Goal: Task Accomplishment & Management: Use online tool/utility

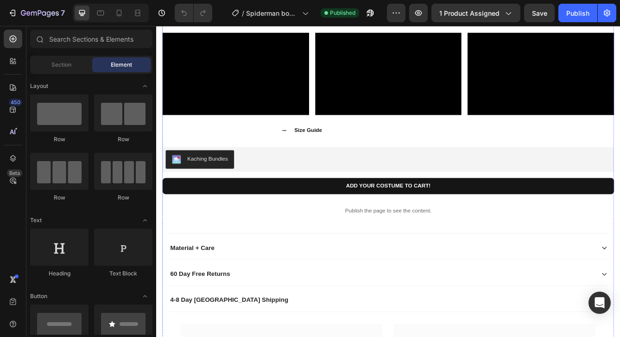
scroll to position [687, 0]
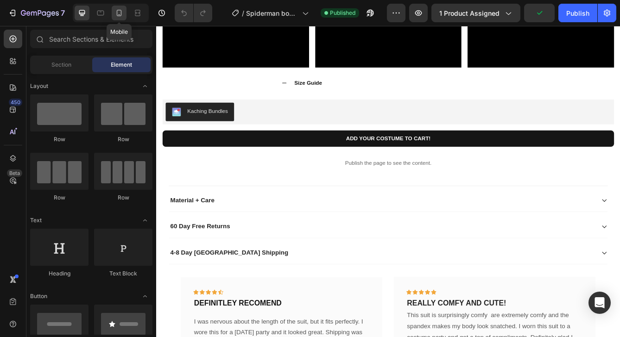
click at [118, 11] on icon at bounding box center [118, 12] width 9 height 9
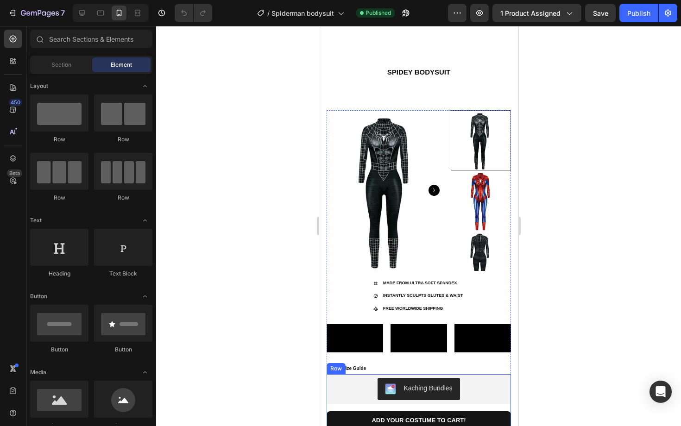
scroll to position [57, 0]
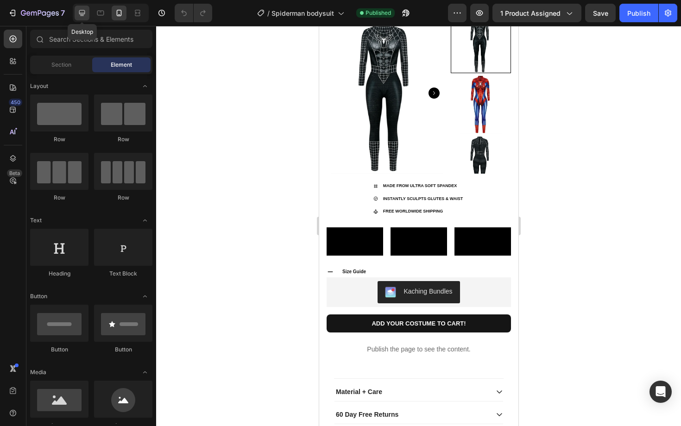
click at [86, 13] on icon at bounding box center [81, 12] width 9 height 9
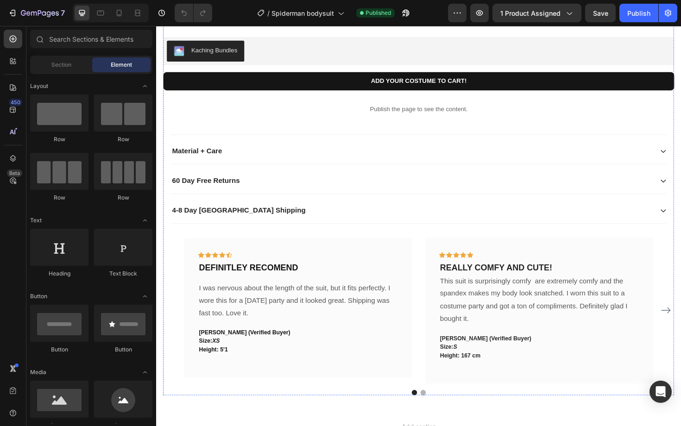
scroll to position [929, 0]
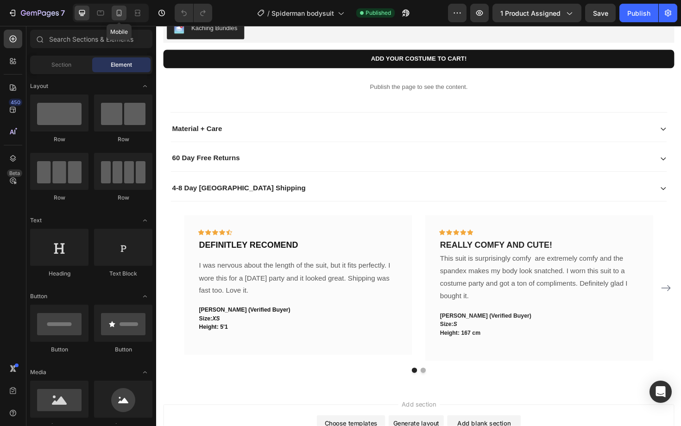
click at [117, 12] on icon at bounding box center [119, 13] width 5 height 6
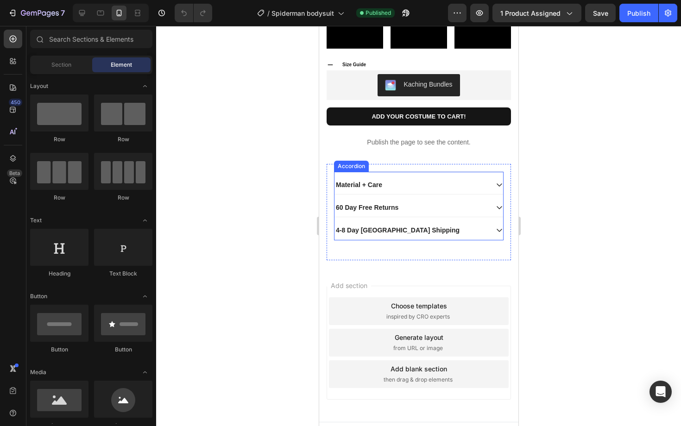
scroll to position [497, 0]
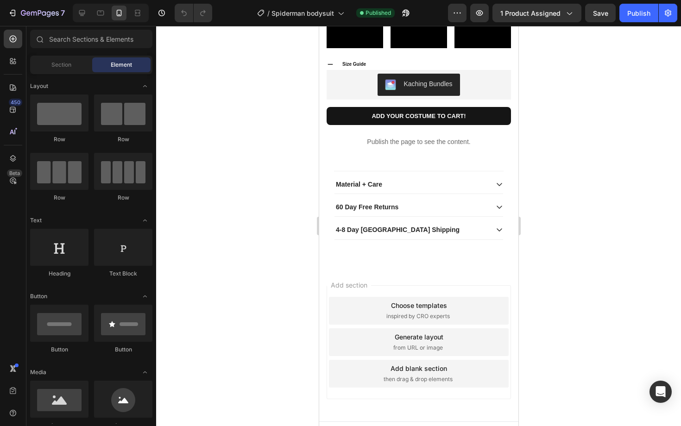
click at [359, 337] on div "Add section Choose templates inspired by CRO experts Generate layout from URL o…" at bounding box center [418, 344] width 199 height 155
click at [88, 11] on div at bounding box center [82, 13] width 15 height 15
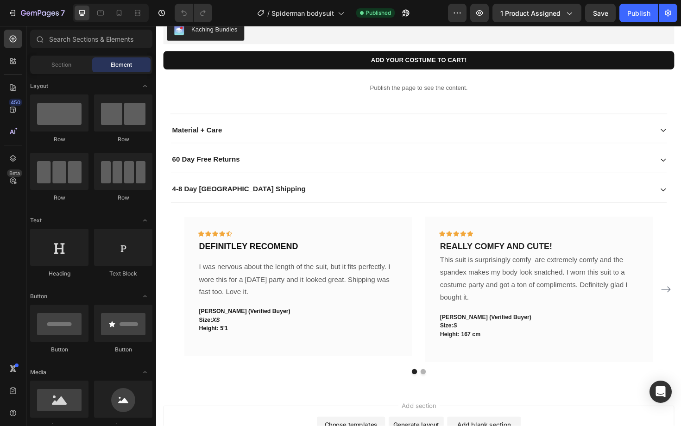
scroll to position [975, 0]
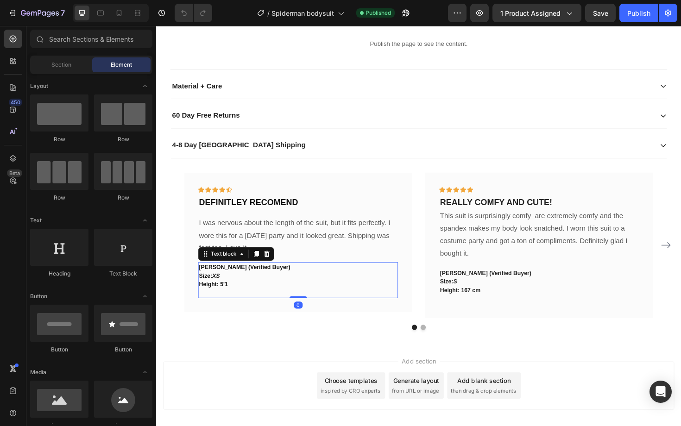
click at [293, 291] on p "Size: XS" at bounding box center [307, 291] width 210 height 9
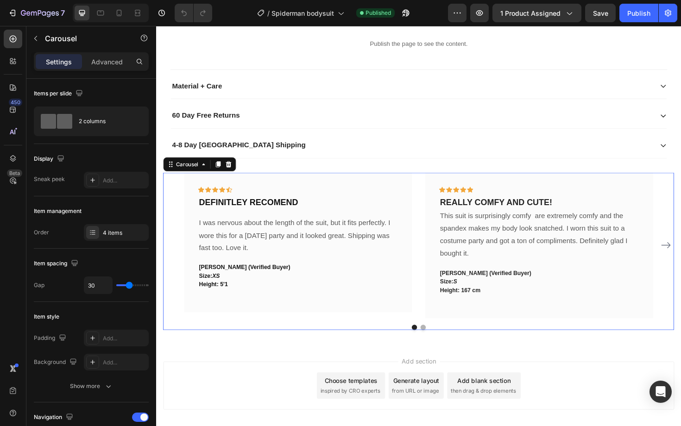
click at [281, 335] on div "Icon Icon Icon Icon Icon Row DEFINITLEY RECOMEND Text block I was nervous about…" at bounding box center [306, 259] width 241 height 154
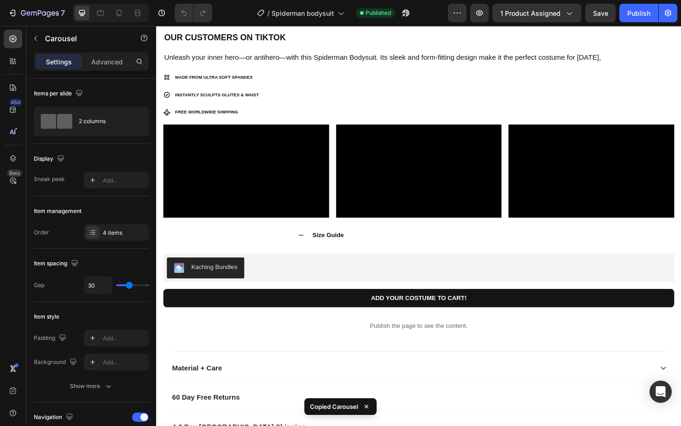
scroll to position [664, 0]
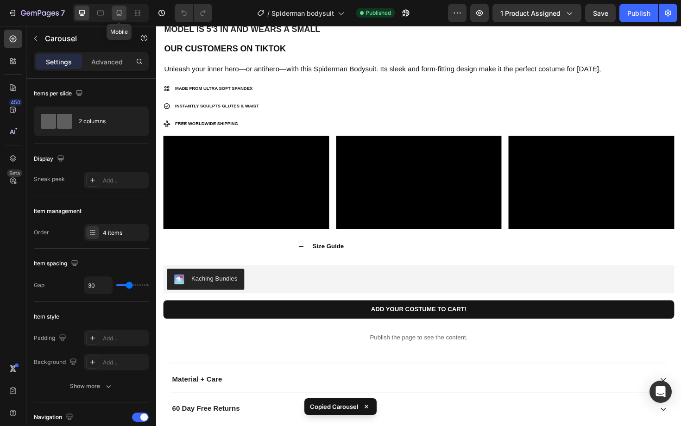
click at [119, 13] on icon at bounding box center [118, 12] width 9 height 9
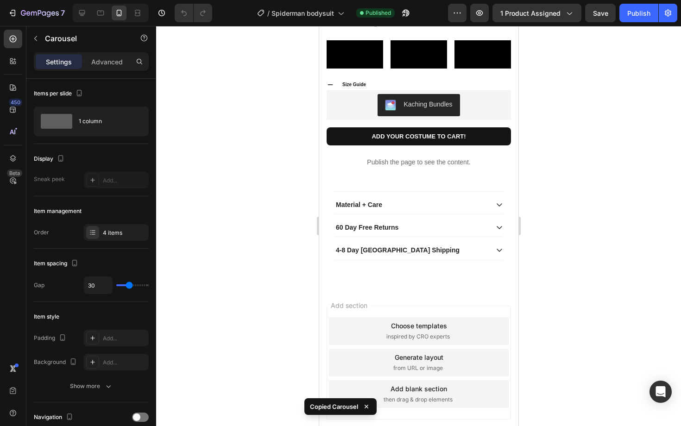
scroll to position [469, 0]
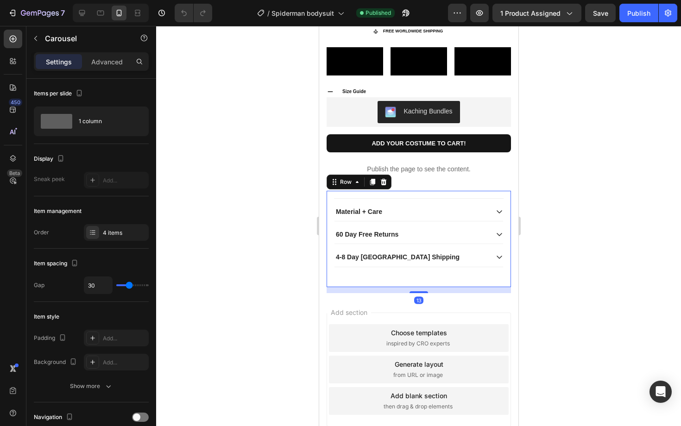
click at [350, 287] on div "Material + Care 60 Day Free Returns 4-8 Day USA Shipping Accordion" at bounding box center [419, 242] width 170 height 89
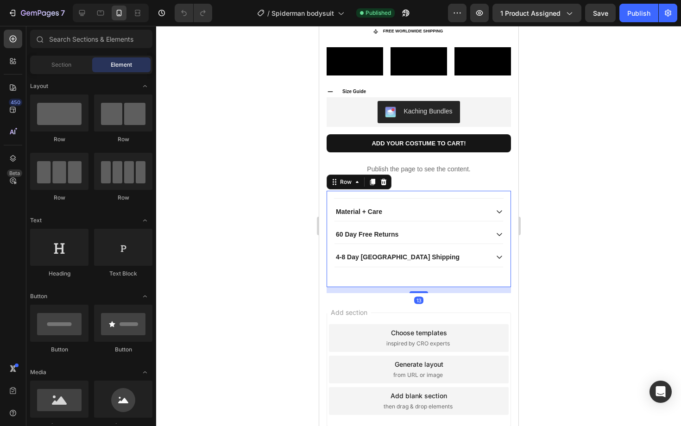
click at [340, 337] on div "Add section Choose templates inspired by CRO experts Generate layout from URL o…" at bounding box center [418, 371] width 199 height 155
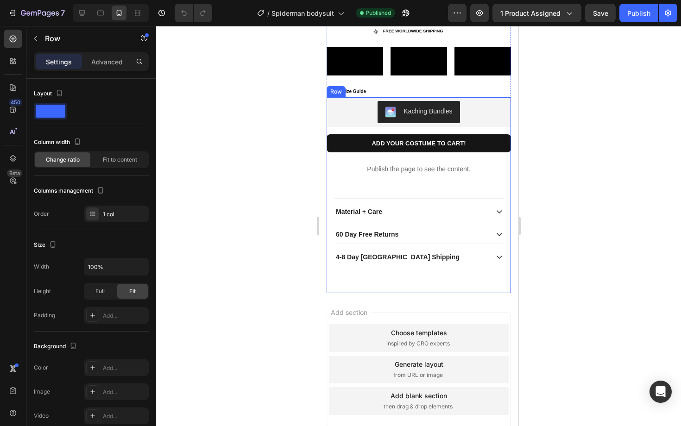
click at [339, 293] on div "Kaching Bundles Kaching Bundles ADD YOUR COSTUME TO CART! Product Cart Button P…" at bounding box center [418, 195] width 184 height 196
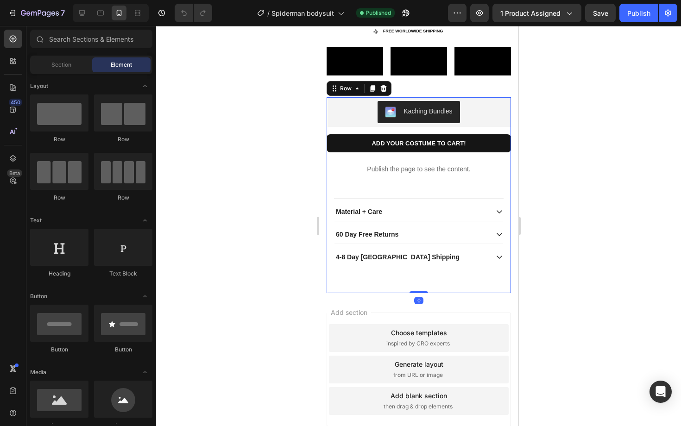
click at [338, 317] on span "Add section" at bounding box center [349, 313] width 44 height 10
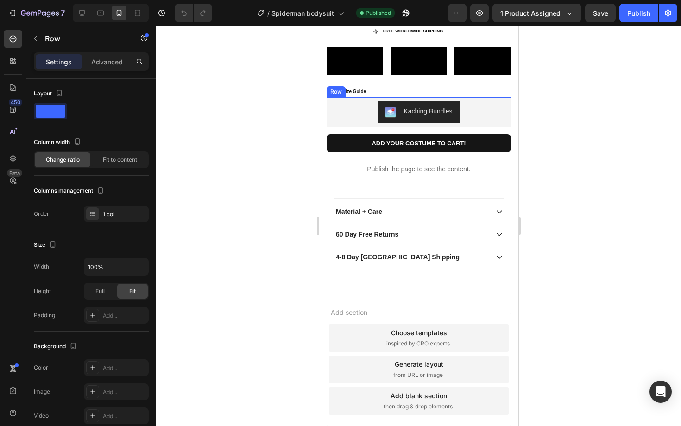
click at [339, 293] on div "Kaching Bundles Kaching Bundles ADD YOUR COSTUME TO CART! Product Cart Button P…" at bounding box center [418, 195] width 184 height 196
click at [337, 337] on div "Add section Choose templates inspired by CRO experts Generate layout from URL o…" at bounding box center [418, 371] width 199 height 155
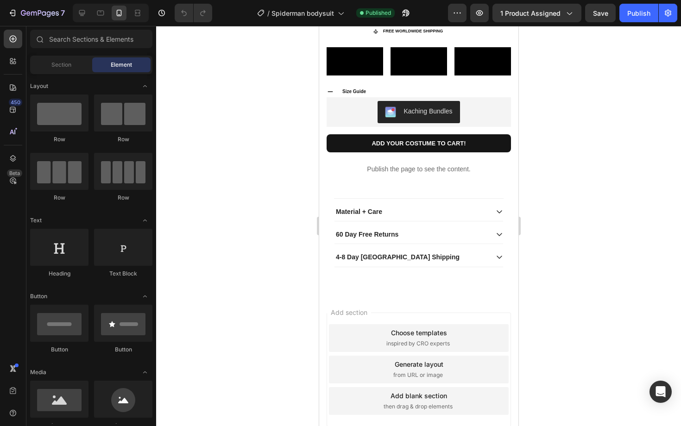
click at [341, 337] on div "Add section Choose templates inspired by CRO experts Generate layout from URL o…" at bounding box center [418, 371] width 199 height 155
click at [345, 337] on div "Add section Choose templates inspired by CRO experts Generate layout from URL o…" at bounding box center [418, 371] width 199 height 155
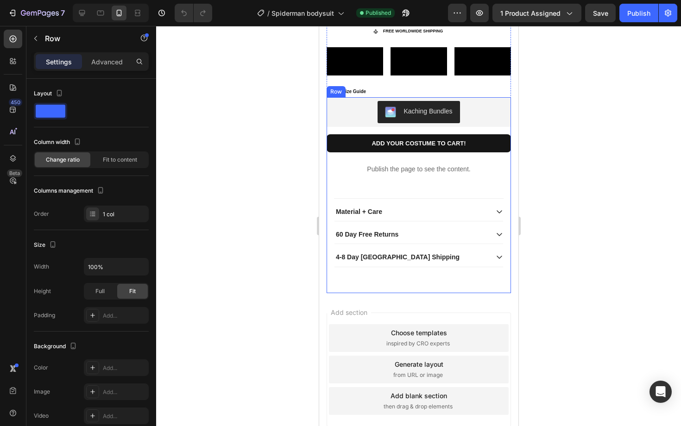
click at [339, 293] on div "Kaching Bundles Kaching Bundles ADD YOUR COSTUME TO CART! Product Cart Button P…" at bounding box center [418, 195] width 184 height 196
click at [338, 337] on div "Add section Choose templates inspired by CRO experts Generate layout from URL o…" at bounding box center [418, 371] width 199 height 155
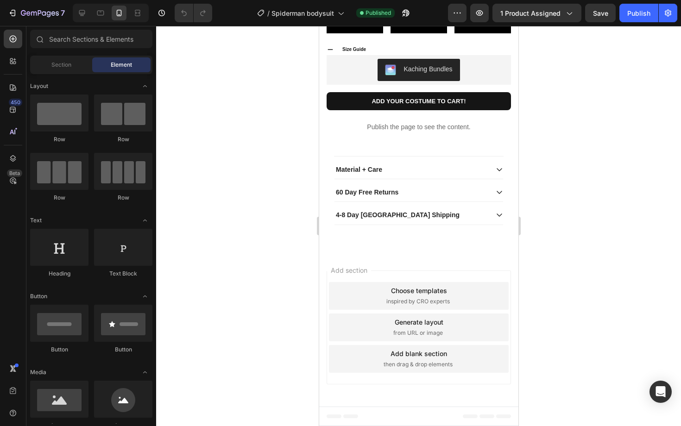
scroll to position [546, 0]
click at [353, 275] on span "Add section" at bounding box center [349, 271] width 44 height 10
click at [355, 337] on div "Add blank section then drag & drop elements" at bounding box center [419, 359] width 180 height 28
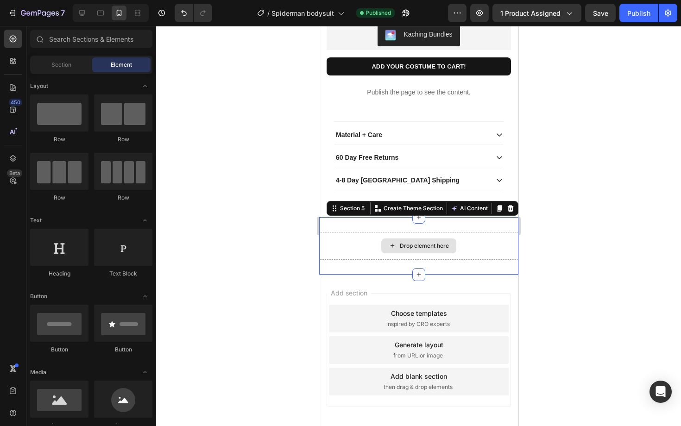
click at [353, 260] on div "Drop element here" at bounding box center [418, 246] width 199 height 28
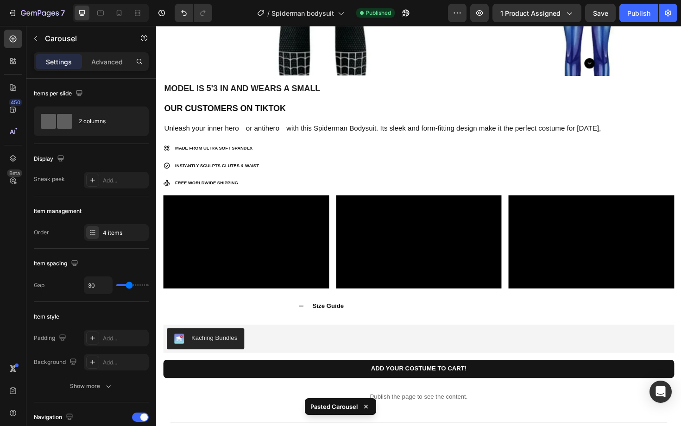
scroll to position [579, 0]
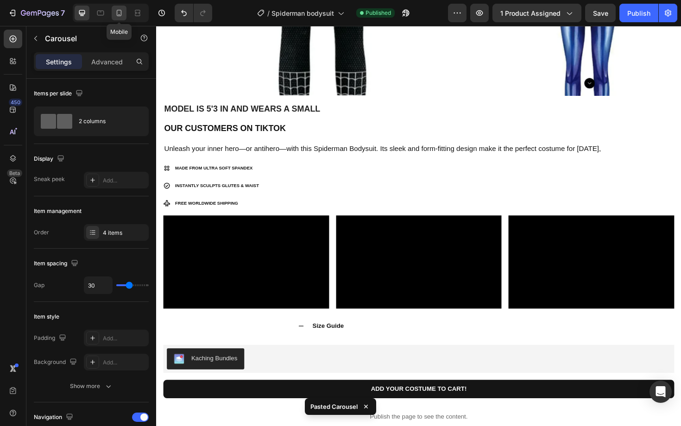
click at [118, 19] on div at bounding box center [119, 13] width 15 height 15
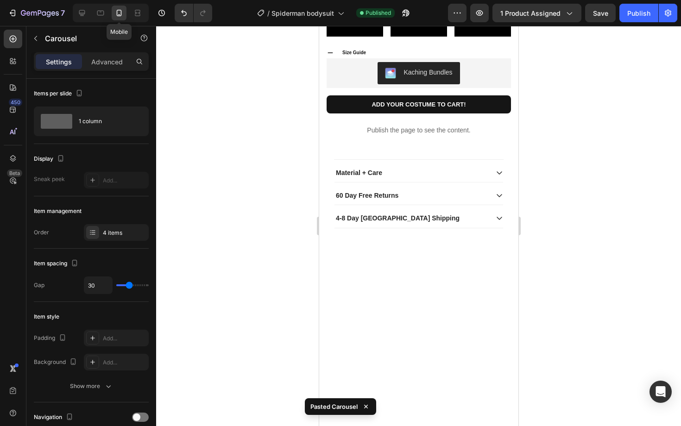
scroll to position [507, 0]
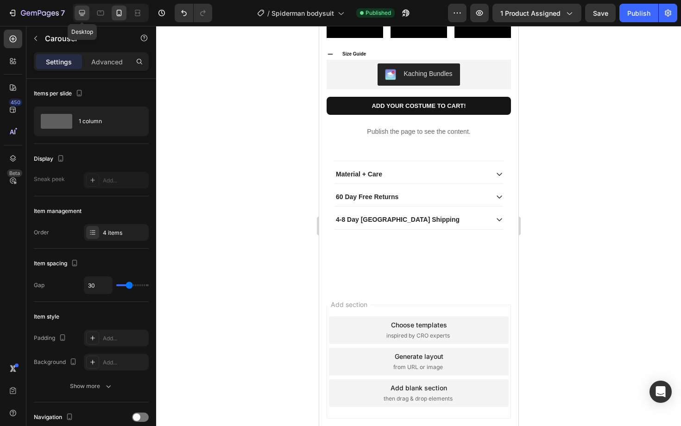
click at [77, 8] on div at bounding box center [82, 13] width 15 height 15
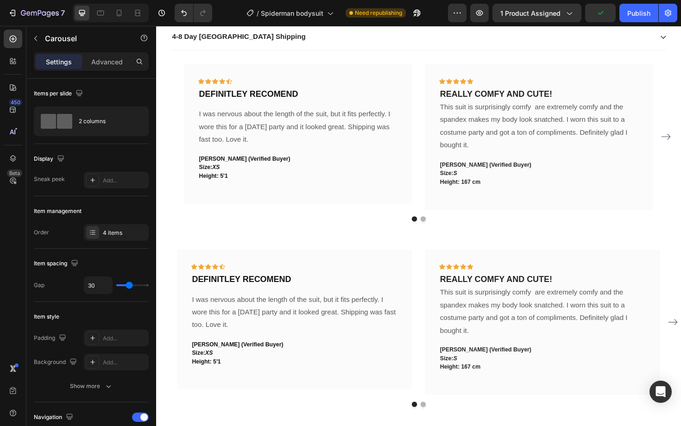
scroll to position [1090, 0]
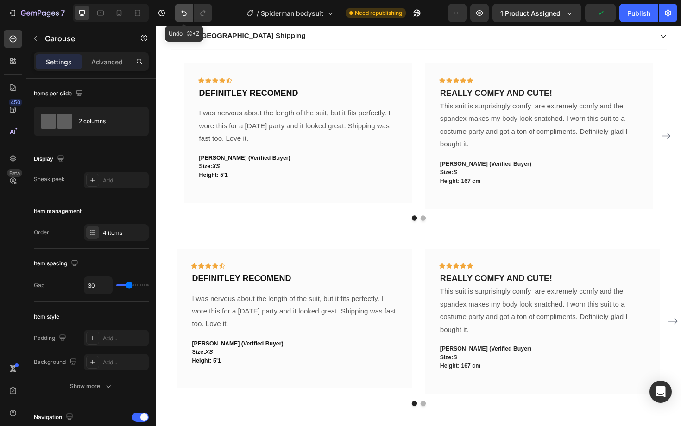
click at [177, 11] on button "Undo/Redo" at bounding box center [184, 13] width 19 height 19
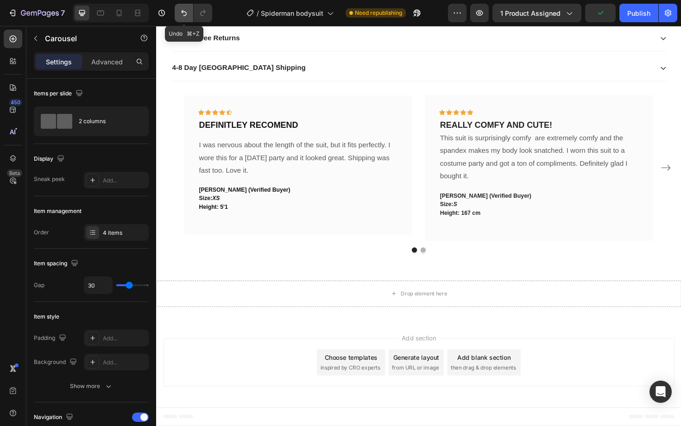
scroll to position [1057, 0]
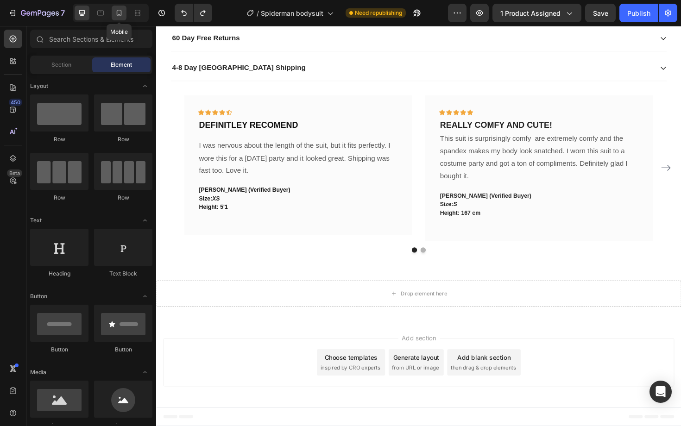
click at [121, 17] on icon at bounding box center [118, 12] width 9 height 9
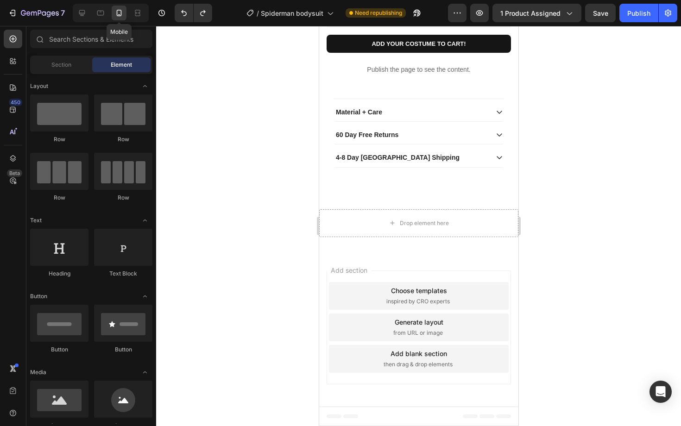
scroll to position [640, 0]
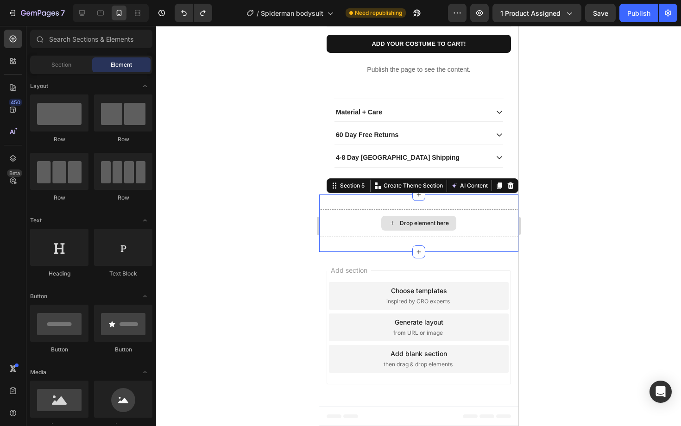
click at [356, 226] on div "Drop element here" at bounding box center [418, 223] width 199 height 28
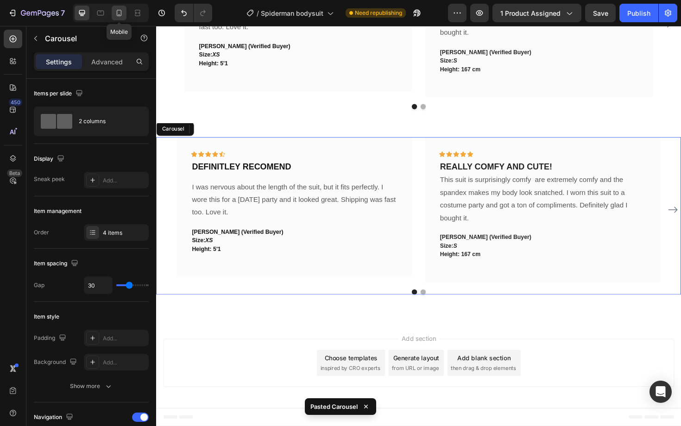
scroll to position [1196, 0]
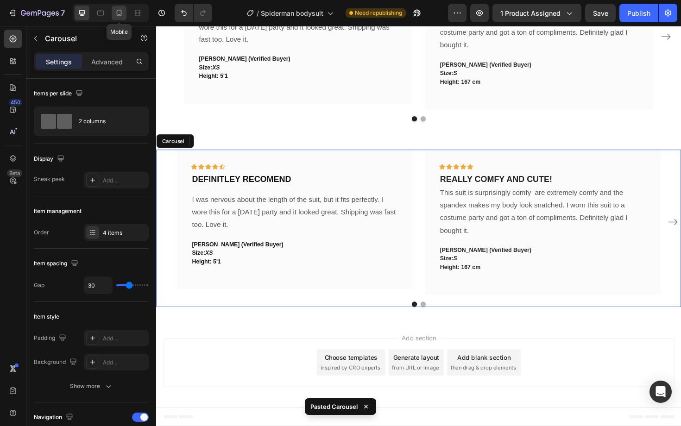
click at [117, 14] on icon at bounding box center [119, 13] width 5 height 6
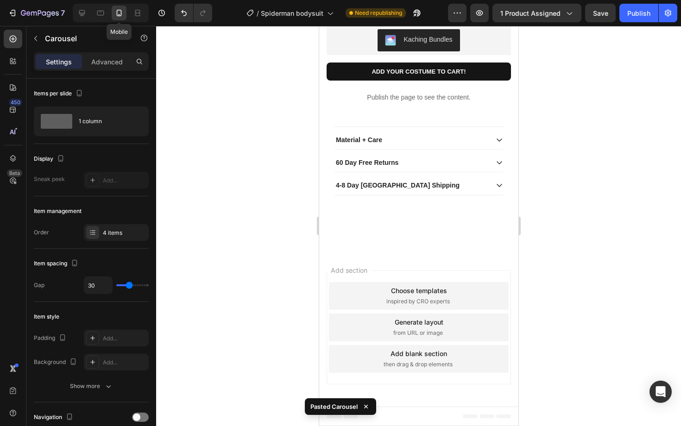
scroll to position [581, 0]
click at [84, 17] on icon at bounding box center [81, 12] width 9 height 9
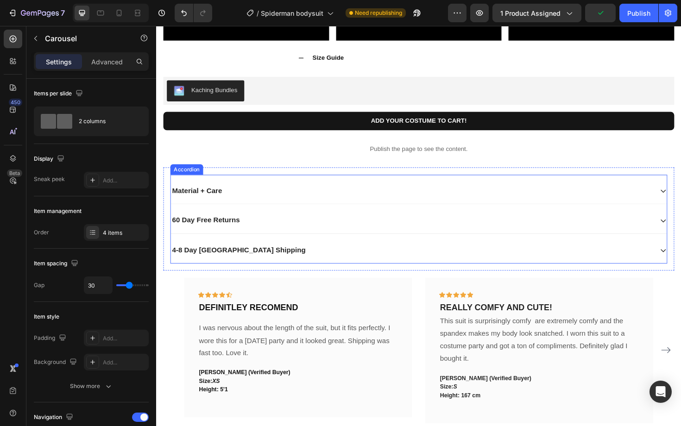
scroll to position [1059, 0]
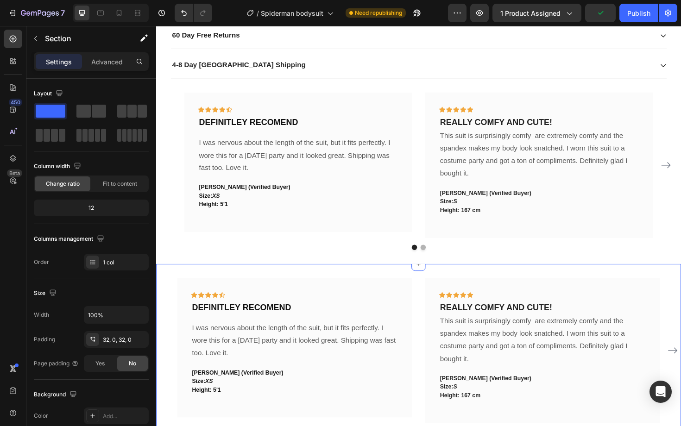
click at [231, 285] on div "Icon Icon Icon Icon Icon Row DEFINITLEY RECOMEND Text block I was nervous about…" at bounding box center [434, 384] width 556 height 210
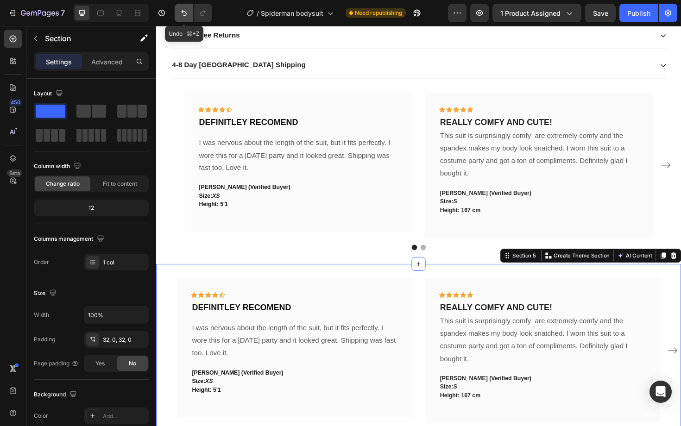
click at [185, 11] on icon "Undo/Redo" at bounding box center [183, 12] width 9 height 9
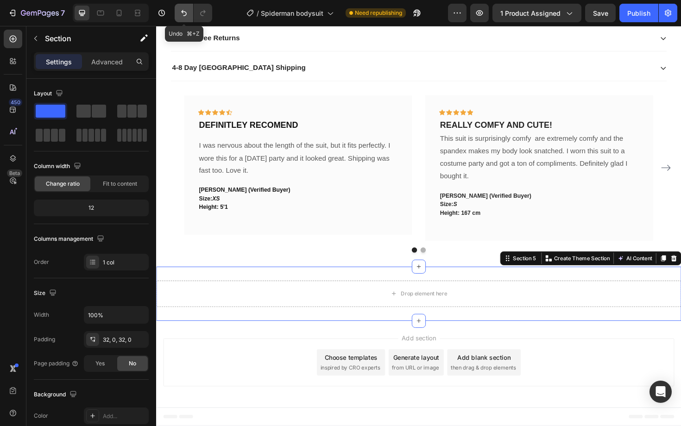
scroll to position [1057, 0]
click at [118, 16] on icon at bounding box center [118, 12] width 9 height 9
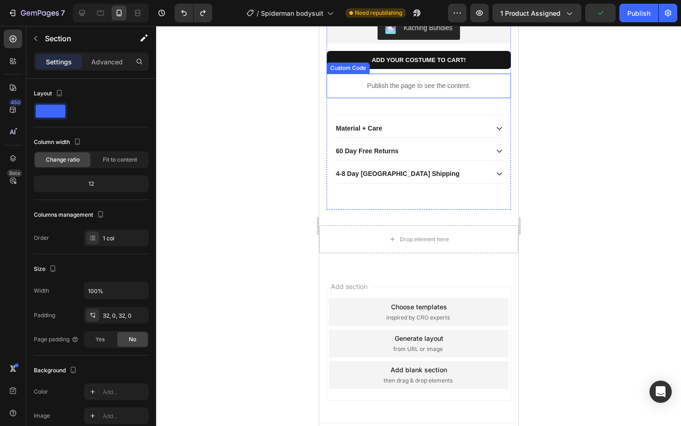
scroll to position [578, 0]
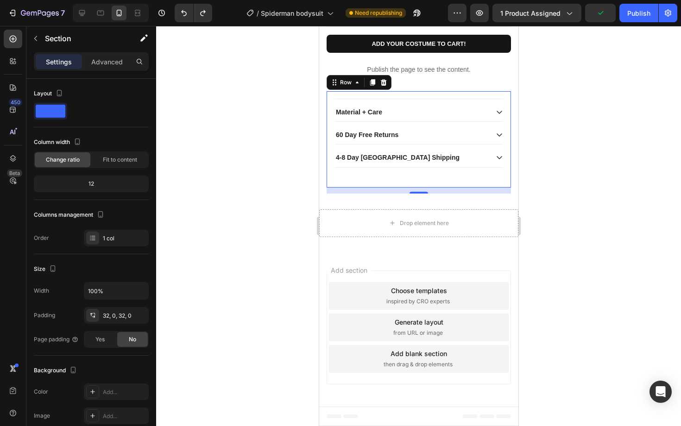
click at [345, 188] on div "Material + Care 60 Day Free Returns 4-8 Day USA Shipping Accordion Row 0" at bounding box center [418, 139] width 184 height 96
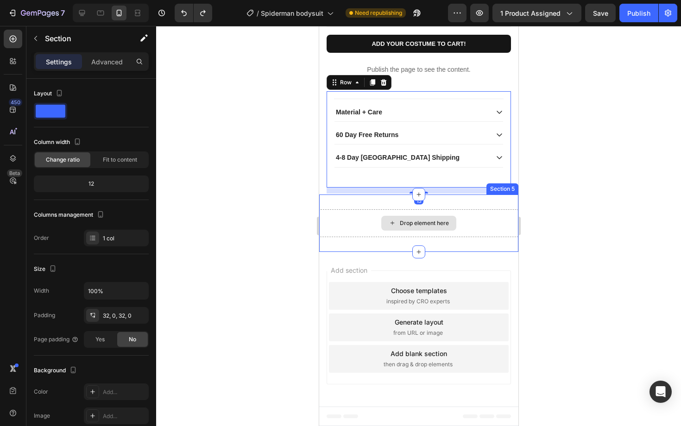
click at [343, 237] on div "Drop element here" at bounding box center [418, 223] width 199 height 28
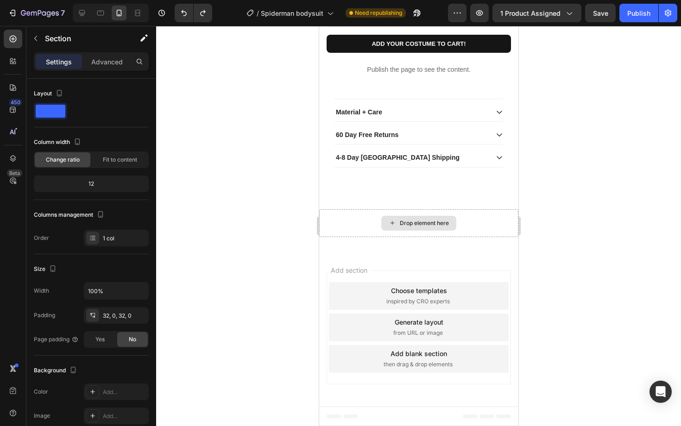
click at [392, 227] on icon at bounding box center [391, 223] width 7 height 8
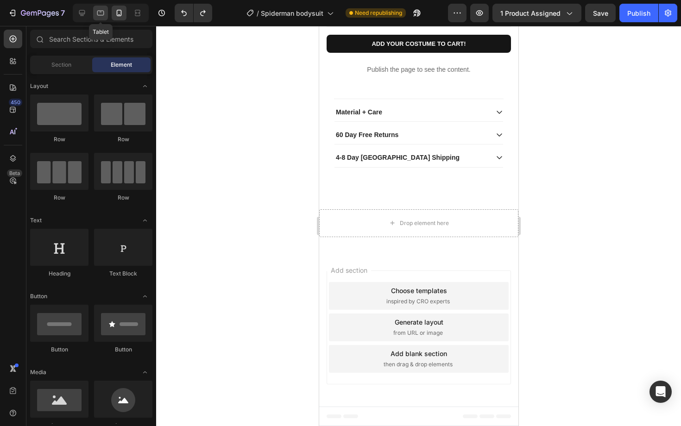
click at [95, 13] on div at bounding box center [100, 13] width 15 height 15
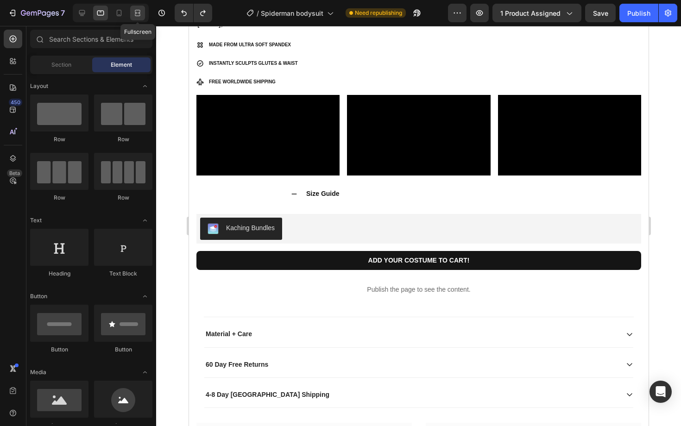
click at [130, 13] on div at bounding box center [137, 13] width 15 height 15
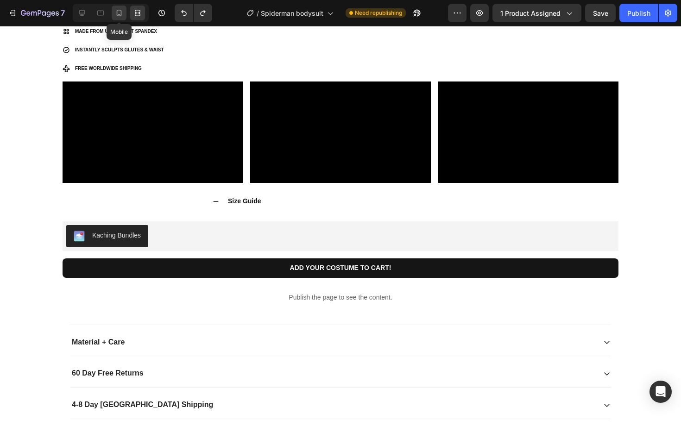
click at [119, 15] on icon at bounding box center [118, 12] width 9 height 9
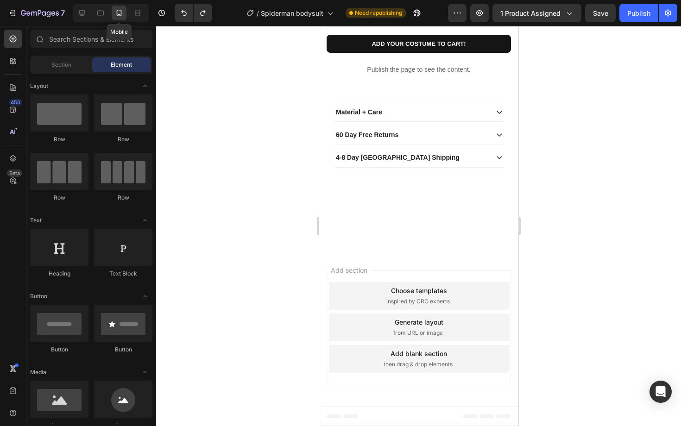
scroll to position [581, 0]
click at [86, 16] on icon at bounding box center [81, 12] width 9 height 9
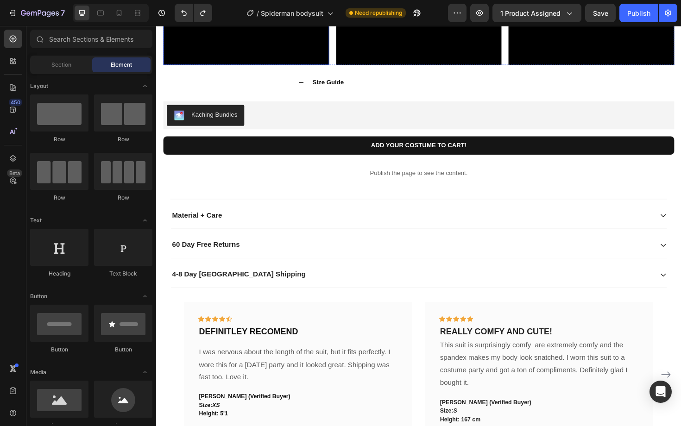
scroll to position [841, 0]
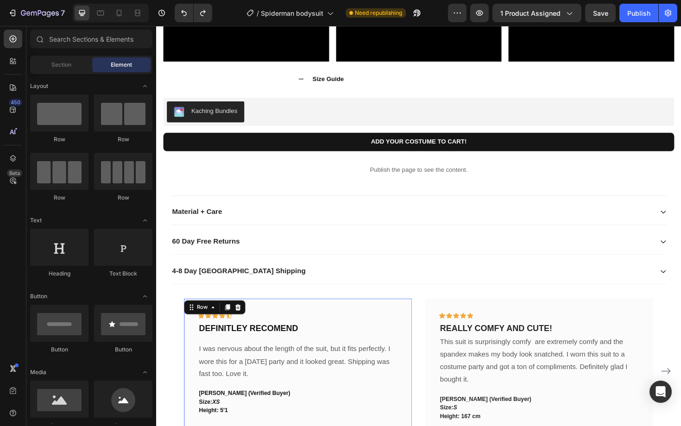
click at [274, 320] on div "Icon Icon Icon Icon Icon Row DEFINITLEY RECOMEND Text block I was nervous about…" at bounding box center [306, 389] width 241 height 148
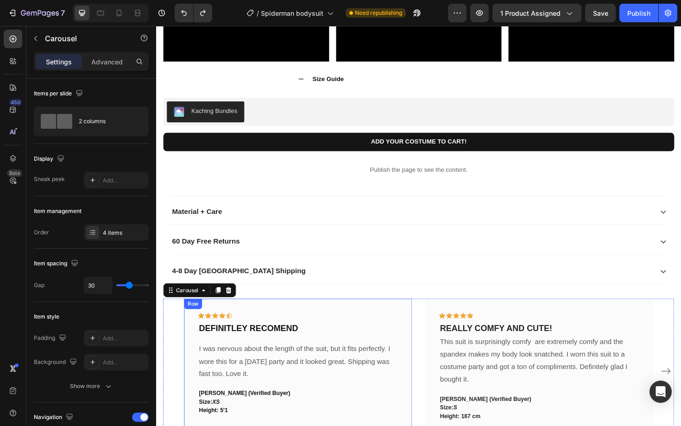
drag, startPoint x: 223, startPoint y: 310, endPoint x: 220, endPoint y: 323, distance: 13.4
click at [220, 322] on div "Icon Icon Icon Icon Icon Row DEFINITLEY RECOMEND Text block I was nervous about…" at bounding box center [434, 398] width 541 height 167
click at [175, 337] on div "Icon Icon Icon Icon Icon Row DEFINITLEY RECOMEND Text block I was nervous about…" at bounding box center [434, 392] width 541 height 154
click at [115, 12] on icon at bounding box center [118, 12] width 9 height 9
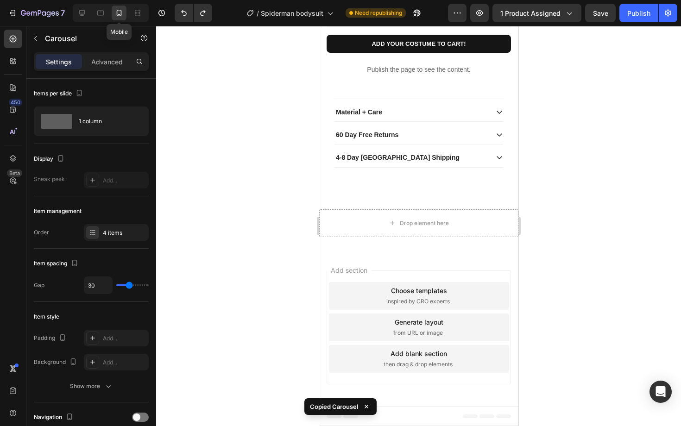
scroll to position [608, 0]
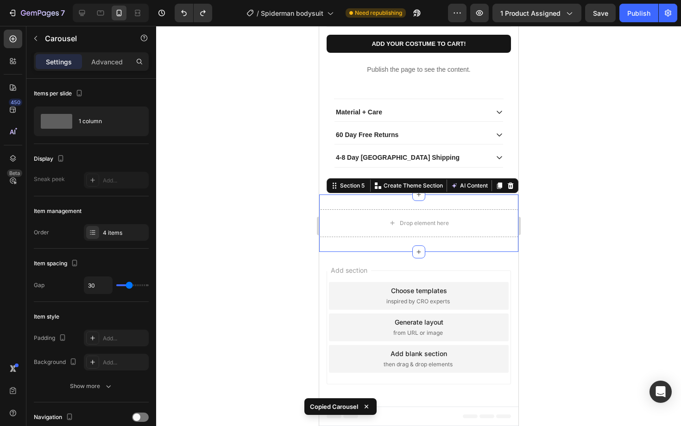
click at [373, 238] on div "Drop element here Section 5 Create Theme Section AI Content Write with GemAI Wh…" at bounding box center [418, 223] width 199 height 57
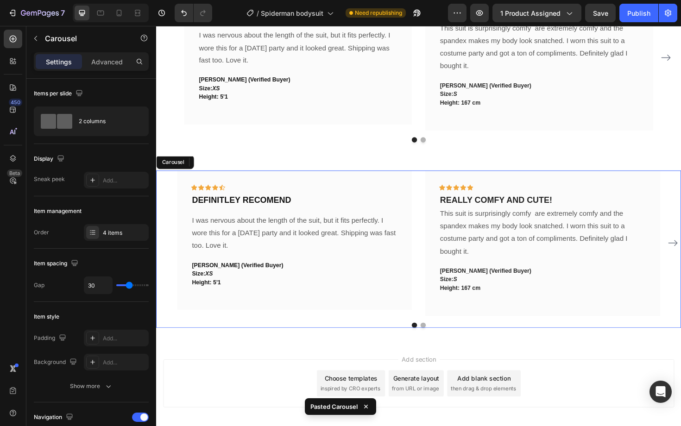
scroll to position [1196, 0]
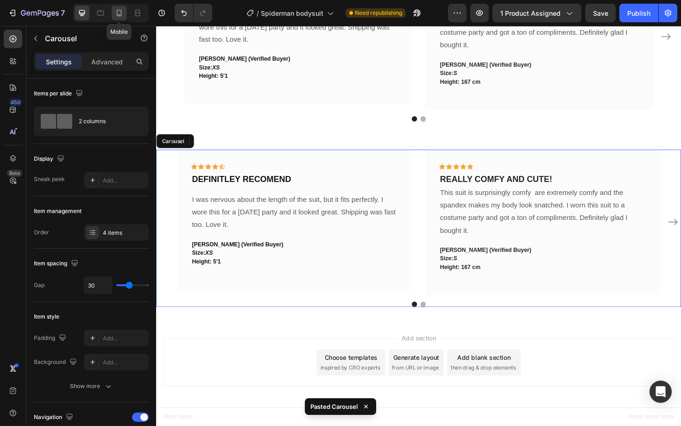
click at [121, 19] on div at bounding box center [119, 13] width 15 height 15
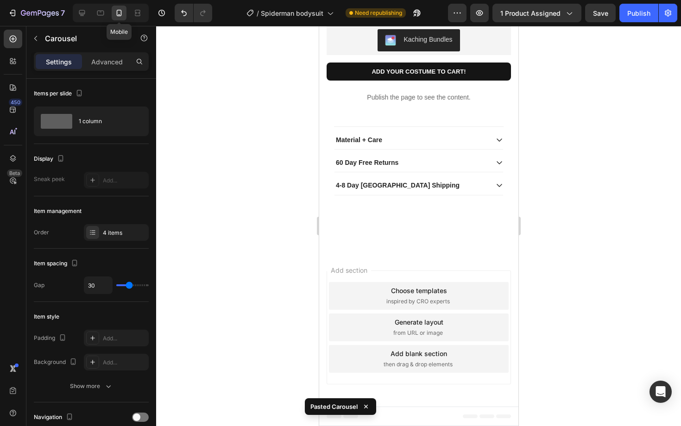
scroll to position [580, 0]
click at [86, 13] on icon at bounding box center [81, 12] width 9 height 9
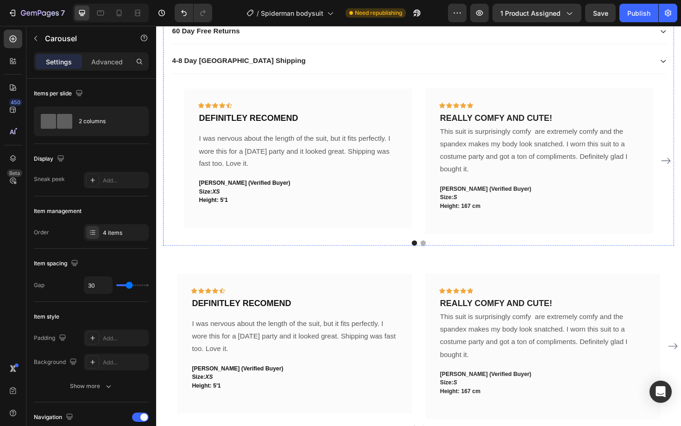
scroll to position [1071, 0]
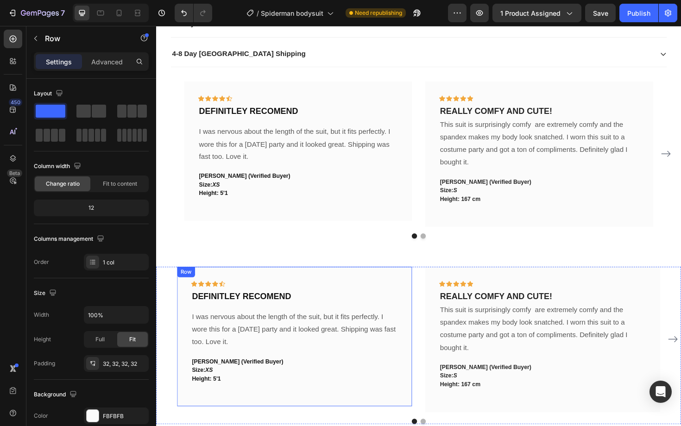
click at [290, 287] on div "Icon Icon Icon Icon Icon Row DEFINITLEY RECOMEND Text block I was nervous about…" at bounding box center [302, 355] width 249 height 148
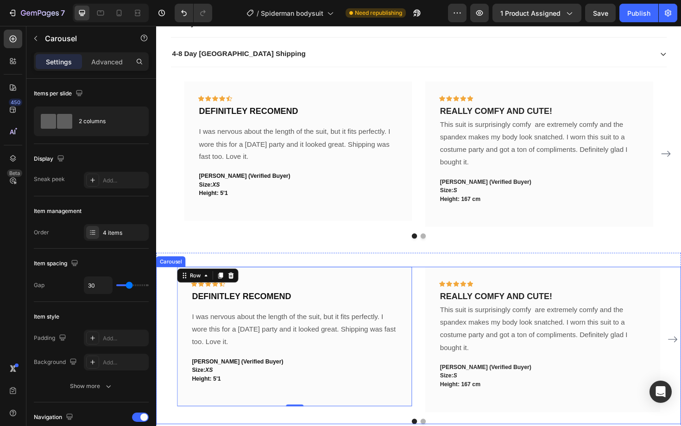
click at [170, 314] on div "Icon Icon Icon Icon Icon Row DEFINITLEY RECOMEND Text block I was nervous about…" at bounding box center [434, 358] width 556 height 154
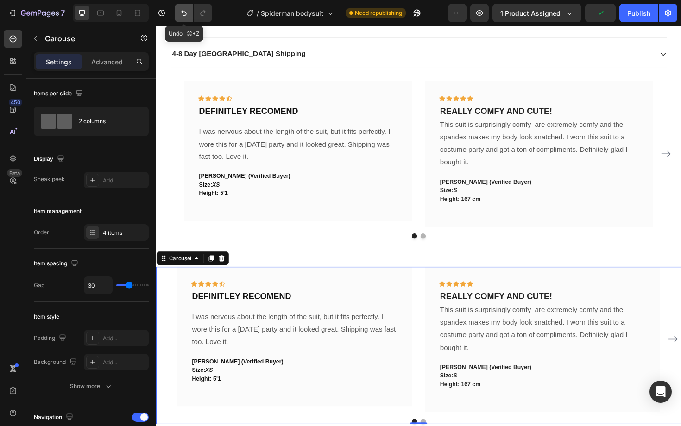
click at [184, 17] on icon "Undo/Redo" at bounding box center [183, 12] width 9 height 9
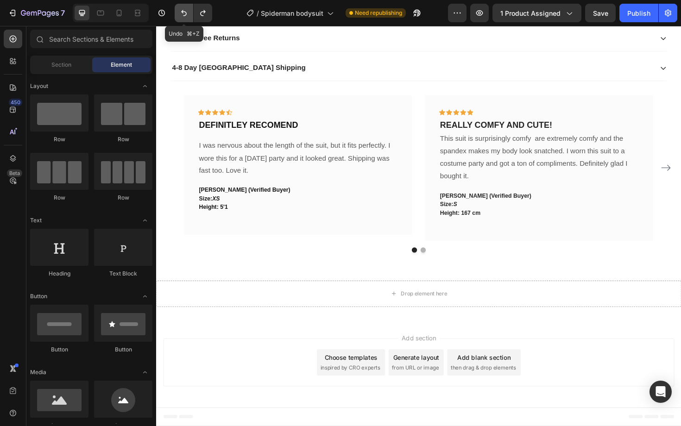
click at [184, 18] on button "Undo/Redo" at bounding box center [184, 13] width 19 height 19
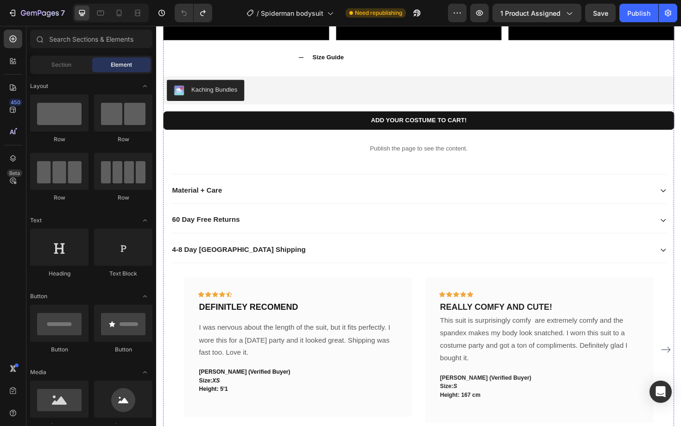
scroll to position [989, 0]
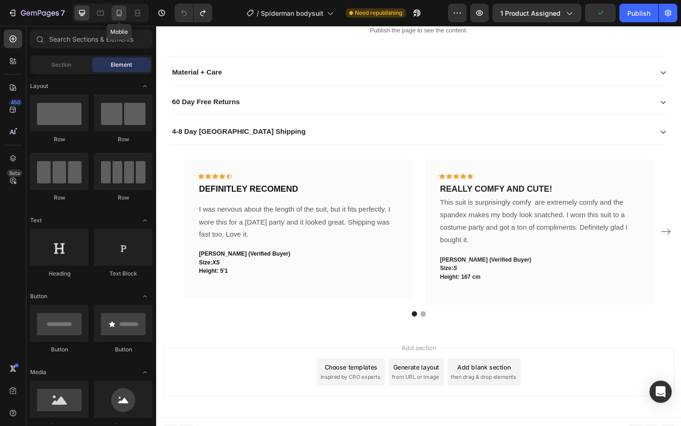
click at [120, 14] on icon at bounding box center [118, 12] width 9 height 9
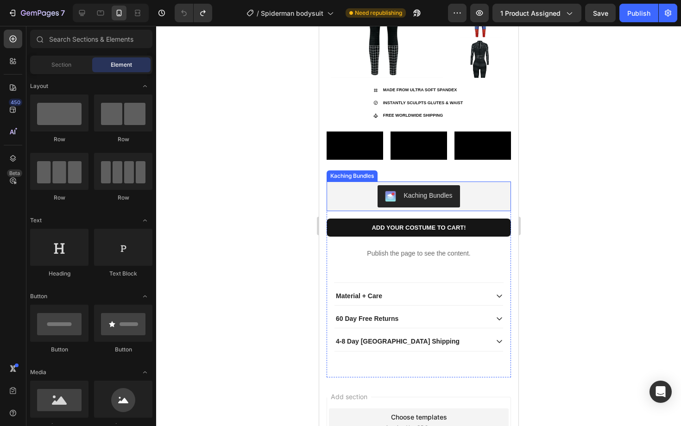
scroll to position [307, 0]
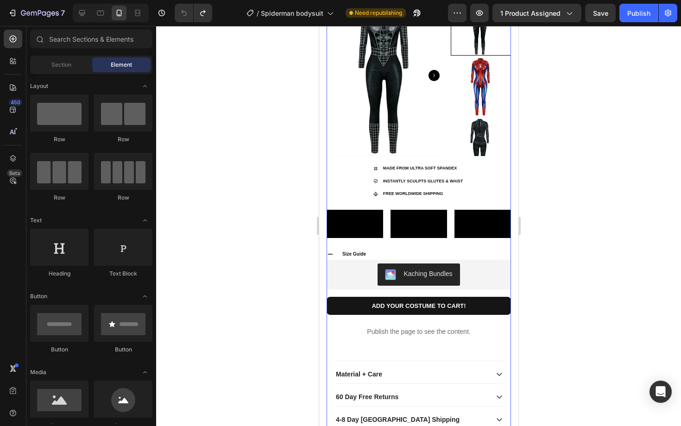
click at [357, 199] on div "Product Images MODEL IS 5'3 IN AND WEARS A SMALL Text block OUR CUSTOMERS ON TI…" at bounding box center [418, 127] width 184 height 264
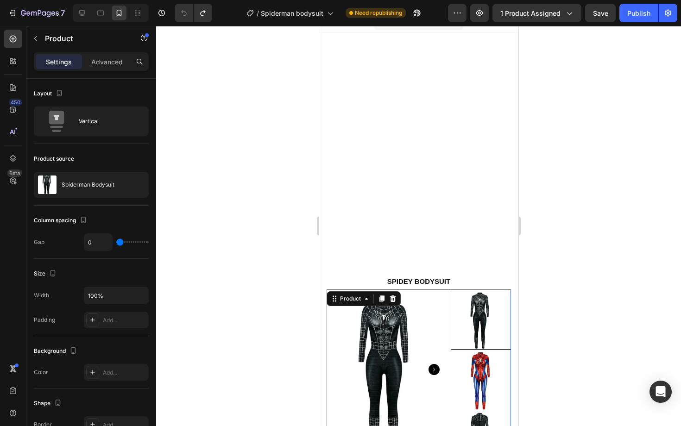
scroll to position [6, 0]
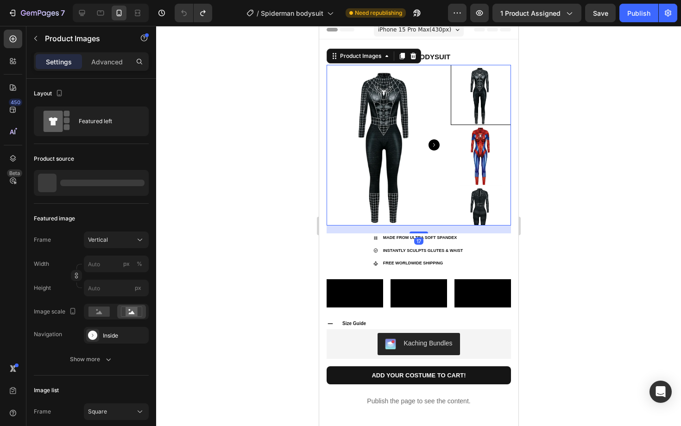
click at [357, 199] on img at bounding box center [386, 145] width 120 height 161
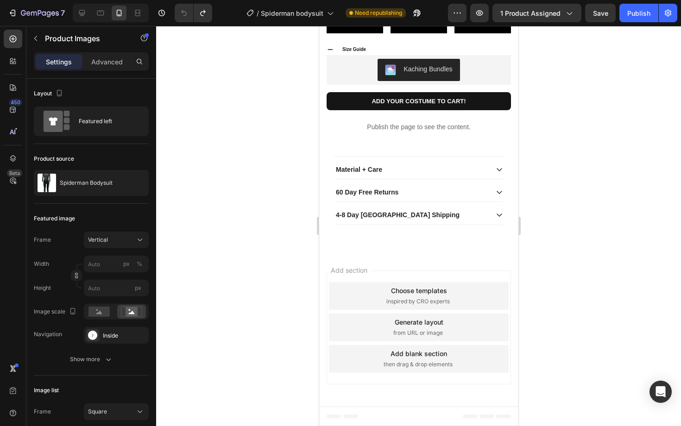
scroll to position [583, 0]
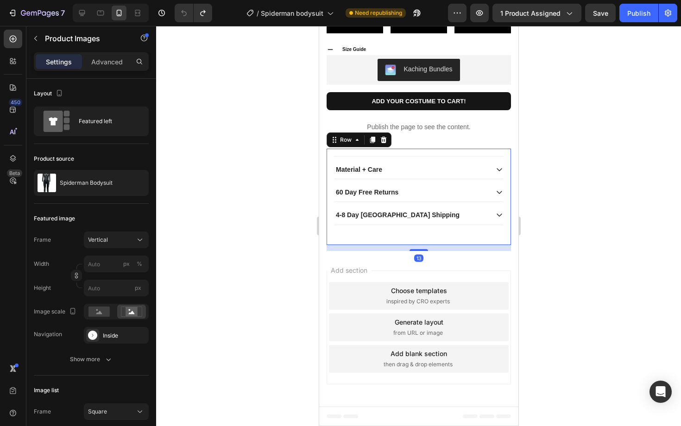
click at [353, 245] on div "Material + Care 60 Day Free Returns 4-8 Day USA Shipping Accordion" at bounding box center [419, 200] width 170 height 89
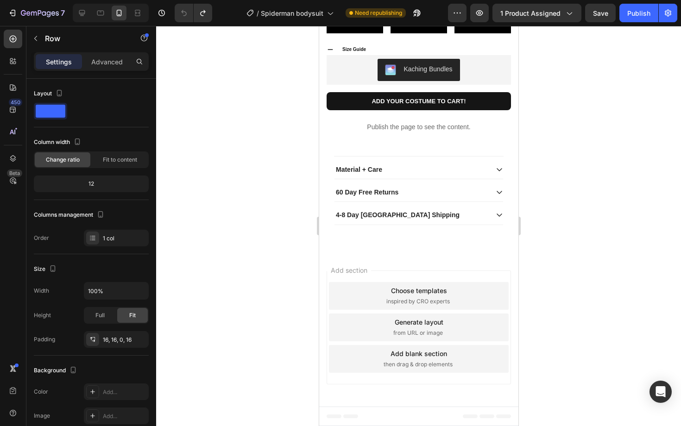
click at [350, 256] on div "Add section Choose templates inspired by CRO experts Generate layout from URL o…" at bounding box center [418, 329] width 199 height 155
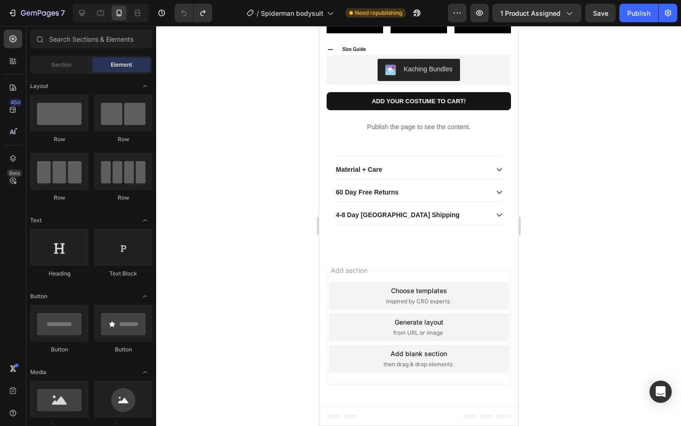
click at [358, 296] on div "Choose templates inspired by CRO experts" at bounding box center [419, 296] width 180 height 28
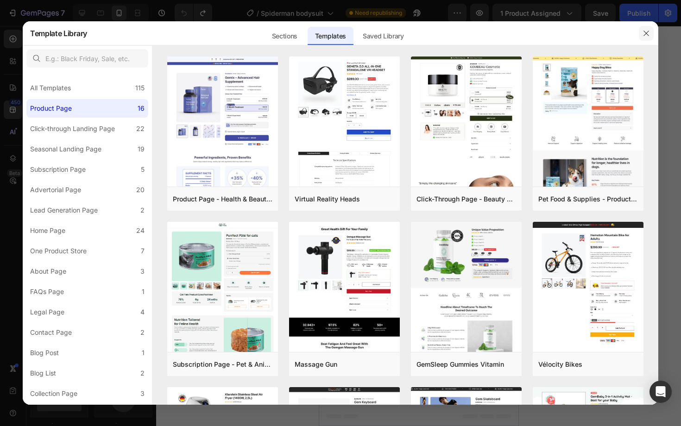
click at [620, 34] on icon "button" at bounding box center [646, 33] width 7 height 7
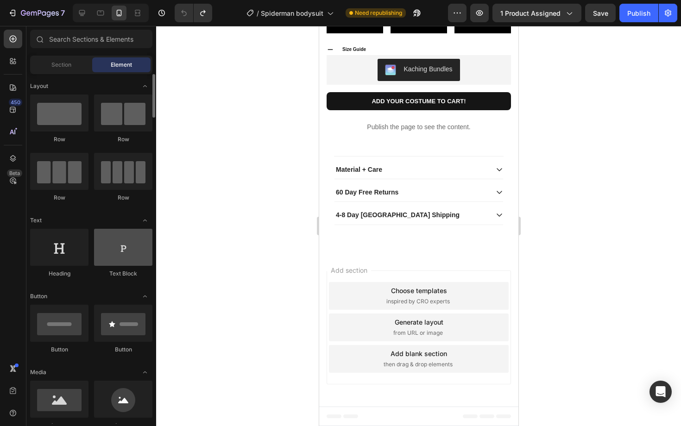
click at [119, 256] on div at bounding box center [123, 247] width 58 height 37
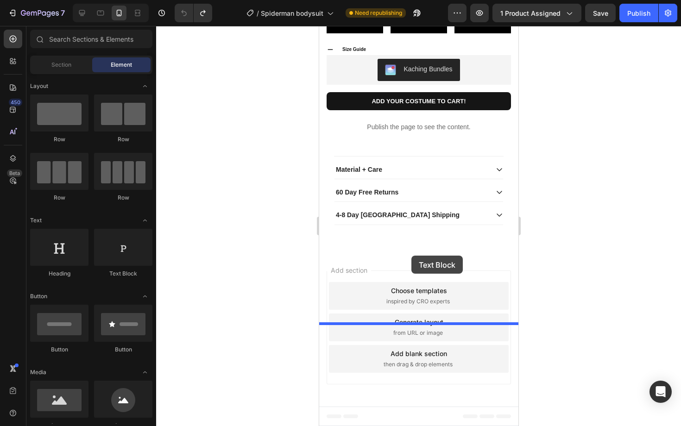
drag, startPoint x: 438, startPoint y: 282, endPoint x: 411, endPoint y: 256, distance: 37.7
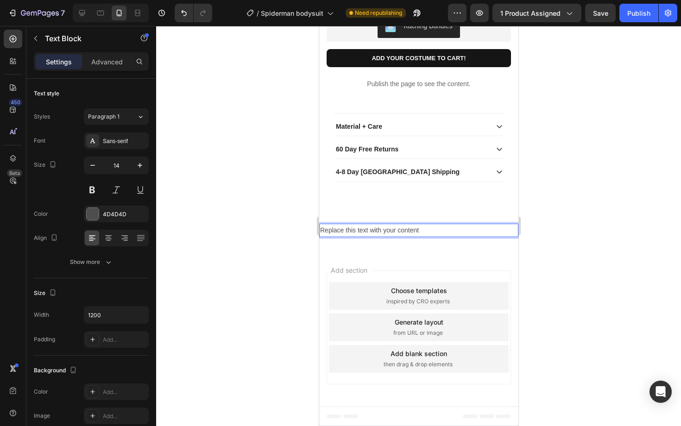
click at [357, 237] on div "Replace this text with your content" at bounding box center [418, 230] width 199 height 13
click at [357, 236] on p "Replace this text with your content" at bounding box center [418, 231] width 197 height 12
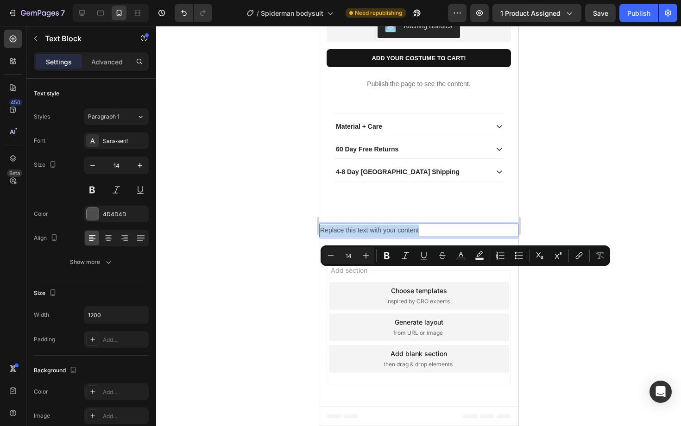
click at [357, 236] on p "Replace this text with your content" at bounding box center [418, 231] width 197 height 12
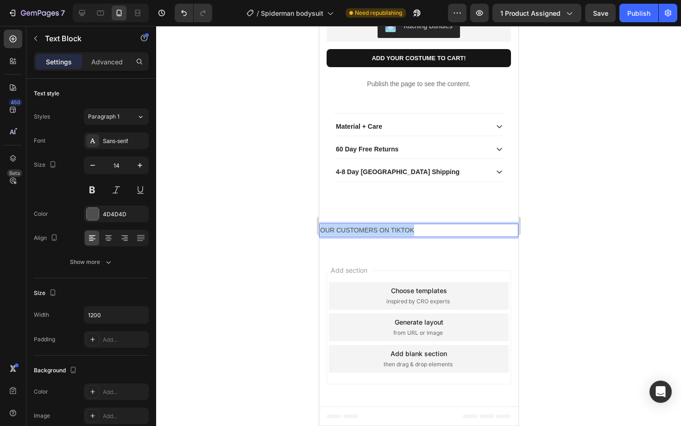
drag, startPoint x: 419, startPoint y: 272, endPoint x: 298, endPoint y: 260, distance: 121.5
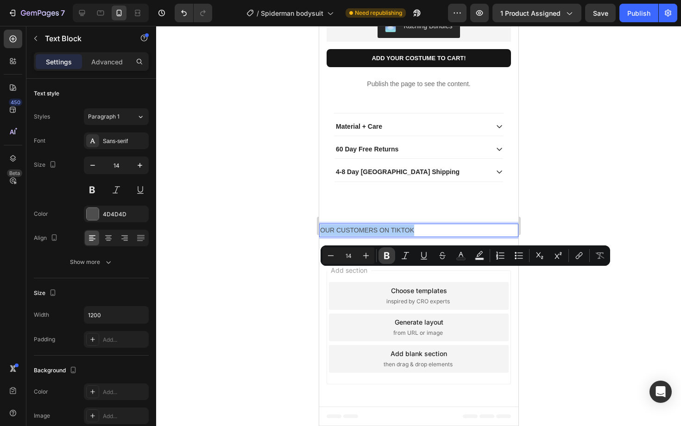
click at [384, 253] on icon "Editor contextual toolbar" at bounding box center [387, 256] width 6 height 7
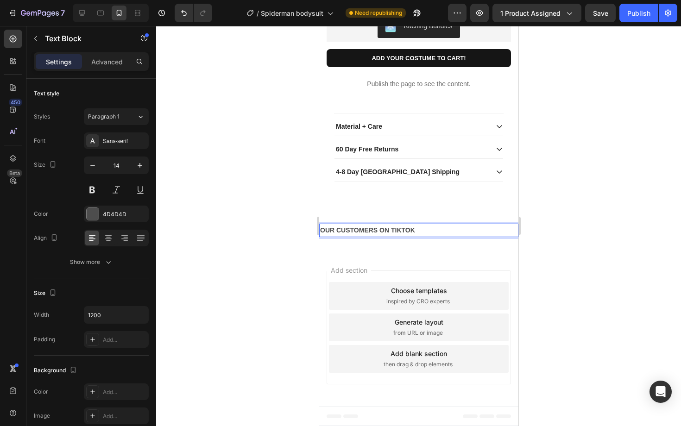
click at [383, 234] on strong "OUR CUSTOMERS ON TIKTOK" at bounding box center [367, 230] width 95 height 7
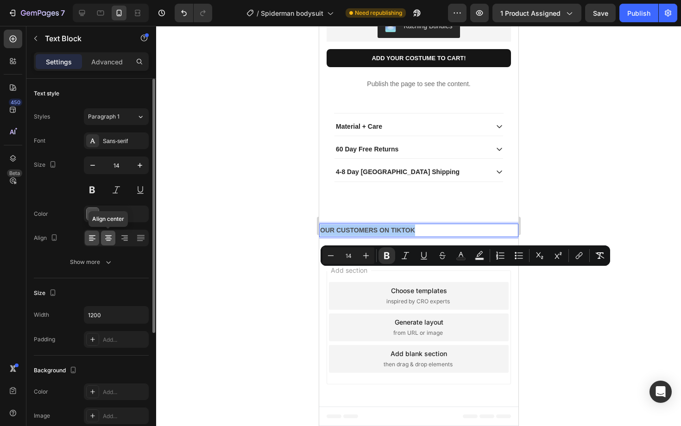
click at [109, 243] on div at bounding box center [108, 238] width 14 height 15
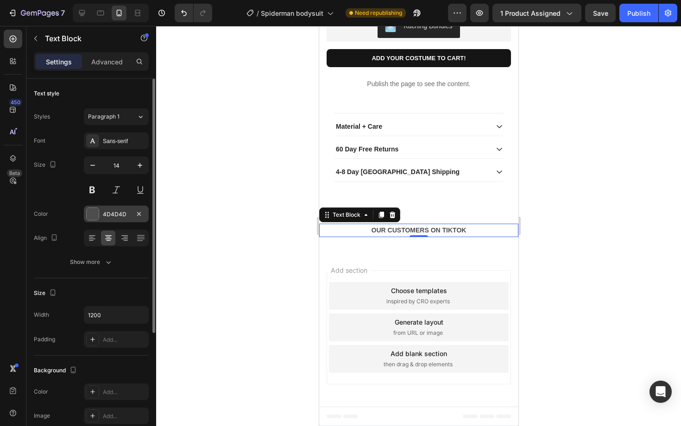
click at [94, 211] on div at bounding box center [93, 214] width 12 height 12
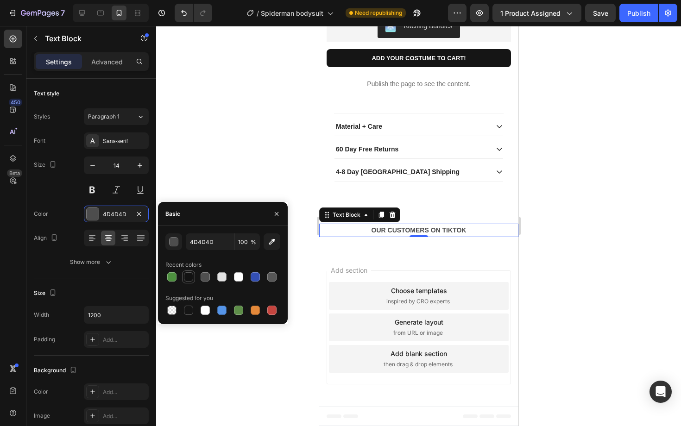
click at [189, 277] on div at bounding box center [188, 276] width 9 height 9
type input "121212"
click at [201, 170] on div at bounding box center [418, 226] width 525 height 400
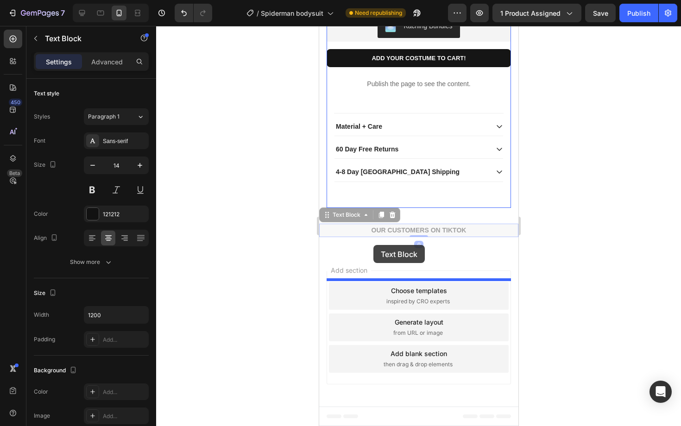
drag, startPoint x: 375, startPoint y: 270, endPoint x: 373, endPoint y: 245, distance: 25.1
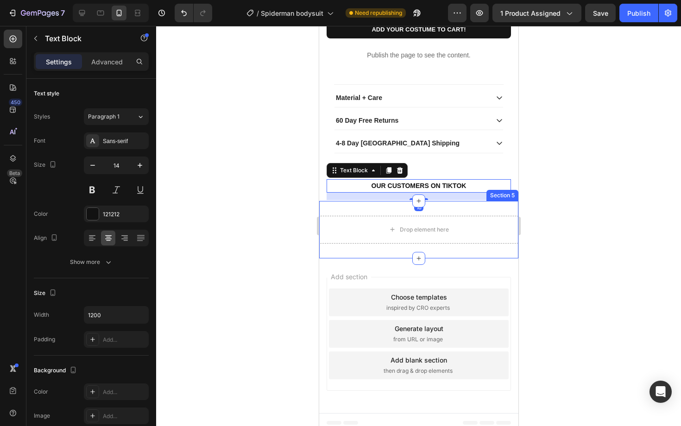
click at [332, 259] on div "Drop element here Section 5" at bounding box center [418, 229] width 199 height 57
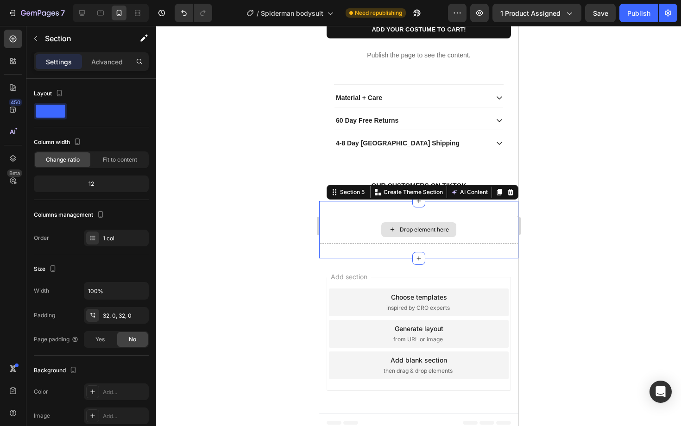
click at [368, 244] on div "Drop element here" at bounding box center [418, 230] width 199 height 28
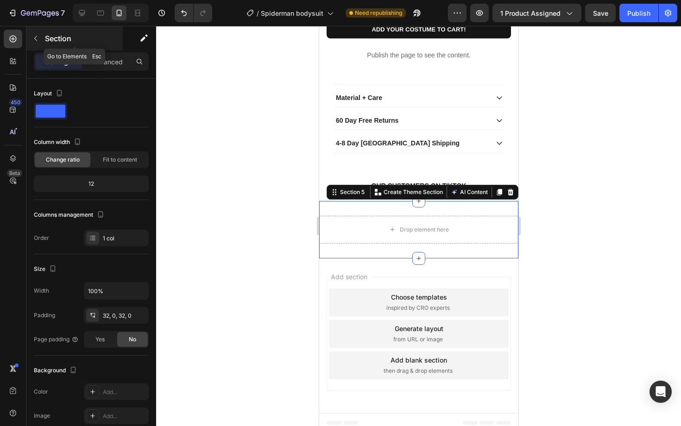
click at [35, 37] on icon "button" at bounding box center [35, 38] width 7 height 7
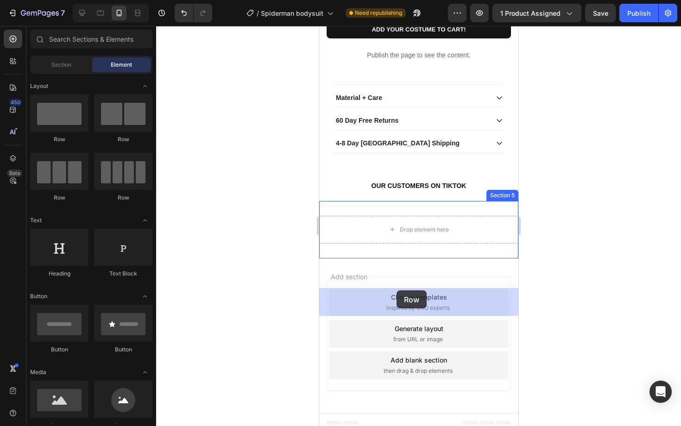
drag, startPoint x: 377, startPoint y: 212, endPoint x: 397, endPoint y: 291, distance: 81.3
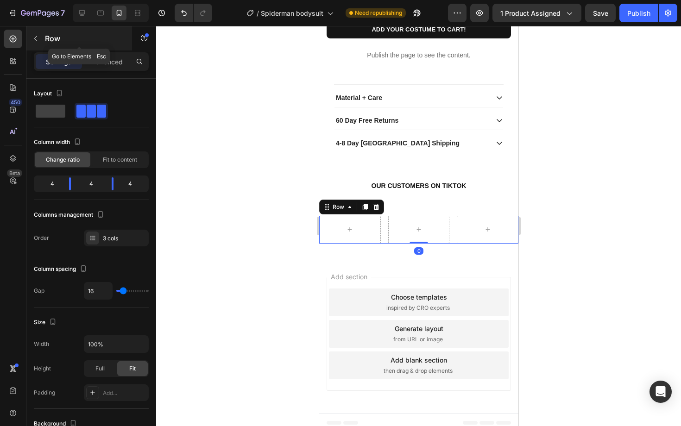
click at [38, 40] on icon "button" at bounding box center [35, 38] width 7 height 7
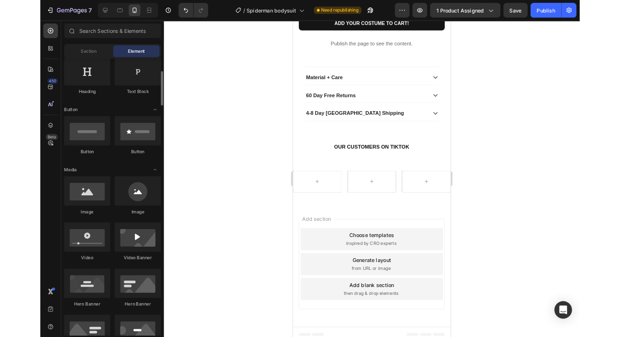
scroll to position [166, 0]
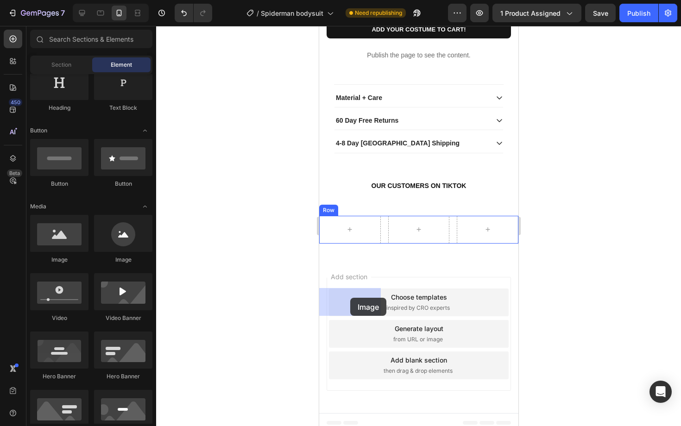
drag, startPoint x: 384, startPoint y: 266, endPoint x: 350, endPoint y: 298, distance: 46.6
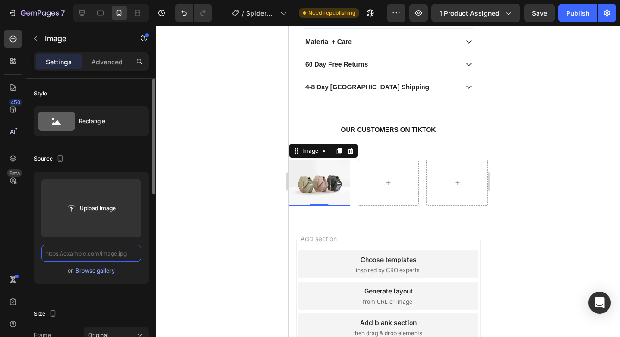
scroll to position [0, 0]
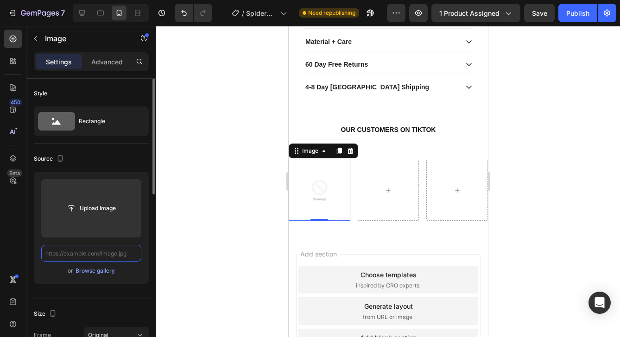
paste input "https://cdn.shopify.com/s/files/1/0669/0865/1677/files/IMG_9984.jpg?v=1758901429"
type input "https://cdn.shopify.com/s/files/1/0669/0865/1677/files/IMG_9984.jpg?v=1758901429"
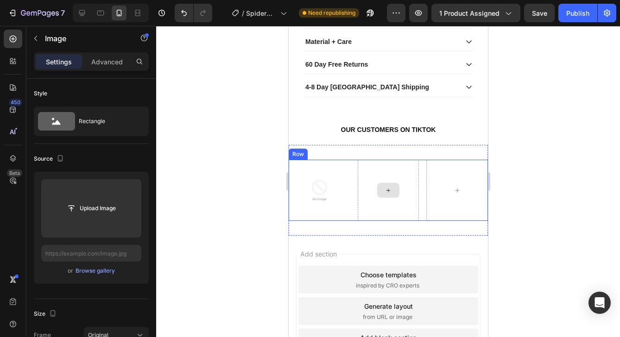
click at [386, 195] on icon at bounding box center [387, 191] width 7 height 8
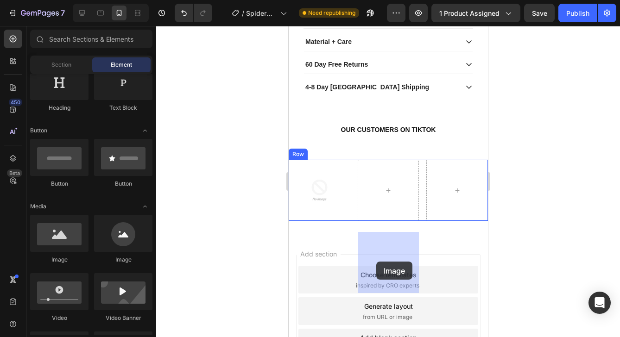
drag, startPoint x: 355, startPoint y: 254, endPoint x: 377, endPoint y: 262, distance: 22.7
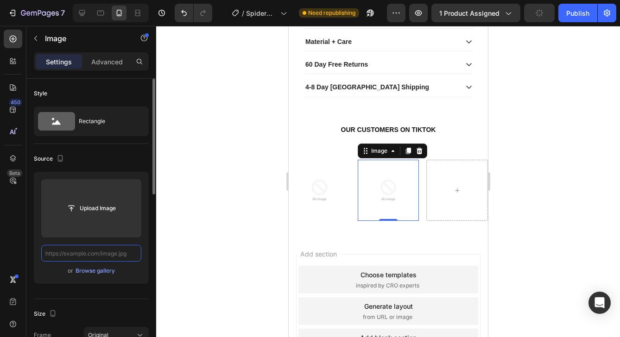
paste input "https://cdn.shopify.com/s/files/1/0669/0865/1677/files/IMG_9984.jpg?v=1758901429"
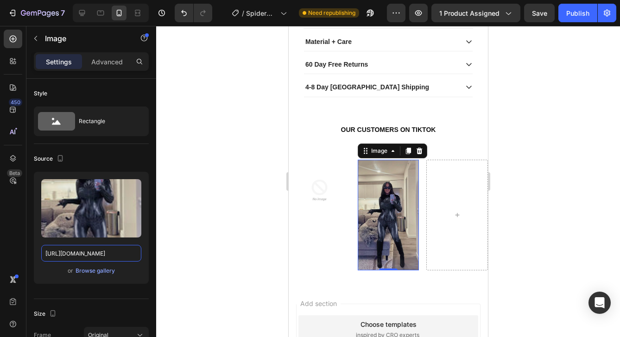
type input "https://cdn.shopify.com/s/files/1/0669/0865/1677/files/IMG_9984.jpg?v=1758901429"
click at [183, 230] on div at bounding box center [388, 181] width 464 height 311
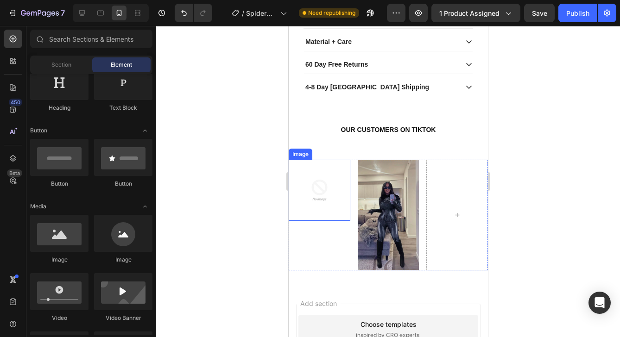
click at [319, 222] on img at bounding box center [319, 191] width 62 height 62
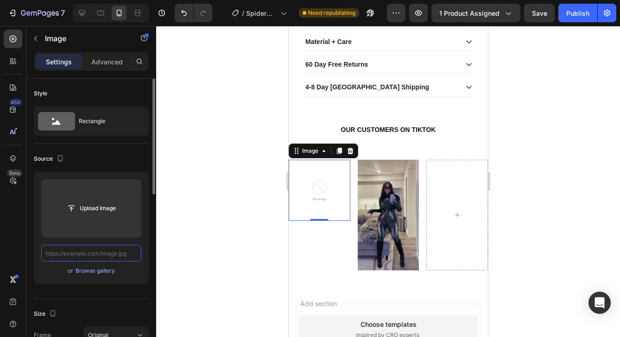
click at [84, 260] on input "text" at bounding box center [91, 253] width 100 height 17
paste input "https://cdn.shopify.com/s/files/1/0669/0865/1677/files/IMG_9976.jpg?v=1758901429"
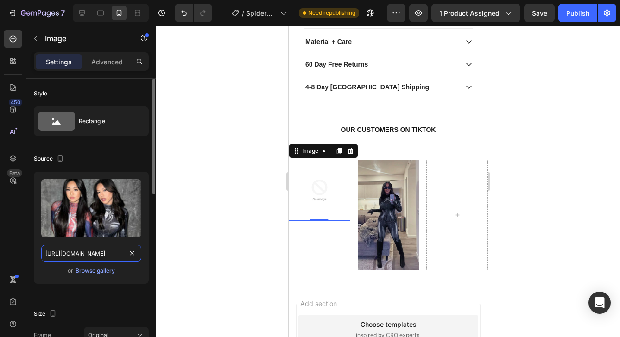
scroll to position [0, 145]
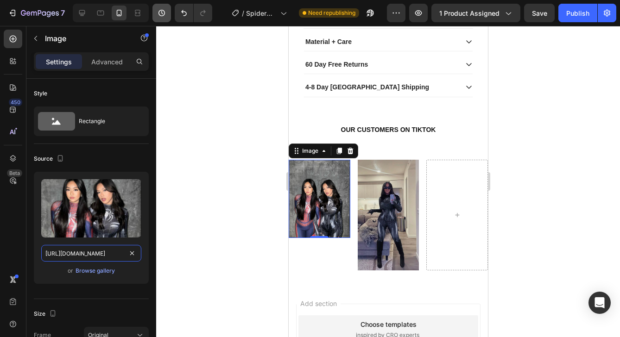
type input "https://cdn.shopify.com/s/files/1/0669/0865/1677/files/IMG_9976.jpg?v=1758901429"
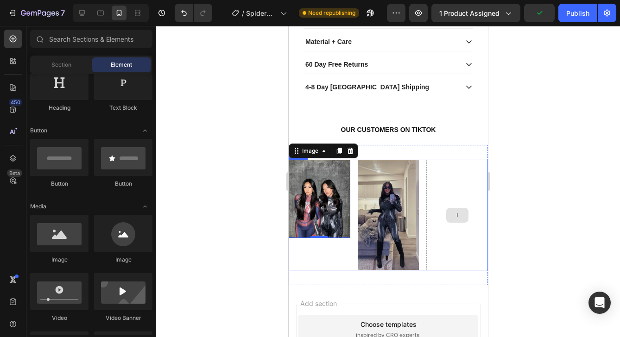
click at [459, 219] on icon at bounding box center [456, 215] width 7 height 8
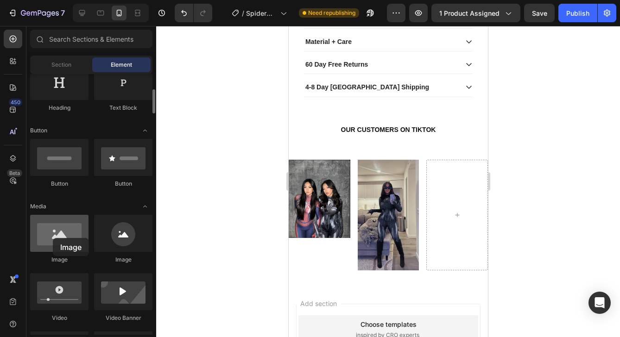
click at [53, 238] on div at bounding box center [59, 233] width 58 height 37
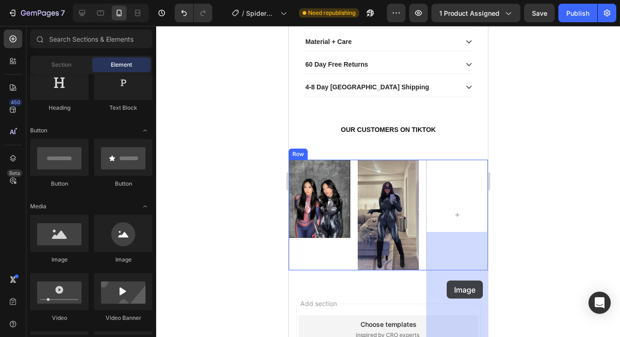
drag, startPoint x: 349, startPoint y: 263, endPoint x: 448, endPoint y: 280, distance: 99.7
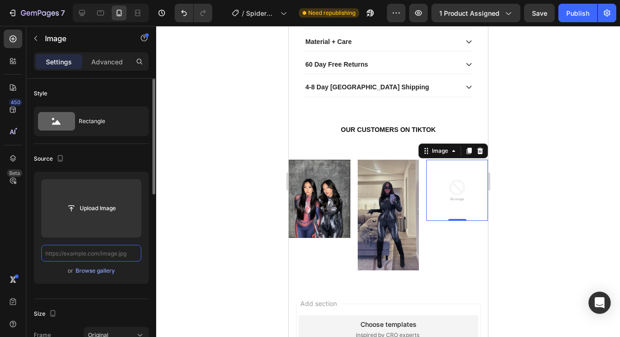
paste input "https://cdn.shopify.com/s/files/1/0669/0865/1677/files/IMG_9980.jpg?v=1758901429"
type input "https://cdn.shopify.com/s/files/1/0669/0865/1677/files/IMG_9980.jpg?v=1758901429"
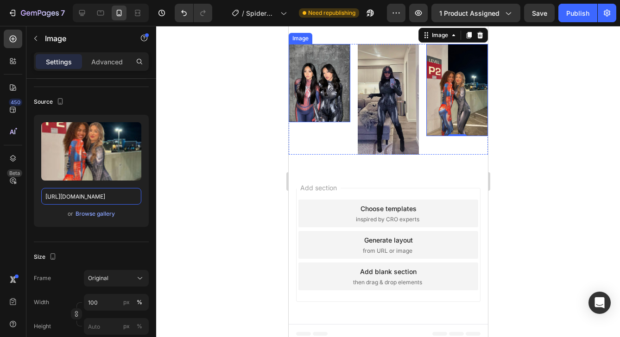
scroll to position [756, 0]
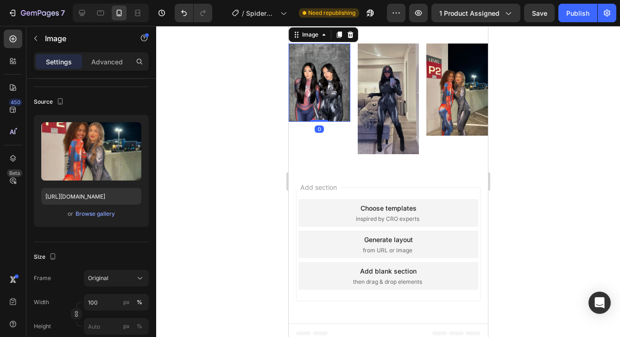
click at [313, 122] on img at bounding box center [319, 83] width 62 height 78
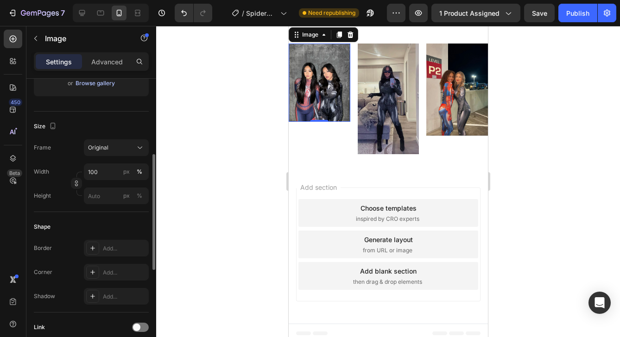
scroll to position [187, 0]
click at [99, 146] on span "Original" at bounding box center [98, 149] width 20 height 8
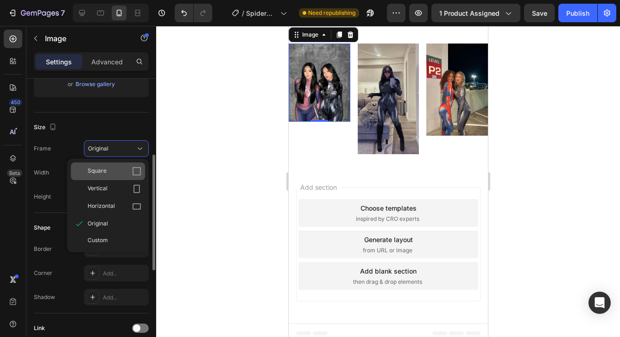
click at [92, 176] on span "Square" at bounding box center [97, 171] width 19 height 9
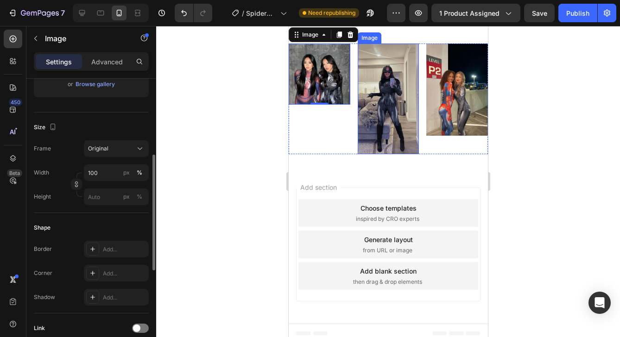
click at [370, 155] on img at bounding box center [388, 99] width 62 height 111
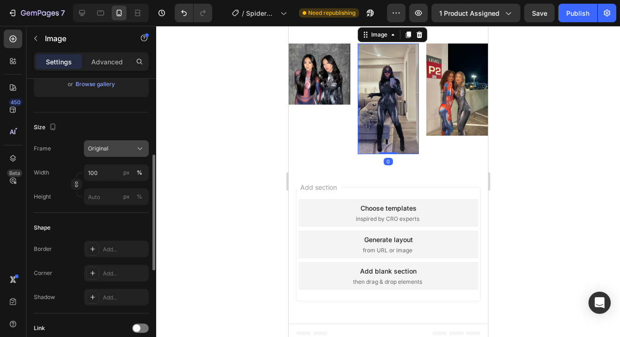
click at [118, 153] on button "Original" at bounding box center [116, 148] width 65 height 17
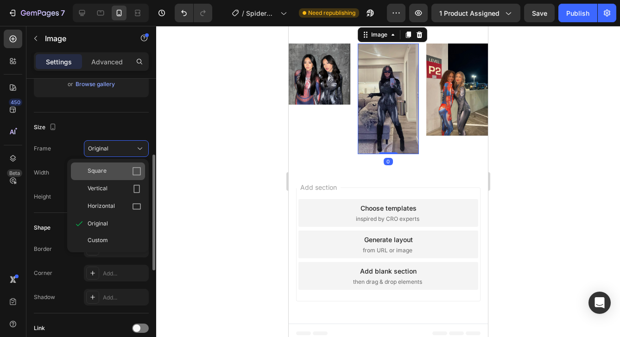
click at [101, 173] on span "Square" at bounding box center [97, 171] width 19 height 9
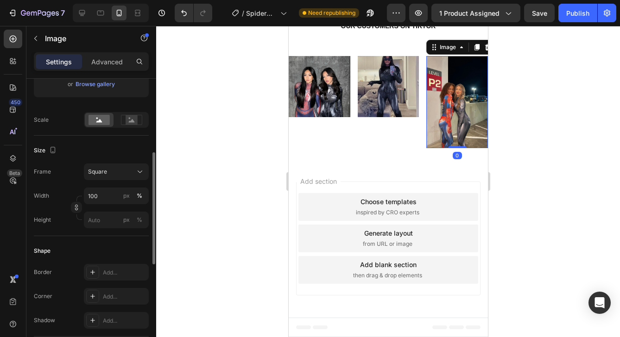
click at [476, 148] on img at bounding box center [457, 102] width 62 height 92
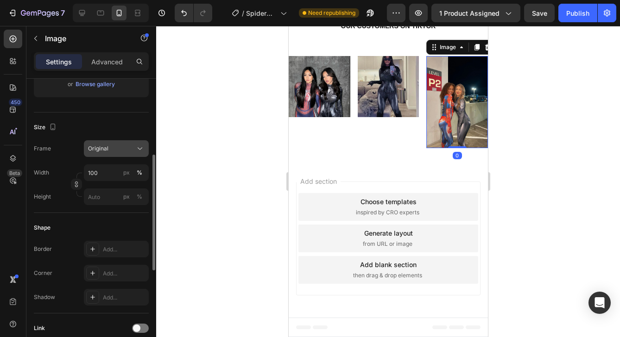
click at [103, 146] on span "Original" at bounding box center [98, 149] width 20 height 8
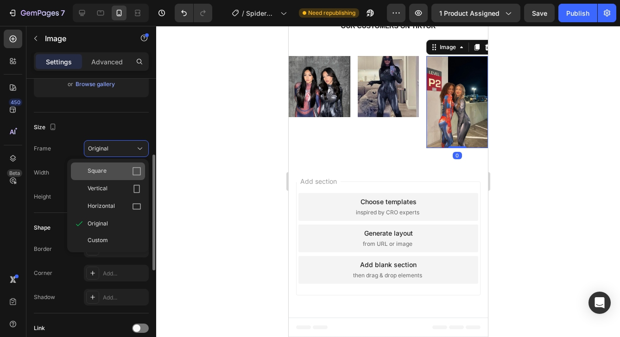
click at [96, 171] on span "Square" at bounding box center [97, 171] width 19 height 9
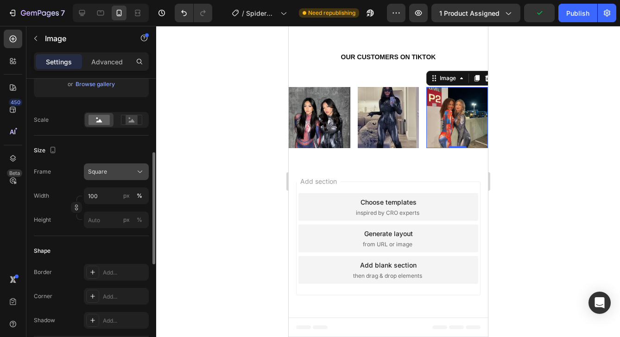
click at [98, 174] on span "Square" at bounding box center [97, 172] width 19 height 8
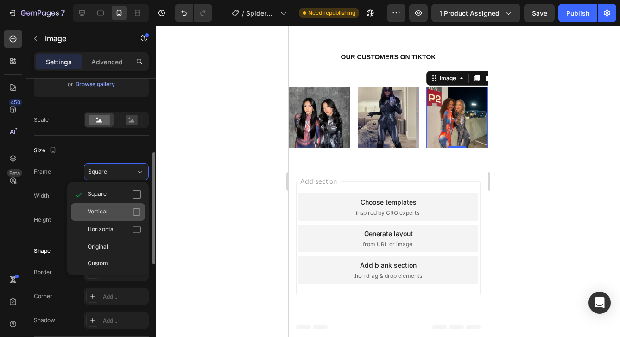
click at [99, 213] on span "Vertical" at bounding box center [98, 212] width 20 height 9
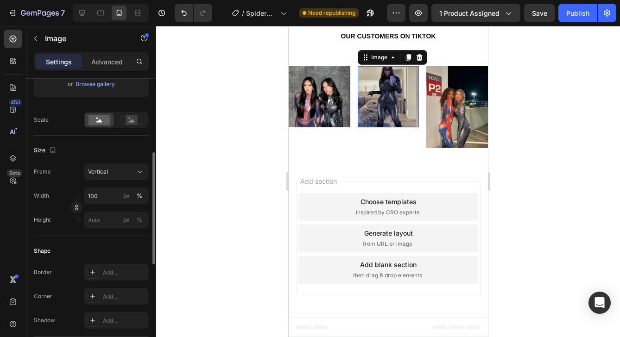
click at [379, 128] on img at bounding box center [388, 97] width 62 height 62
click at [95, 175] on span "Square" at bounding box center [97, 172] width 19 height 8
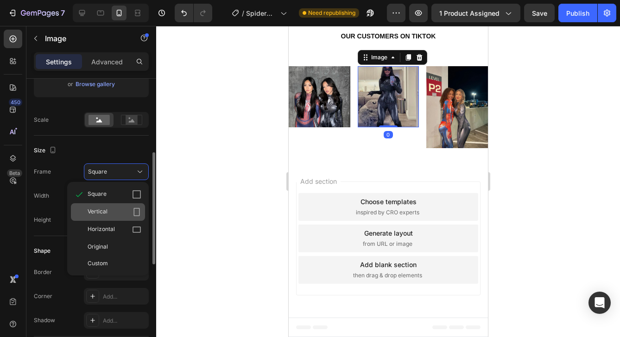
click at [92, 206] on div "Vertical" at bounding box center [108, 212] width 74 height 18
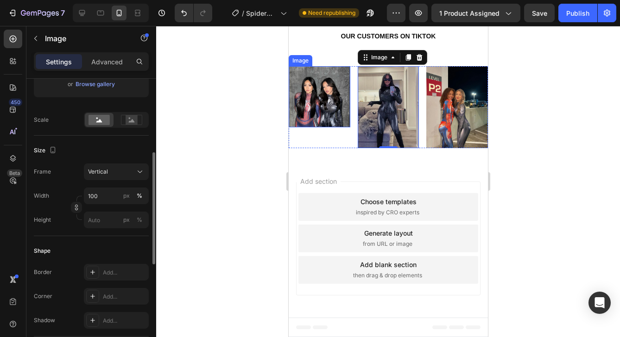
click at [328, 128] on img at bounding box center [319, 97] width 62 height 62
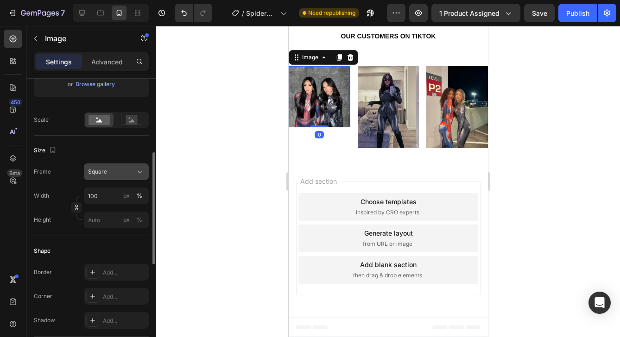
click at [97, 173] on span "Square" at bounding box center [97, 172] width 19 height 8
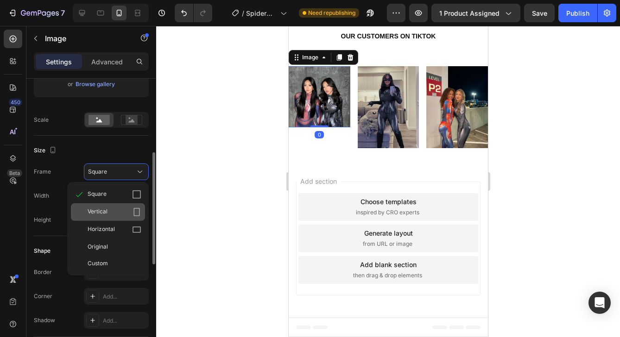
click at [94, 213] on span "Vertical" at bounding box center [98, 212] width 20 height 9
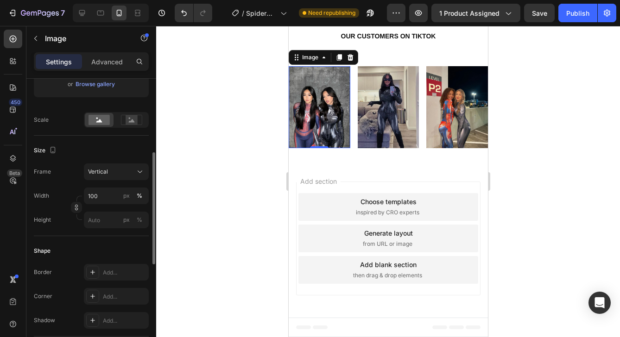
click at [191, 209] on div at bounding box center [388, 181] width 464 height 311
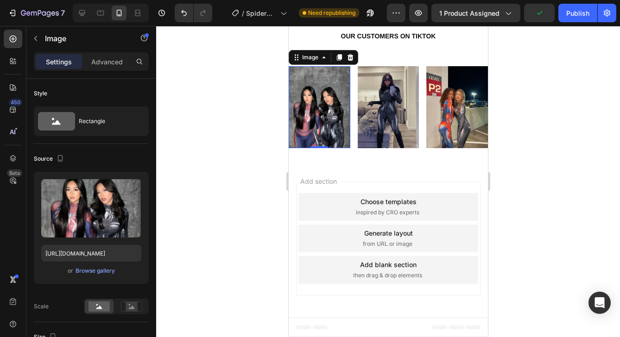
click at [217, 168] on div at bounding box center [388, 181] width 464 height 311
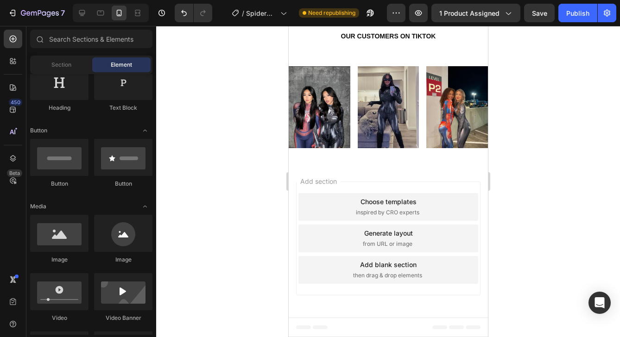
click at [323, 217] on div "Add section Choose templates inspired by CRO experts Generate layout from URL o…" at bounding box center [387, 240] width 199 height 155
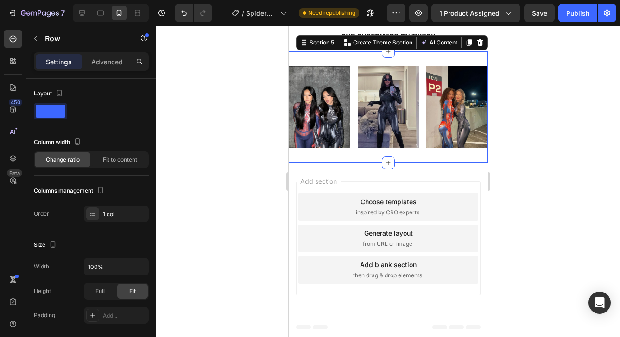
click at [341, 89] on div "Image Image Image Row Section 5 Create Theme Section AI Content Write with GemA…" at bounding box center [387, 107] width 199 height 112
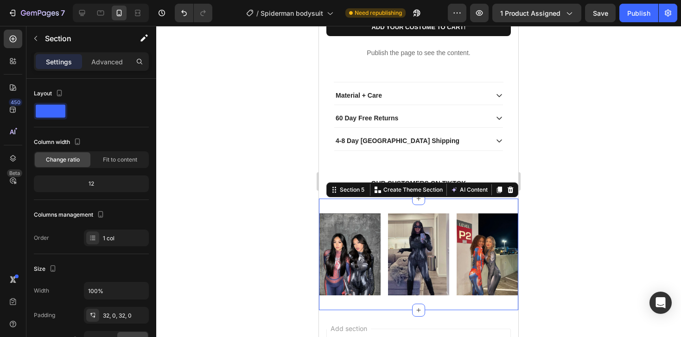
scroll to position [584, 0]
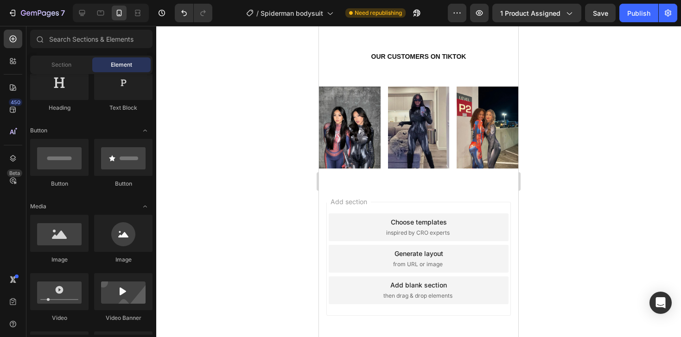
scroll to position [700, 0]
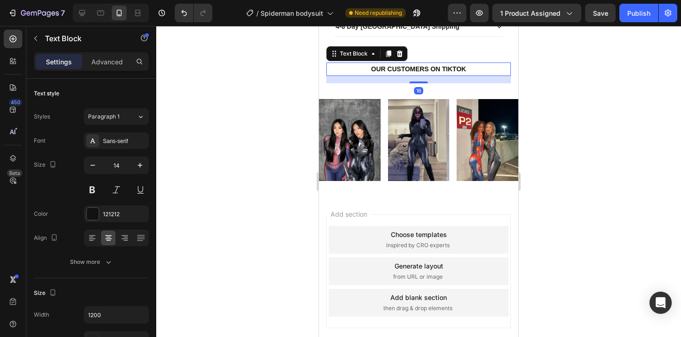
click at [402, 73] on strong "OUR CUSTOMERS ON TIKTOK" at bounding box center [418, 68] width 95 height 7
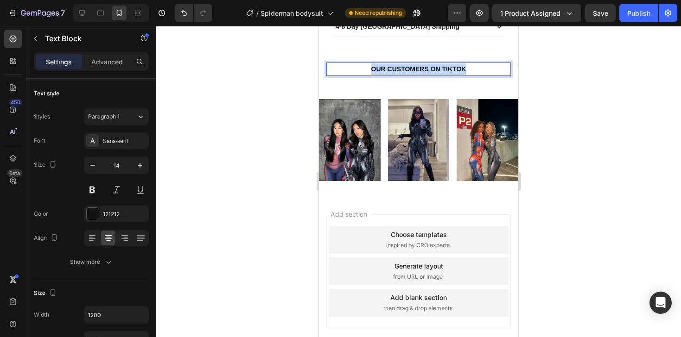
click at [402, 73] on strong "OUR CUSTOMERS ON TIKTOK" at bounding box center [418, 68] width 95 height 7
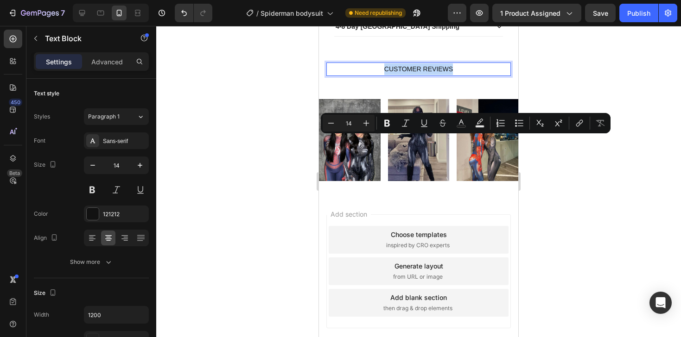
drag, startPoint x: 458, startPoint y: 142, endPoint x: 376, endPoint y: 141, distance: 81.6
click at [376, 75] on p "CUSTOMER REVIEWS" at bounding box center [418, 69] width 183 height 12
click at [386, 125] on icon "Editor contextual toolbar" at bounding box center [386, 123] width 9 height 9
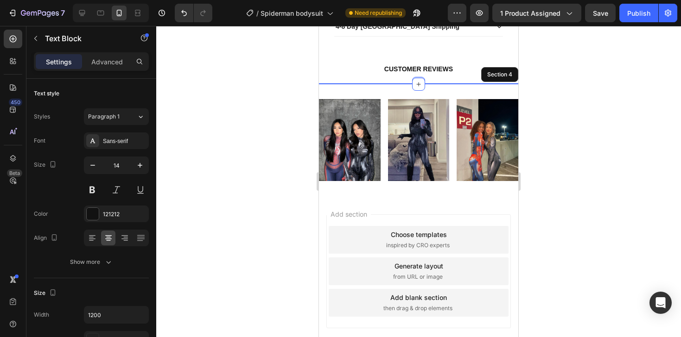
click at [324, 84] on div "Icon Icon Icon Icon Icon Icon List "I feel sorry for anyone who doesn't buy thi…" at bounding box center [418, 83] width 199 height 1
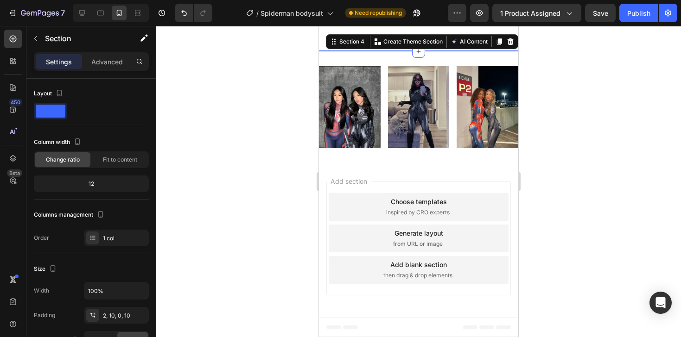
scroll to position [805, 0]
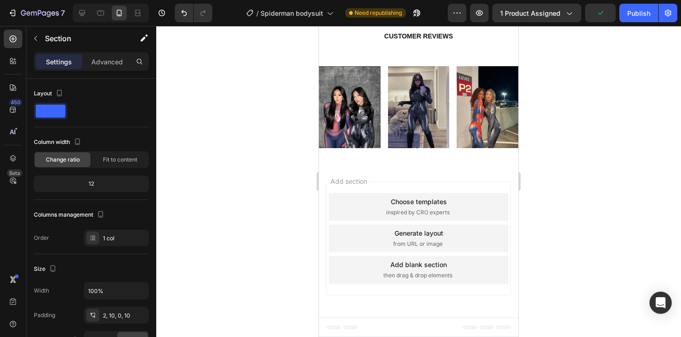
click at [344, 169] on div "Add section Choose templates inspired by CRO experts Generate layout from URL o…" at bounding box center [418, 240] width 199 height 155
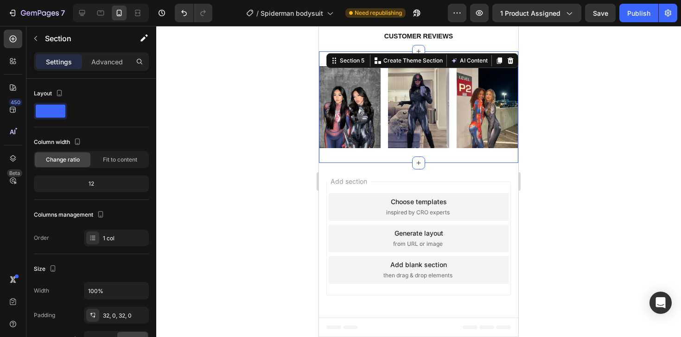
click at [347, 163] on div "Image Image Image Row Section 5 Create Theme Section AI Content Write with GemA…" at bounding box center [418, 107] width 199 height 112
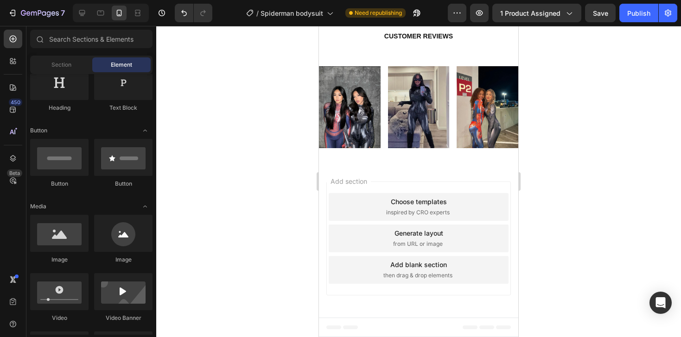
click at [346, 171] on div "Add section Choose templates inspired by CRO experts Generate layout from URL o…" at bounding box center [418, 240] width 199 height 155
click at [367, 167] on div "Add section Choose templates inspired by CRO experts Generate layout from URL o…" at bounding box center [418, 240] width 199 height 155
click at [389, 166] on div "Add section Choose templates inspired by CRO experts Generate layout from URL o…" at bounding box center [418, 240] width 199 height 155
click at [384, 272] on span "then drag & drop elements" at bounding box center [417, 276] width 69 height 8
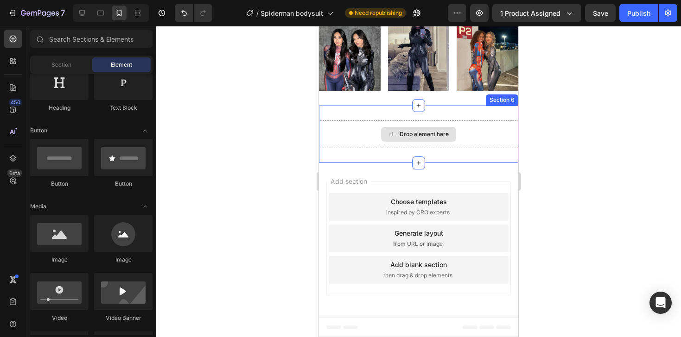
click at [356, 148] on div "Drop element here" at bounding box center [418, 134] width 199 height 28
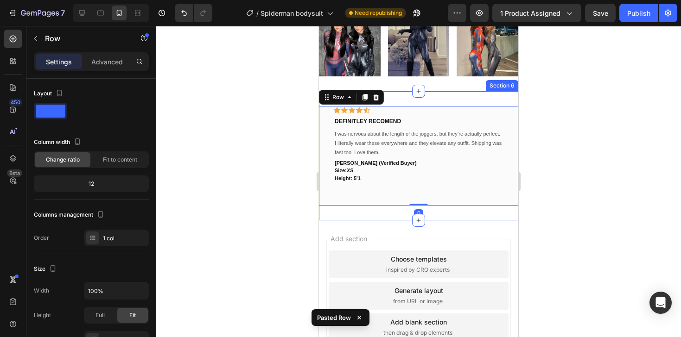
click at [400, 171] on div "Icon Icon Icon Icon Icon Row DEFINITLEY RECOMEND Text block I was nervous about…" at bounding box center [418, 155] width 199 height 129
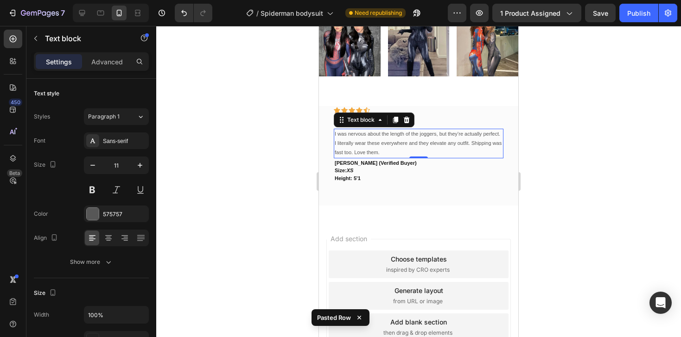
click at [381, 157] on p "I was nervous about the length of the joggers, but they’re actually perfect. I …" at bounding box center [419, 143] width 168 height 27
click at [378, 157] on p "I was nervous about the length of the joggers, but they’re actually perfect. I …" at bounding box center [419, 143] width 168 height 27
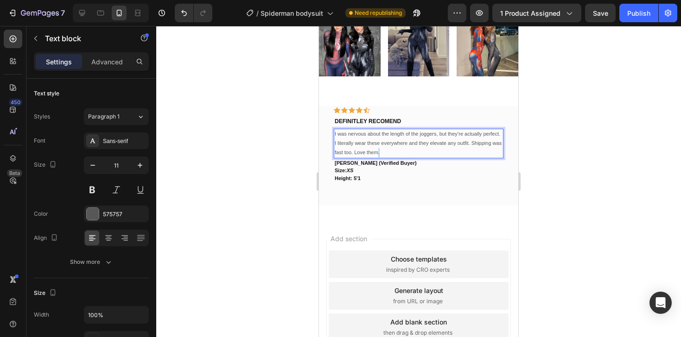
click at [378, 157] on p "I was nervous about the length of the joggers, but they’re actually perfect. I …" at bounding box center [419, 143] width 168 height 27
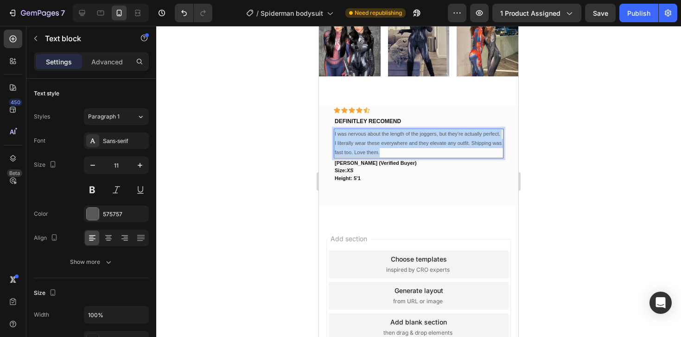
click at [378, 157] on p "I was nervous about the length of the joggers, but they’re actually perfect. I …" at bounding box center [419, 143] width 168 height 27
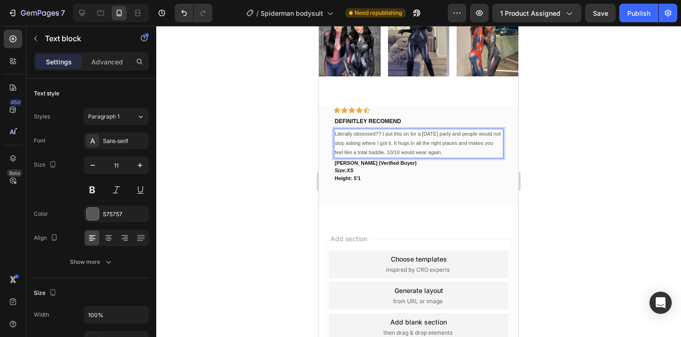
click at [365, 157] on p "Literally obsessed?? I put this on for a Halloween party and people would not s…" at bounding box center [419, 143] width 168 height 27
click at [391, 157] on p "Literally obsessed?? I put this on for a Halloween party and people would not s…" at bounding box center [419, 143] width 168 height 27
click at [420, 157] on p "Literally obsessed?? I put this on for a Halloween party and people would not s…" at bounding box center [419, 143] width 168 height 27
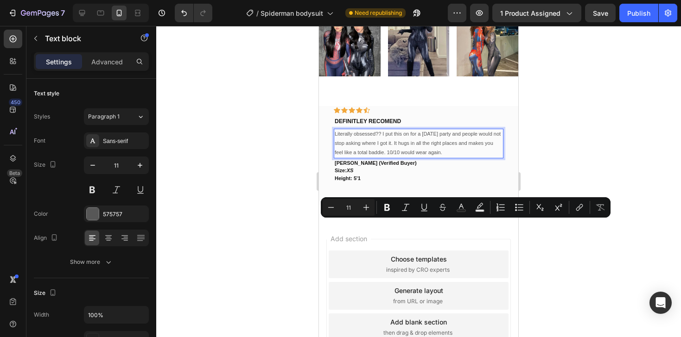
click at [445, 157] on p "Literally obsessed?? I put this on for a Halloween party and people would not s…" at bounding box center [419, 143] width 168 height 27
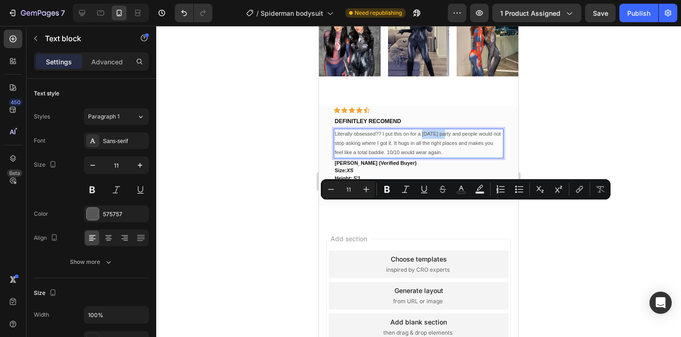
drag, startPoint x: 445, startPoint y: 205, endPoint x: 422, endPoint y: 206, distance: 23.7
click at [422, 157] on p "Literally obsessed?? I put this on for a Halloween party and people would not s…" at bounding box center [419, 143] width 168 height 27
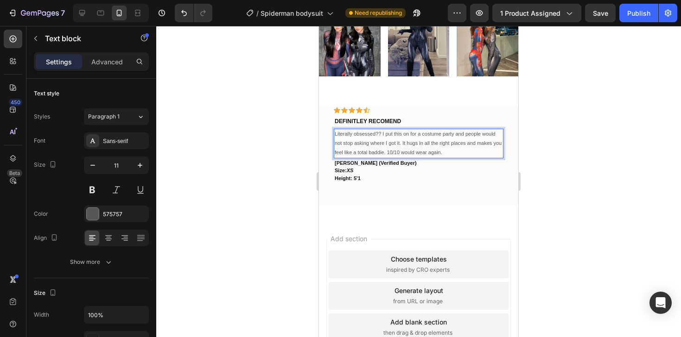
click at [420, 157] on p "Literally obsessed?? I put this on for a costume party and people would not sto…" at bounding box center [419, 143] width 168 height 27
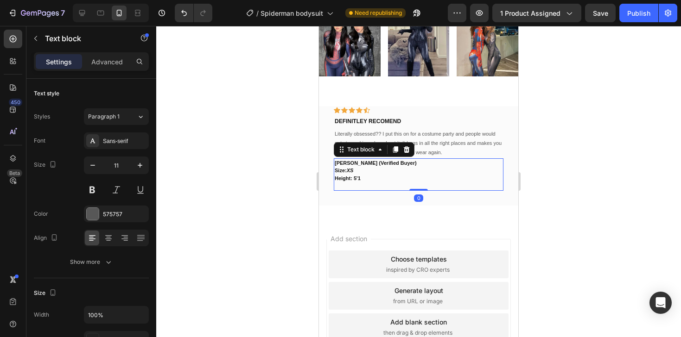
click at [416, 183] on p "Height: 5'1" at bounding box center [419, 179] width 168 height 8
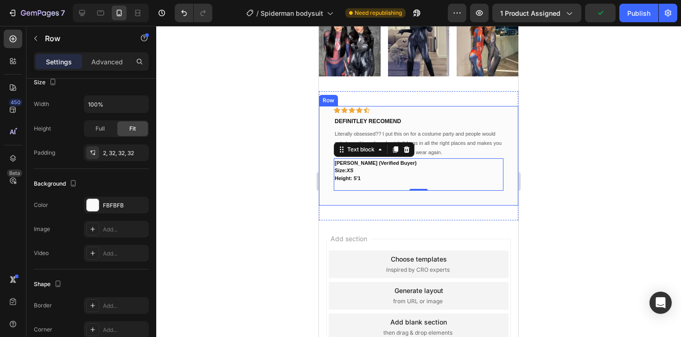
click at [365, 206] on div "Icon Icon Icon Icon Icon Row DEFINITLEY RECOMEND Text block Literally obsessed?…" at bounding box center [418, 156] width 199 height 100
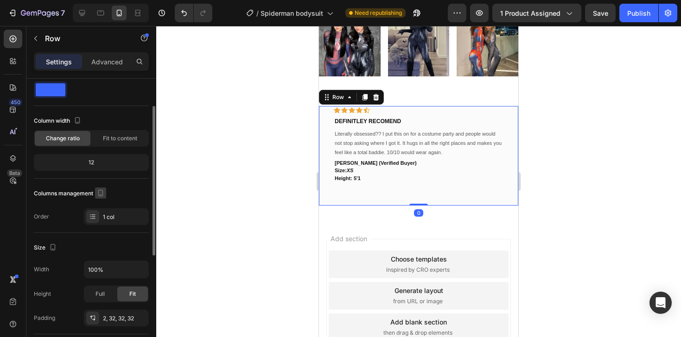
scroll to position [32, 0]
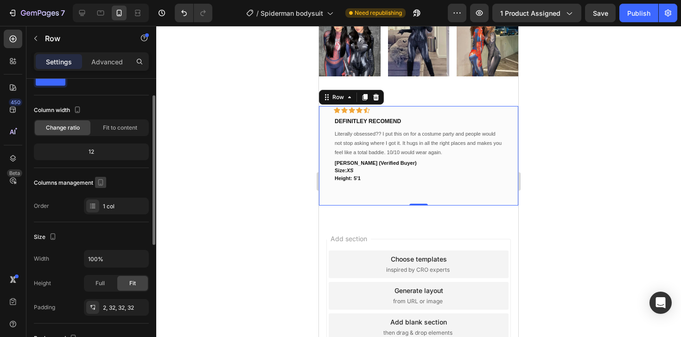
click at [95, 209] on icon at bounding box center [92, 206] width 7 height 7
click at [52, 212] on div "Order 1 col" at bounding box center [91, 206] width 115 height 17
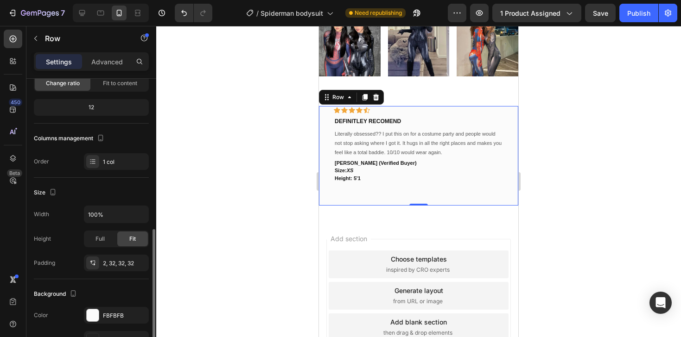
scroll to position [0, 0]
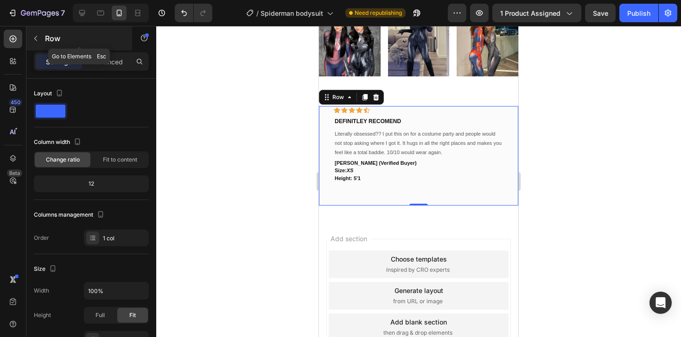
click at [34, 41] on icon "button" at bounding box center [35, 38] width 7 height 7
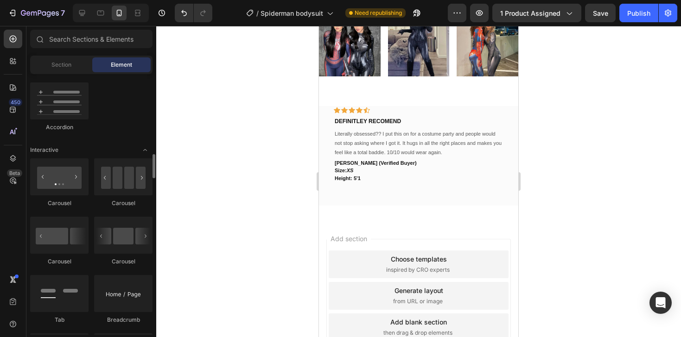
scroll to position [862, 0]
click at [112, 233] on div at bounding box center [123, 234] width 58 height 37
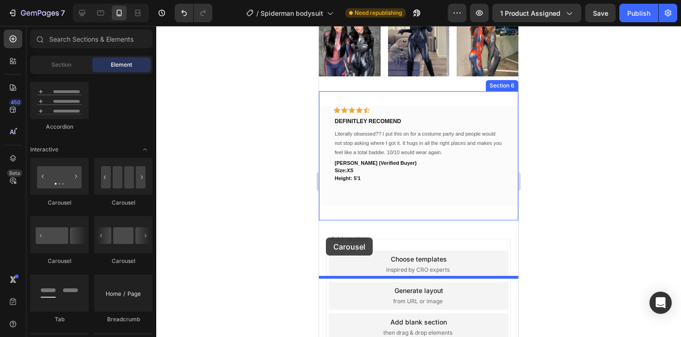
drag, startPoint x: 431, startPoint y: 259, endPoint x: 326, endPoint y: 238, distance: 106.7
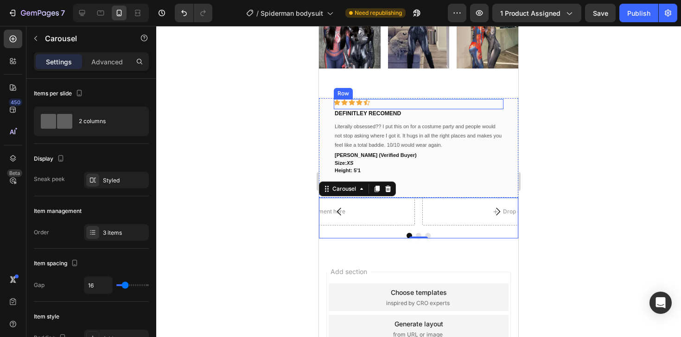
scroll to position [925, 0]
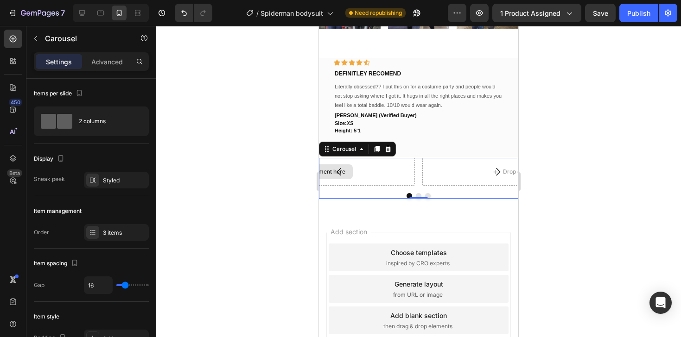
click at [370, 171] on div "Drop element here" at bounding box center [314, 172] width 199 height 28
click at [359, 179] on div "Drop element here" at bounding box center [314, 172] width 199 height 28
click at [346, 174] on button "Carousel Back Arrow" at bounding box center [339, 172] width 26 height 26
click at [339, 173] on icon "Carousel Back Arrow" at bounding box center [339, 172] width 4 height 8
click at [336, 172] on icon "Carousel Back Arrow" at bounding box center [339, 171] width 11 height 11
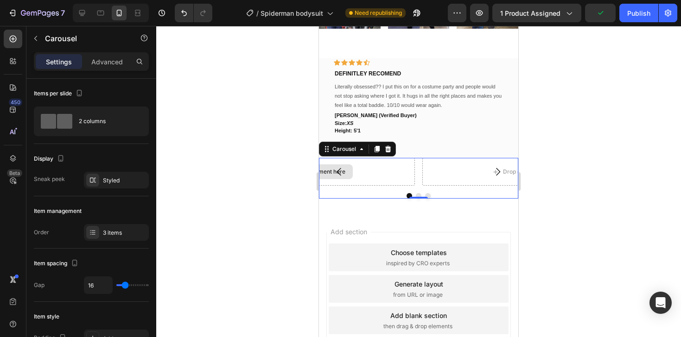
click at [378, 176] on div "Drop element here" at bounding box center [314, 172] width 199 height 28
click at [387, 151] on icon at bounding box center [387, 149] width 7 height 7
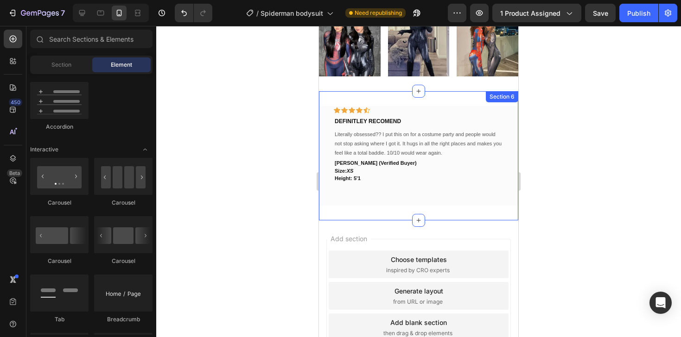
scroll to position [862, 0]
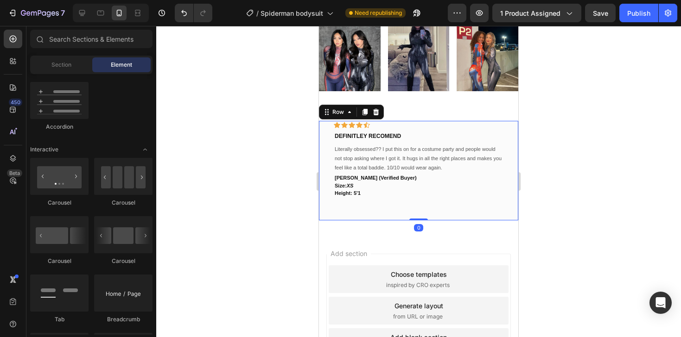
click at [355, 211] on div "Icon Icon Icon Icon Icon Row DEFINITLEY RECOMEND Text block Literally obsessed?…" at bounding box center [418, 171] width 199 height 100
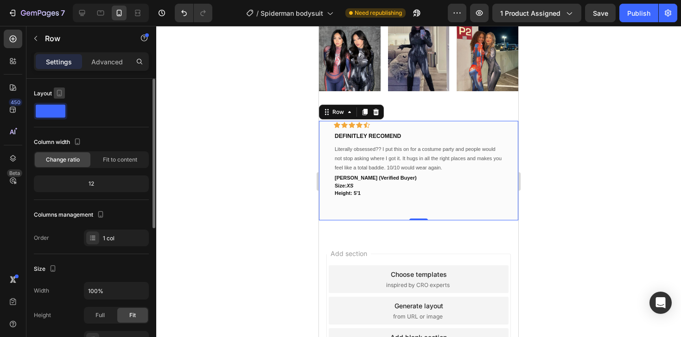
click at [55, 93] on icon "button" at bounding box center [59, 93] width 9 height 9
click at [89, 102] on div "Layout" at bounding box center [91, 102] width 115 height 33
click at [97, 59] on p "Advanced" at bounding box center [107, 62] width 32 height 10
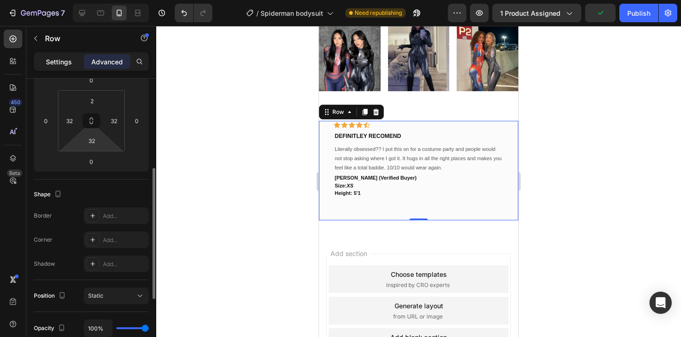
scroll to position [104, 0]
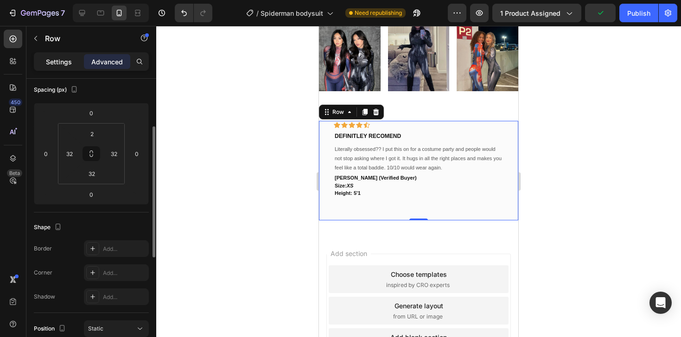
click at [53, 63] on p "Settings" at bounding box center [59, 62] width 26 height 10
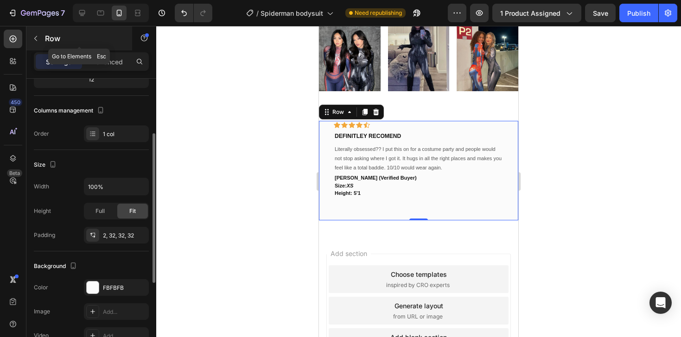
click at [42, 42] on button "button" at bounding box center [35, 38] width 15 height 15
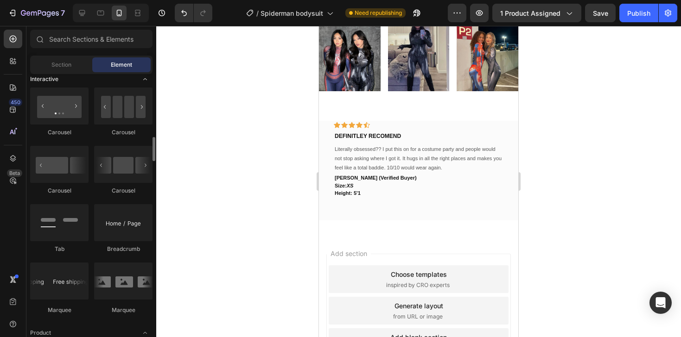
scroll to position [898, 0]
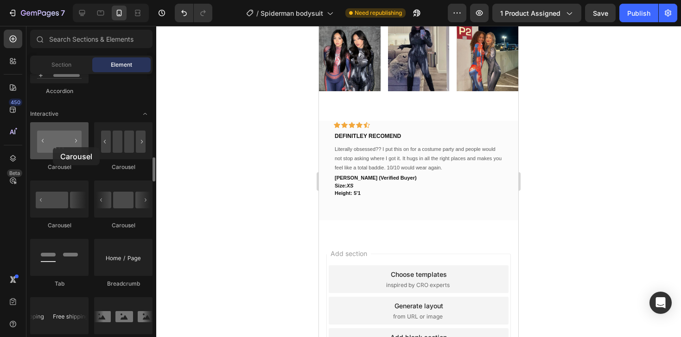
click at [53, 147] on div at bounding box center [59, 140] width 58 height 37
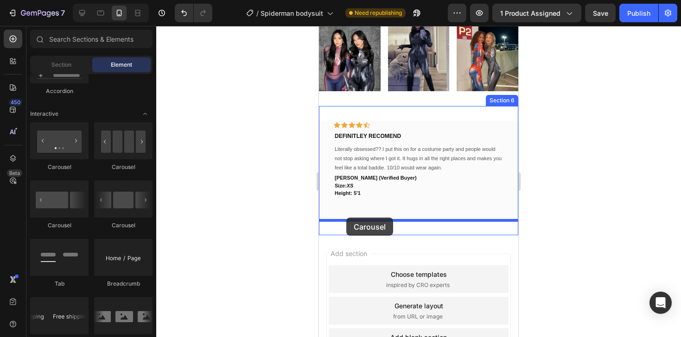
drag, startPoint x: 372, startPoint y: 173, endPoint x: 347, endPoint y: 217, distance: 50.6
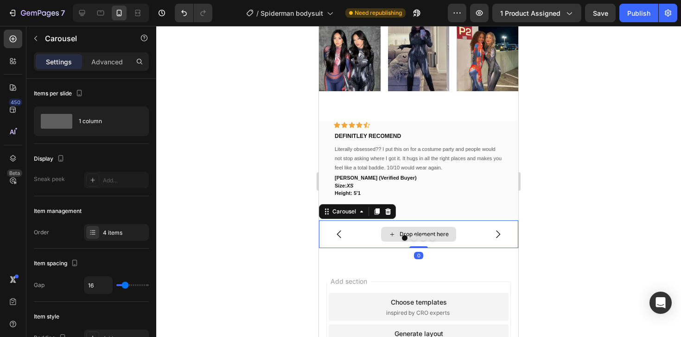
click at [416, 234] on div "Drop element here" at bounding box center [423, 234] width 49 height 7
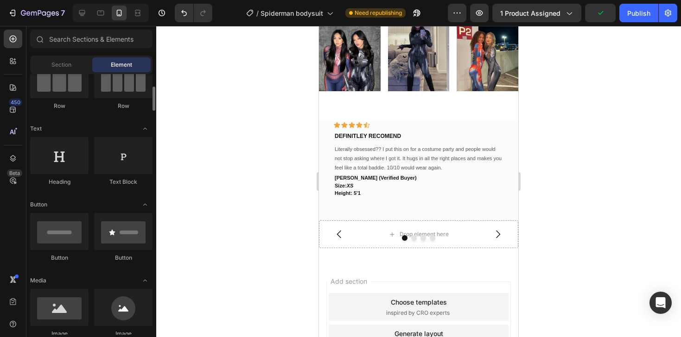
scroll to position [105, 0]
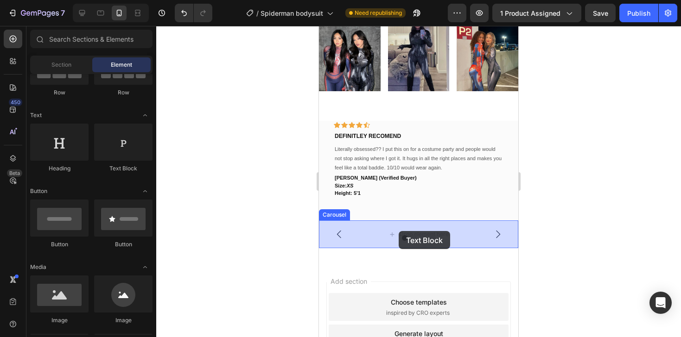
drag, startPoint x: 437, startPoint y: 178, endPoint x: 399, endPoint y: 231, distance: 65.1
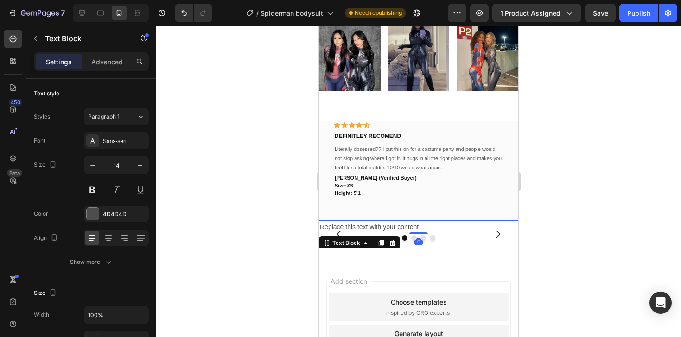
click at [384, 229] on div "Replace this text with your content" at bounding box center [418, 227] width 199 height 13
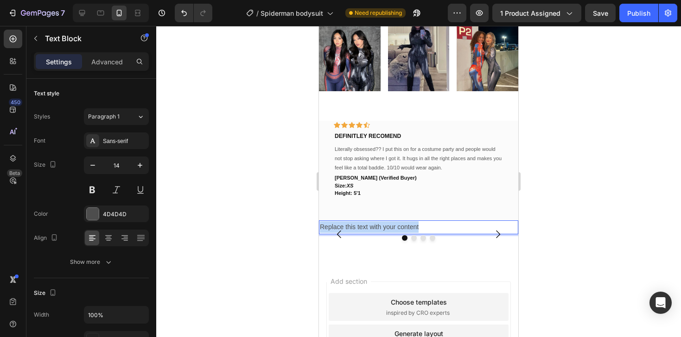
drag, startPoint x: 429, startPoint y: 229, endPoint x: 320, endPoint y: 226, distance: 109.4
click at [320, 226] on p "Replace this text with your content" at bounding box center [418, 228] width 197 height 12
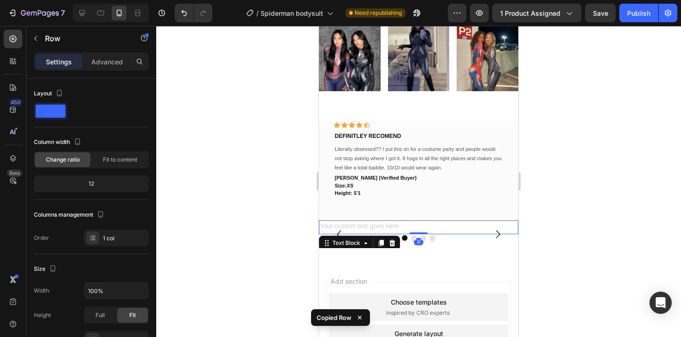
click at [365, 228] on div "Rich Text Editor. Editing area: main" at bounding box center [418, 227] width 199 height 13
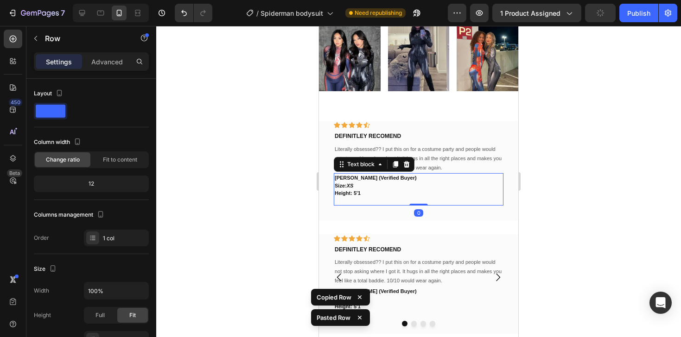
click at [351, 198] on p at bounding box center [419, 201] width 168 height 8
click at [333, 216] on div "Icon Icon Icon Icon Icon Row DEFINITLEY RECOMEND Text block Literally obsessed?…" at bounding box center [418, 171] width 199 height 100
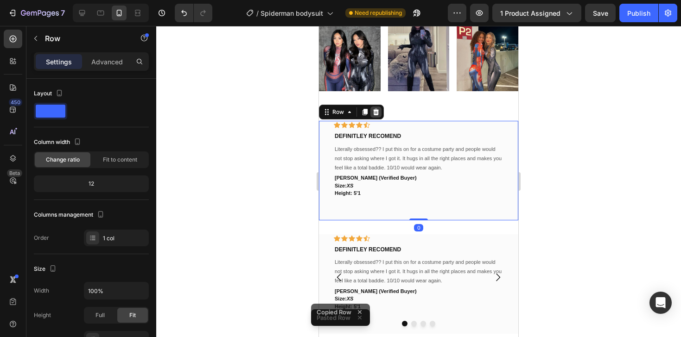
click at [373, 111] on icon at bounding box center [375, 111] width 7 height 7
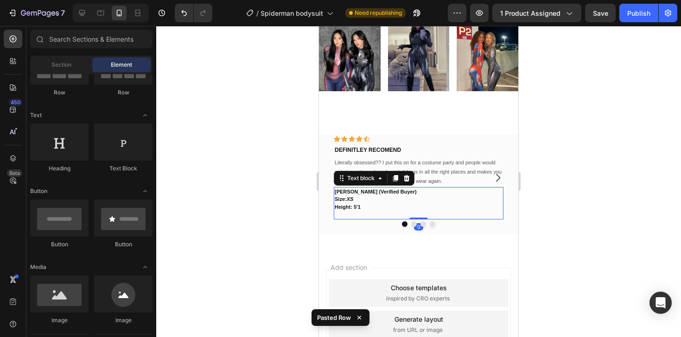
click at [384, 197] on p "Size: XS" at bounding box center [419, 200] width 168 height 8
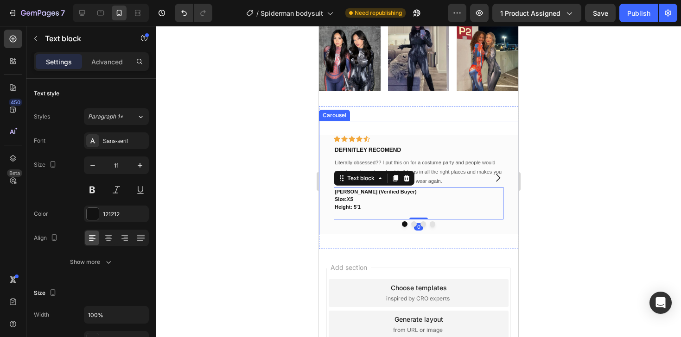
click at [412, 223] on button "Dot" at bounding box center [414, 225] width 6 height 6
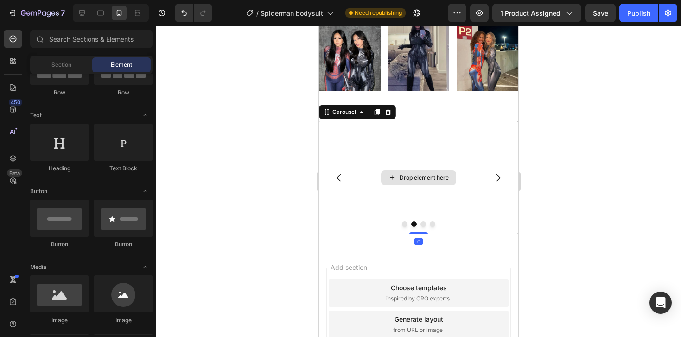
click at [390, 183] on div "Drop element here" at bounding box center [418, 178] width 75 height 15
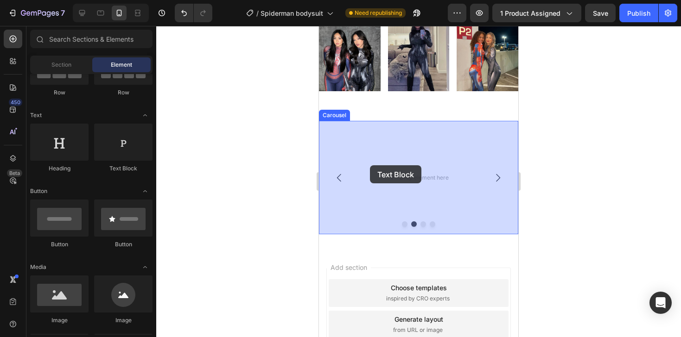
drag, startPoint x: 437, startPoint y: 170, endPoint x: 370, endPoint y: 165, distance: 66.9
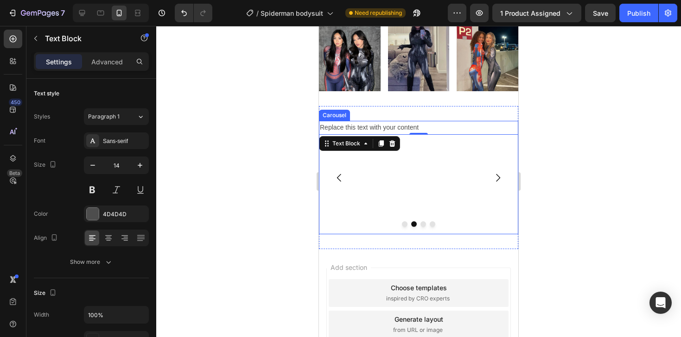
click at [390, 190] on div "Replace this text with your content Text Block 0" at bounding box center [418, 177] width 199 height 113
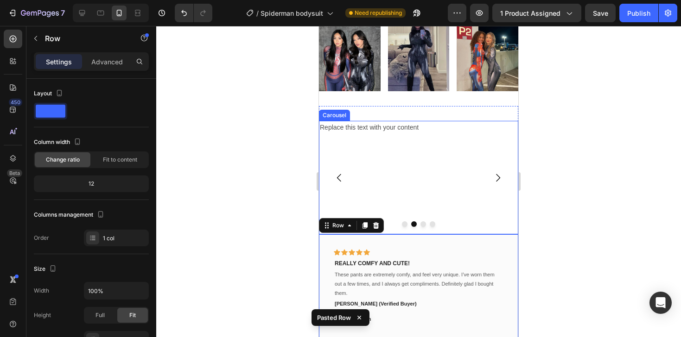
click at [384, 140] on div "Replace this text with your content Text Block" at bounding box center [418, 177] width 199 height 113
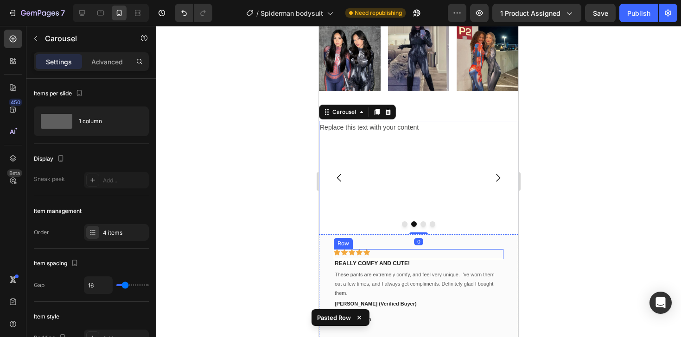
click at [383, 278] on p "These pants are extremely comfy, and feel very unique. I’ve worn them out a few…" at bounding box center [419, 284] width 168 height 27
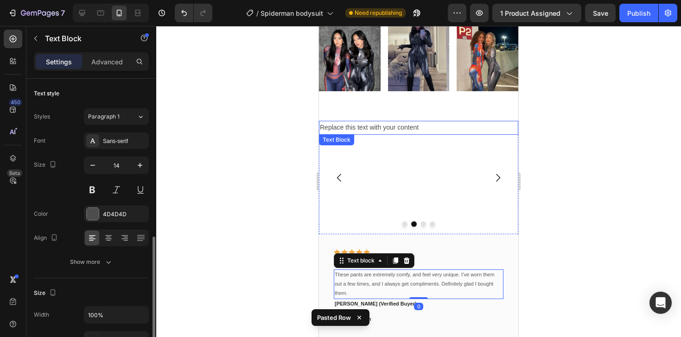
click at [373, 131] on div "Replace this text with your content" at bounding box center [418, 127] width 199 height 13
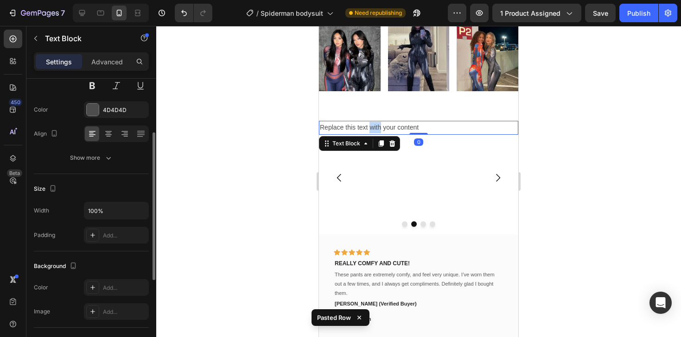
click at [373, 131] on div "Replace this text with your content" at bounding box center [418, 127] width 199 height 13
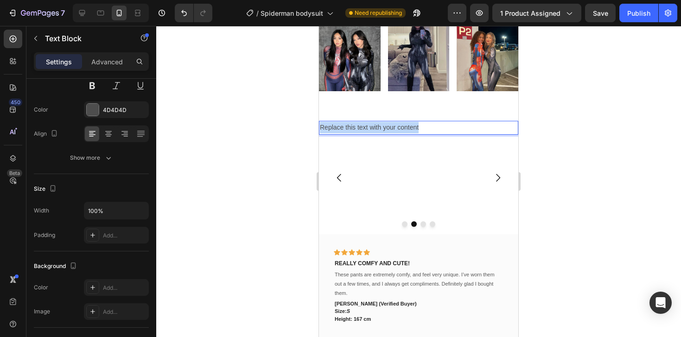
drag, startPoint x: 425, startPoint y: 127, endPoint x: 304, endPoint y: 127, distance: 121.4
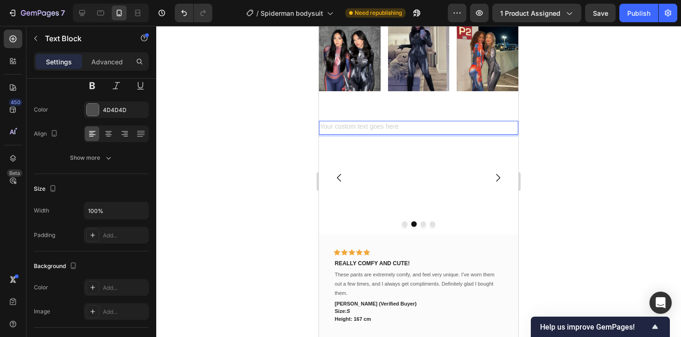
click at [358, 130] on div "Rich Text Editor. Editing area: main" at bounding box center [418, 127] width 199 height 13
click at [358, 130] on p "Rich Text Editor. Editing area: main" at bounding box center [418, 128] width 197 height 12
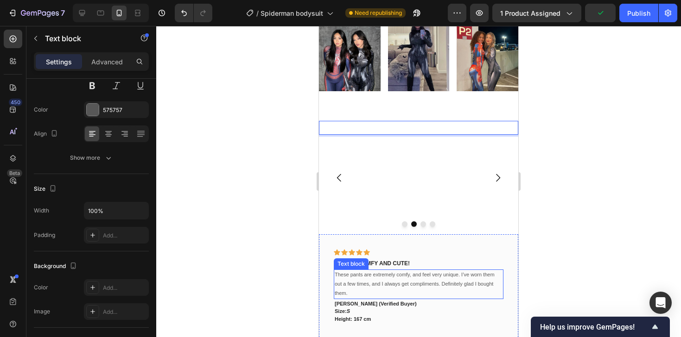
click at [351, 287] on p "These pants are extremely comfy, and feel very unique. I’ve worn them out a few…" at bounding box center [419, 284] width 168 height 27
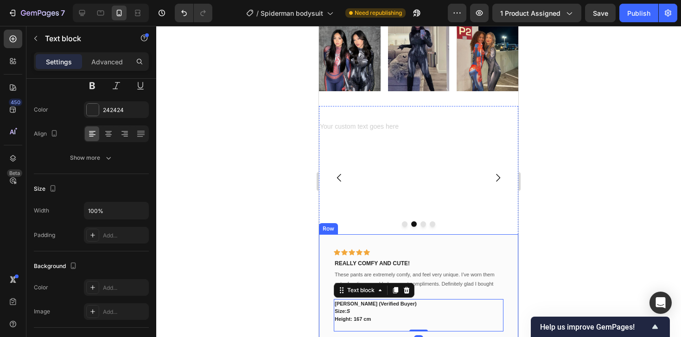
click at [325, 266] on div "Icon Icon Icon Icon Icon Row REALLY COMFY AND CUTE! Text block These pants are …" at bounding box center [418, 290] width 199 height 112
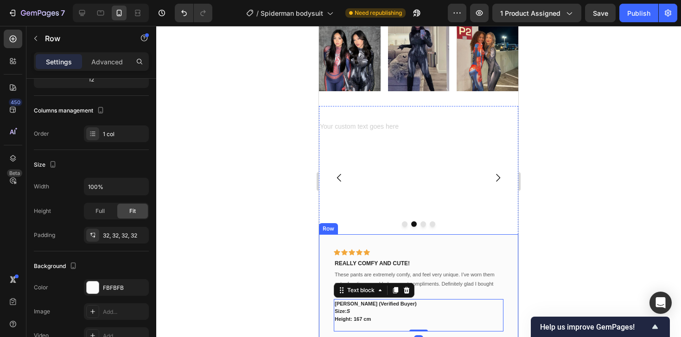
scroll to position [0, 0]
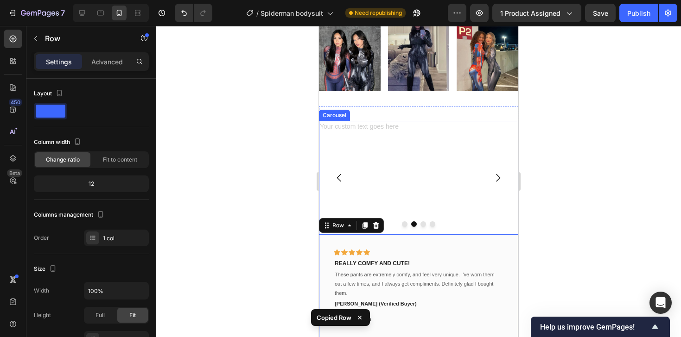
click at [342, 150] on div "Text Block" at bounding box center [418, 177] width 199 height 113
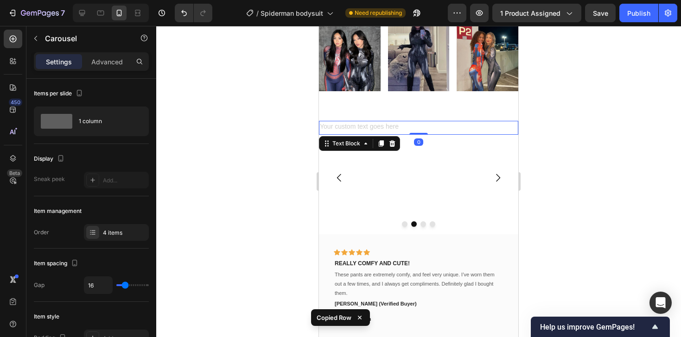
click at [339, 127] on div "Rich Text Editor. Editing area: main" at bounding box center [418, 127] width 199 height 13
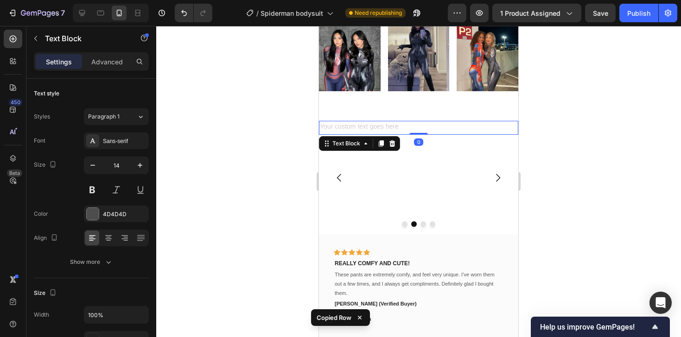
click at [339, 127] on div "Rich Text Editor. Editing area: main" at bounding box center [418, 127] width 199 height 13
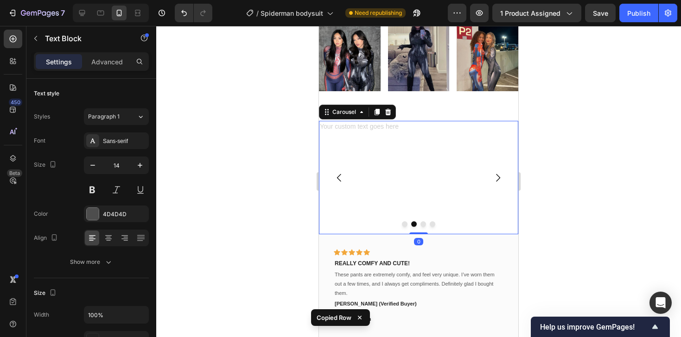
click at [338, 153] on div "Text Block" at bounding box center [418, 177] width 199 height 113
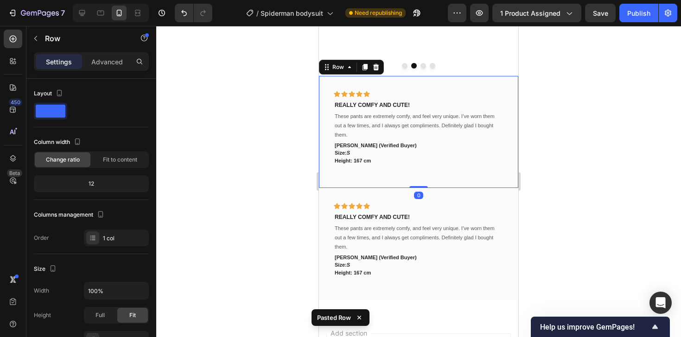
scroll to position [1021, 0]
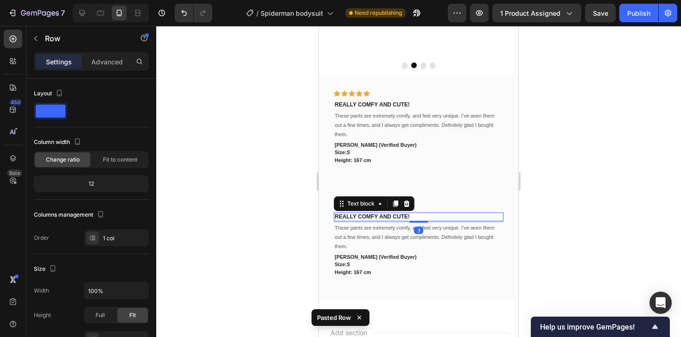
click at [379, 220] on p "REALLY COMFY AND CUTE!" at bounding box center [419, 217] width 168 height 7
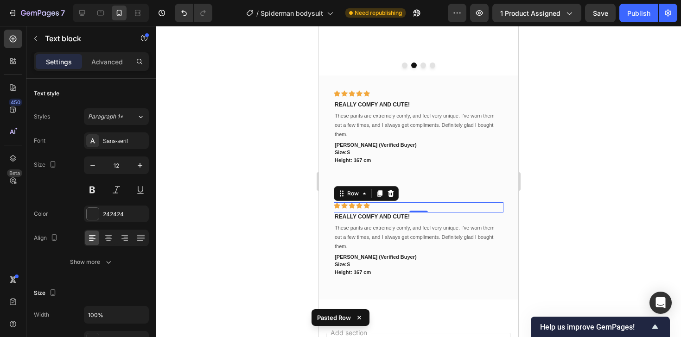
click at [449, 205] on div "Icon Icon Icon Icon Icon Row 0" at bounding box center [419, 208] width 170 height 10
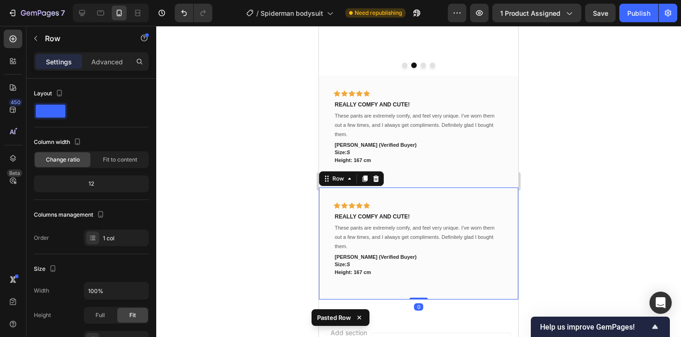
click at [428, 194] on div "Icon Icon Icon Icon Icon Row REALLY COMFY AND CUTE! Text block These pants are …" at bounding box center [418, 244] width 199 height 112
click at [374, 176] on icon at bounding box center [376, 179] width 6 height 6
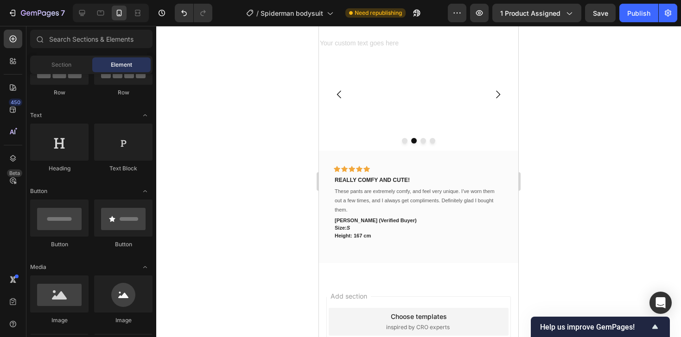
scroll to position [943, 0]
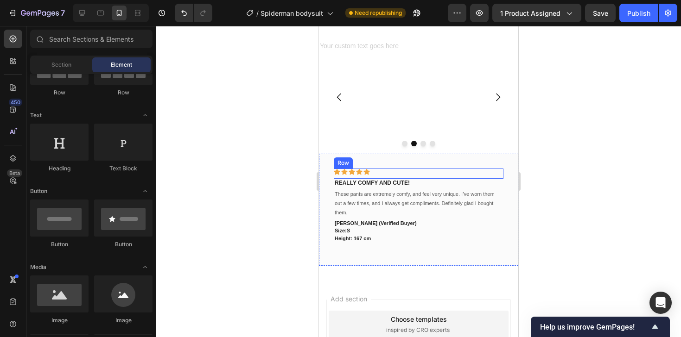
click at [412, 172] on div "Icon Icon Icon Icon Icon Row" at bounding box center [419, 174] width 170 height 10
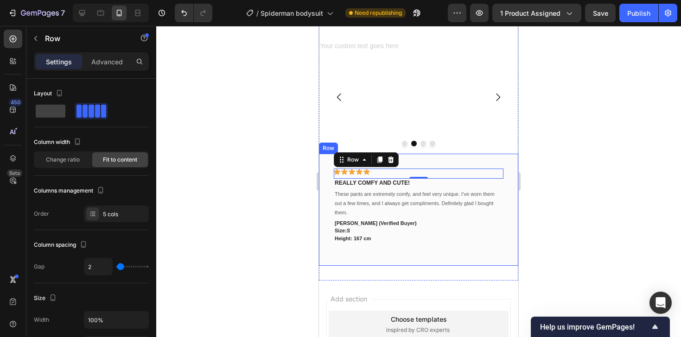
click at [419, 162] on div "Icon Icon Icon Icon Icon Row 0 REALLY COMFY AND CUTE! Text block These pants ar…" at bounding box center [418, 210] width 199 height 112
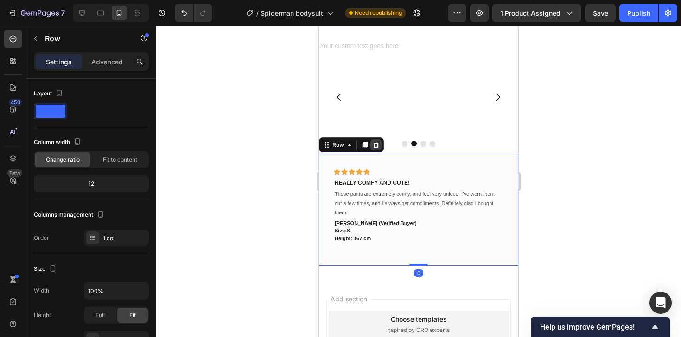
click at [376, 145] on icon at bounding box center [375, 144] width 7 height 7
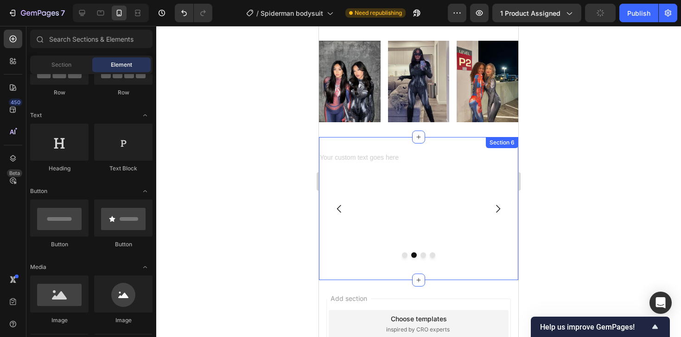
scroll to position [836, 0]
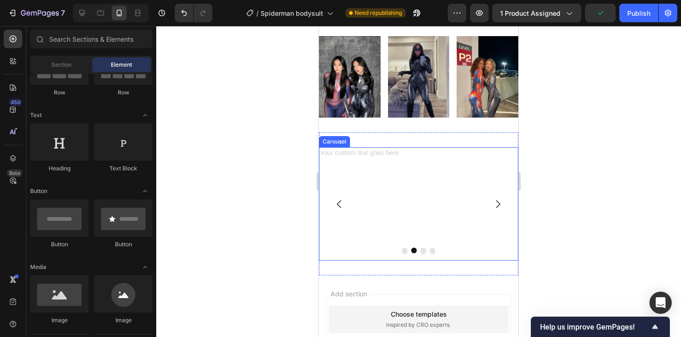
click at [405, 250] on button "Dot" at bounding box center [405, 251] width 6 height 6
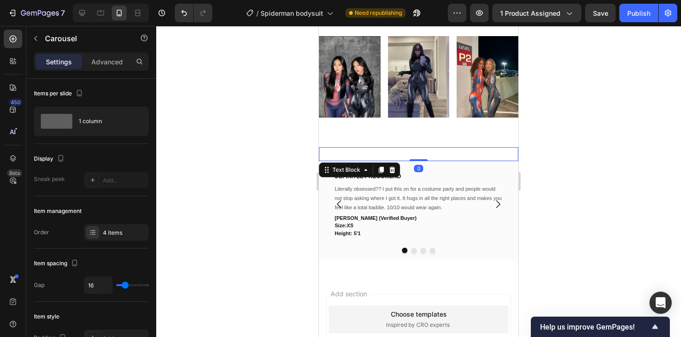
click at [393, 155] on p "Rich Text Editor. Editing area: main" at bounding box center [418, 154] width 197 height 12
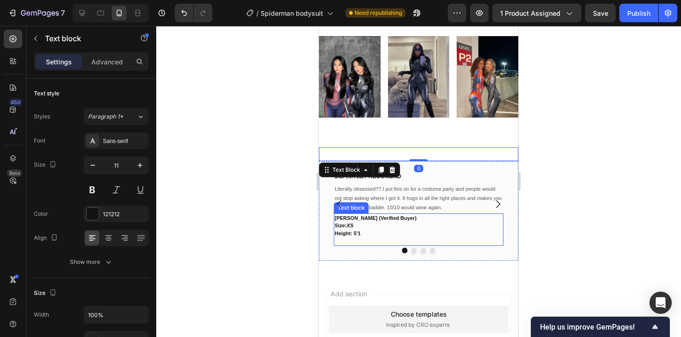
click at [399, 223] on p "Size: XS" at bounding box center [419, 226] width 168 height 8
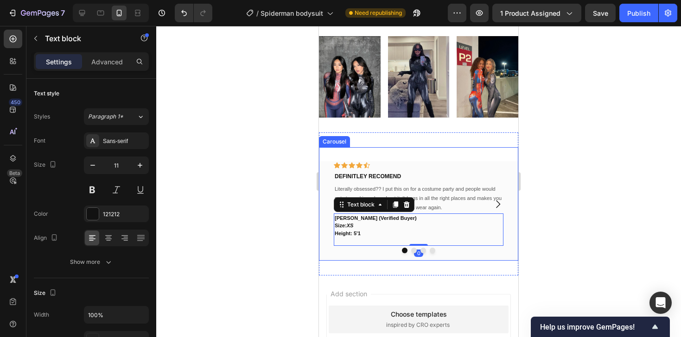
click at [414, 250] on button "Dot" at bounding box center [414, 251] width 6 height 6
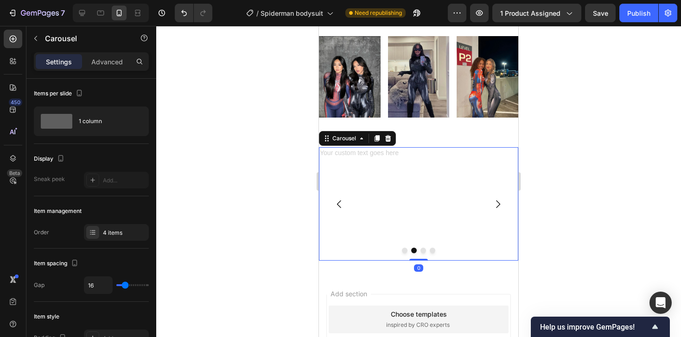
click at [387, 201] on div "Text Block" at bounding box center [418, 203] width 199 height 113
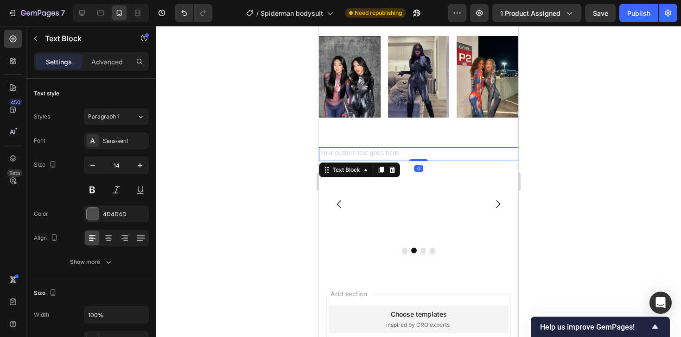
click at [358, 155] on div "Rich Text Editor. Editing area: main" at bounding box center [418, 153] width 199 height 13
click at [392, 171] on icon at bounding box center [392, 170] width 6 height 6
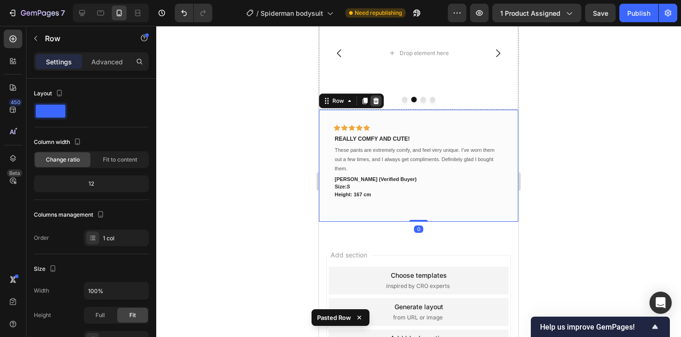
click at [376, 102] on icon at bounding box center [375, 100] width 7 height 7
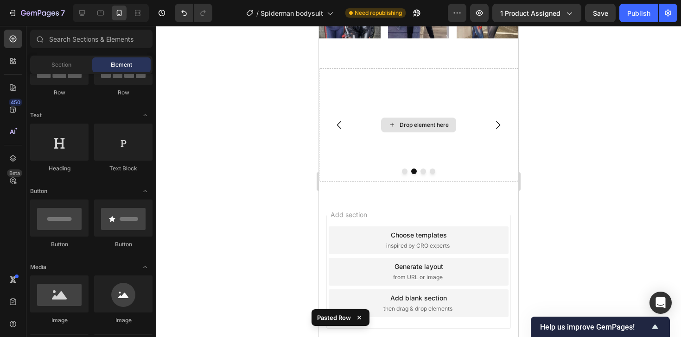
scroll to position [895, 0]
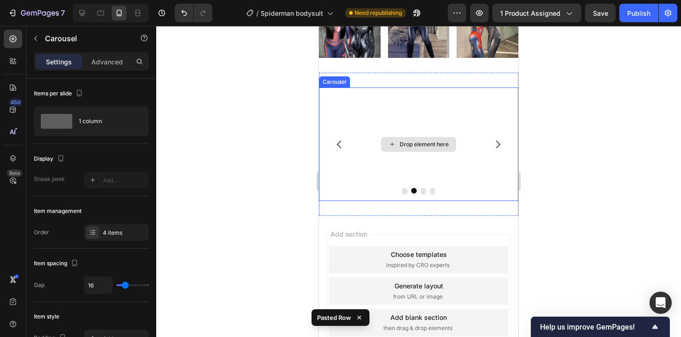
click at [361, 125] on div "Drop element here" at bounding box center [418, 144] width 199 height 113
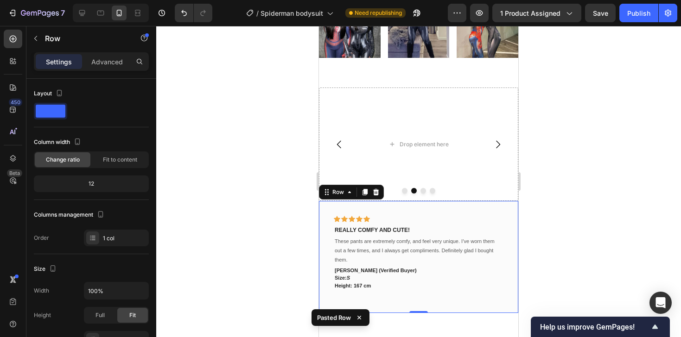
click at [372, 209] on div "Icon Icon Icon Icon Icon Row REALLY COMFY AND CUTE! Text block These pants are …" at bounding box center [418, 257] width 199 height 112
click at [324, 233] on div "Icon Icon Icon Icon Icon Row REALLY COMFY AND CUTE! Text block These pants are …" at bounding box center [418, 257] width 199 height 112
click at [377, 195] on icon at bounding box center [376, 192] width 6 height 6
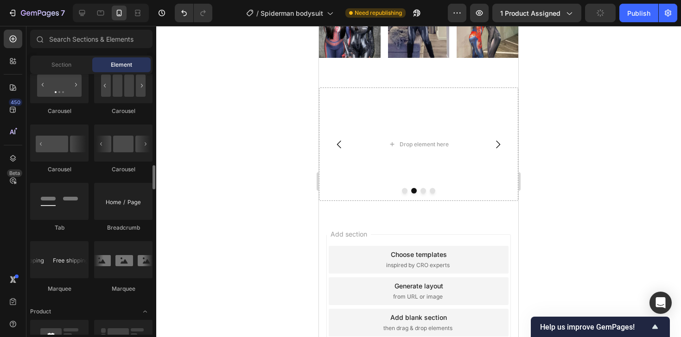
scroll to position [957, 0]
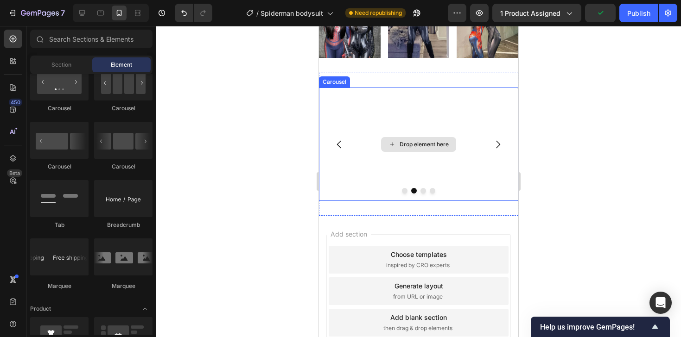
click at [345, 100] on div "Drop element here" at bounding box center [418, 144] width 199 height 113
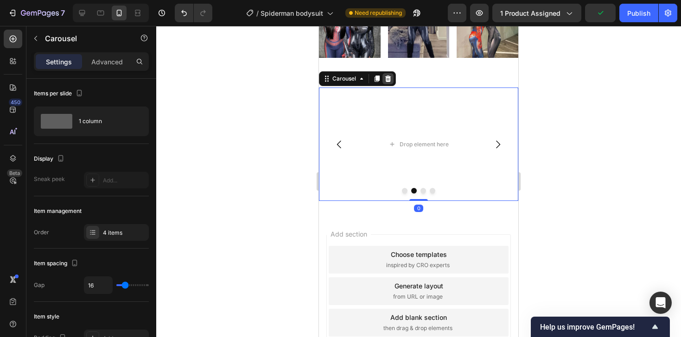
click at [386, 78] on icon at bounding box center [387, 78] width 7 height 7
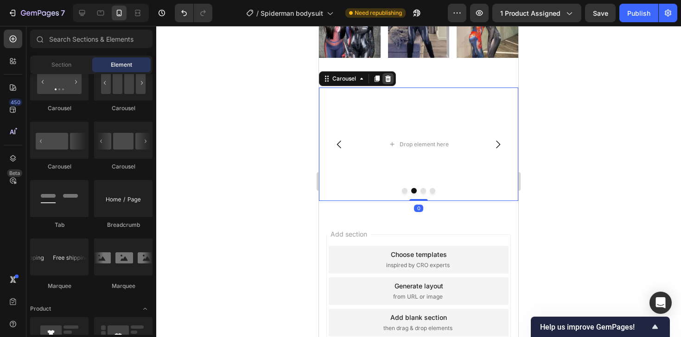
scroll to position [862, 0]
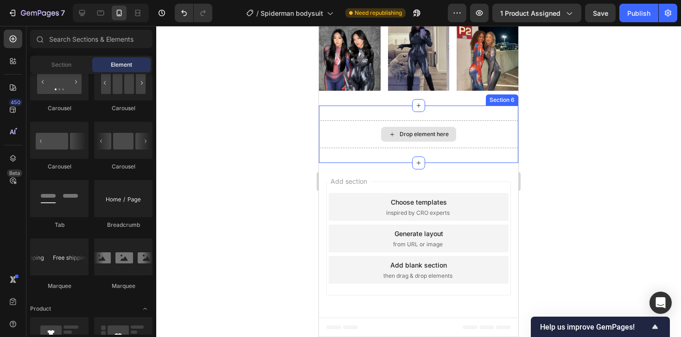
click at [340, 134] on div "Drop element here" at bounding box center [418, 134] width 199 height 28
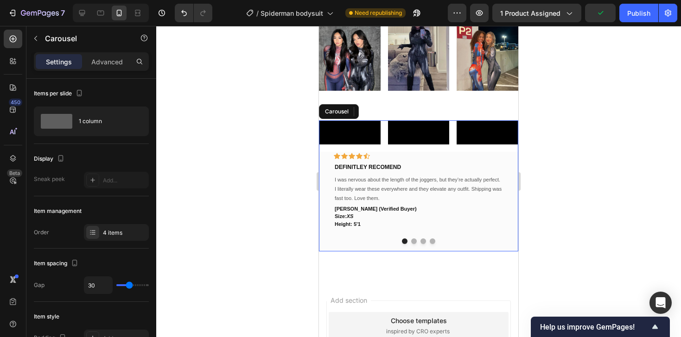
scroll to position [895, 0]
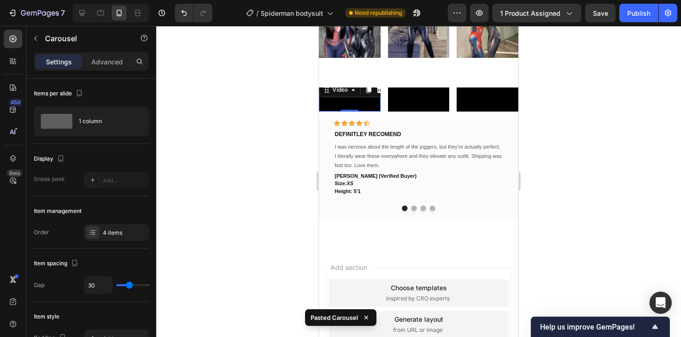
click at [347, 111] on video at bounding box center [350, 96] width 62 height 31
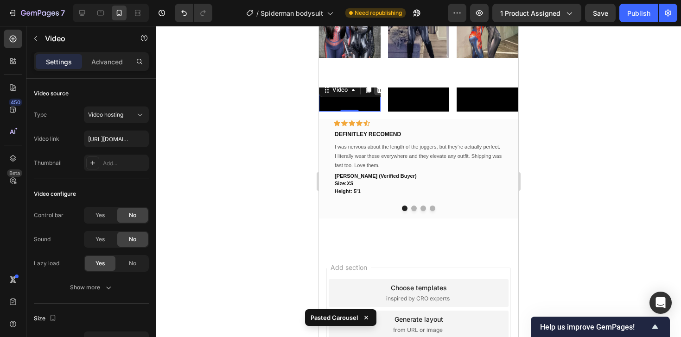
click at [378, 92] on icon at bounding box center [380, 90] width 6 height 6
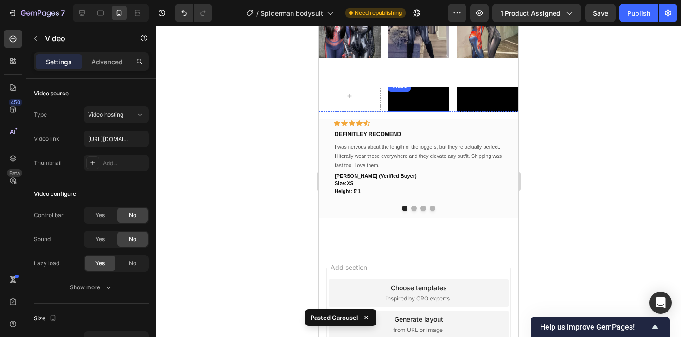
click at [413, 111] on video at bounding box center [419, 96] width 62 height 31
click at [447, 92] on icon at bounding box center [448, 90] width 6 height 6
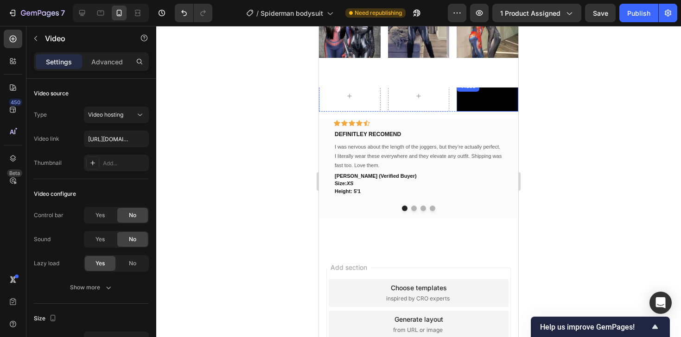
click at [479, 111] on video at bounding box center [487, 96] width 62 height 31
click at [516, 92] on icon at bounding box center [517, 90] width 6 height 6
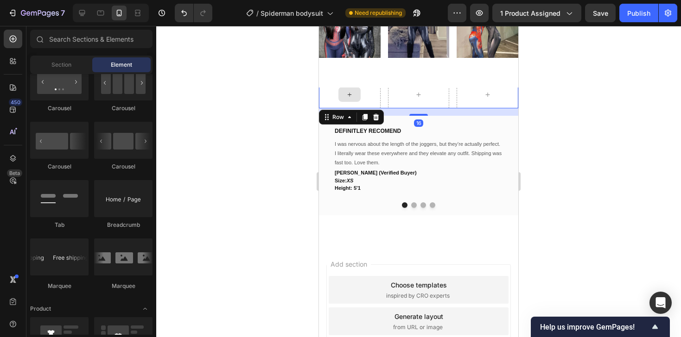
click at [325, 101] on div at bounding box center [350, 95] width 62 height 28
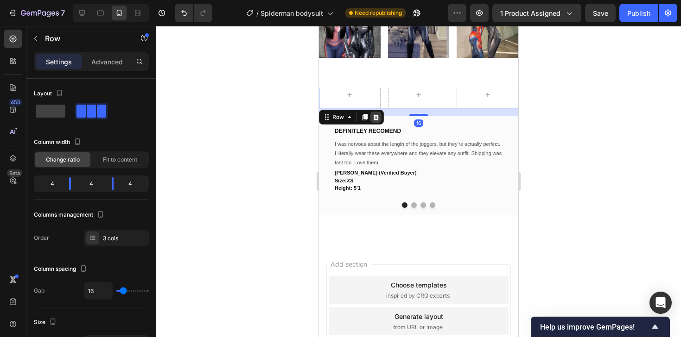
click at [374, 120] on icon at bounding box center [376, 117] width 6 height 6
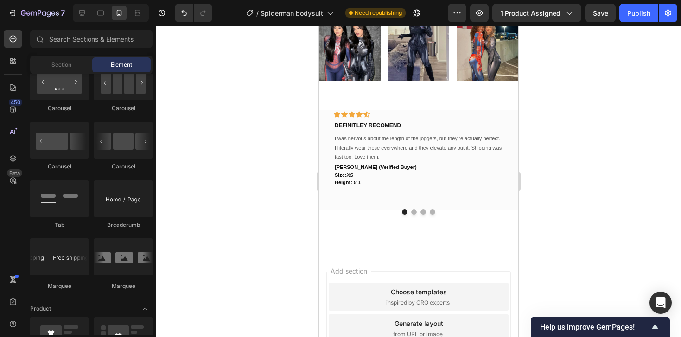
scroll to position [861, 0]
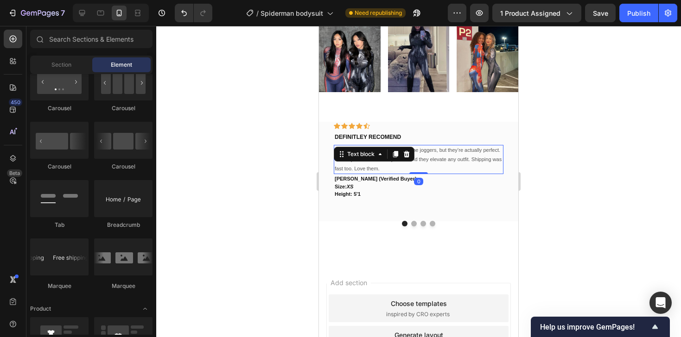
click at [351, 159] on div "I was nervous about the length of the joggers, but they’re actually perfect. I …" at bounding box center [419, 159] width 170 height 29
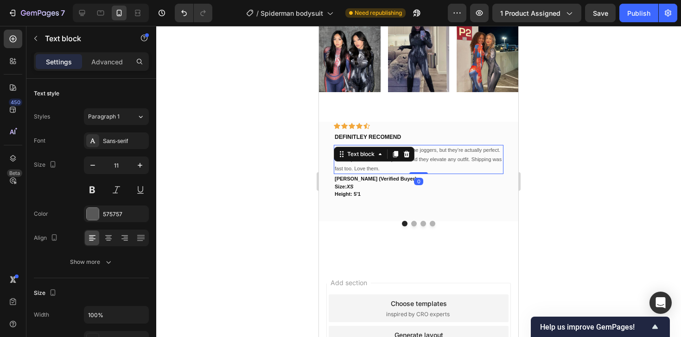
click at [351, 159] on div "Text block" at bounding box center [374, 154] width 81 height 15
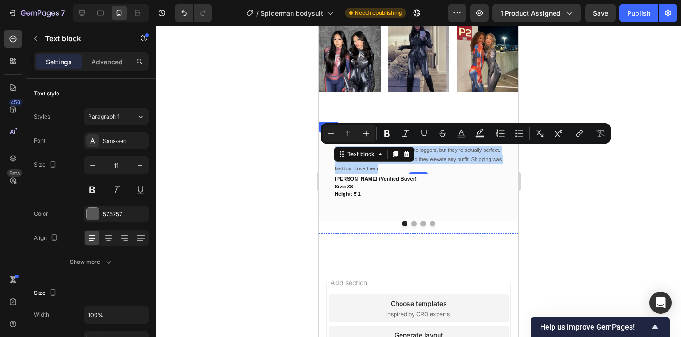
drag, startPoint x: 379, startPoint y: 167, endPoint x: 333, endPoint y: 149, distance: 48.7
click at [333, 149] on div "Icon Icon Icon Icon Icon Row DEFINITLEY RECOMEND Text block I was nervous about…" at bounding box center [418, 172] width 199 height 100
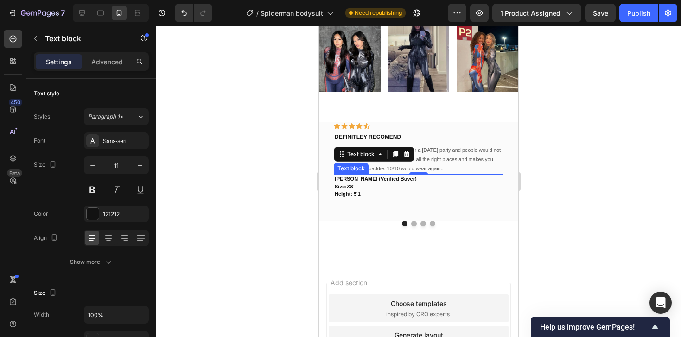
click at [427, 189] on p "Size: XS" at bounding box center [419, 187] width 168 height 8
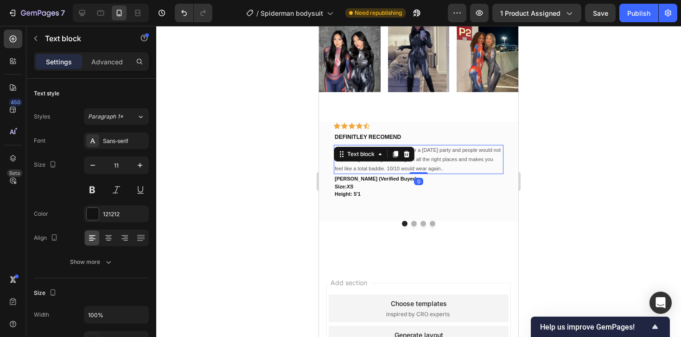
click at [446, 151] on p "Literally obsessed?? I put this on for a Halloween party and people would not s…" at bounding box center [419, 159] width 168 height 27
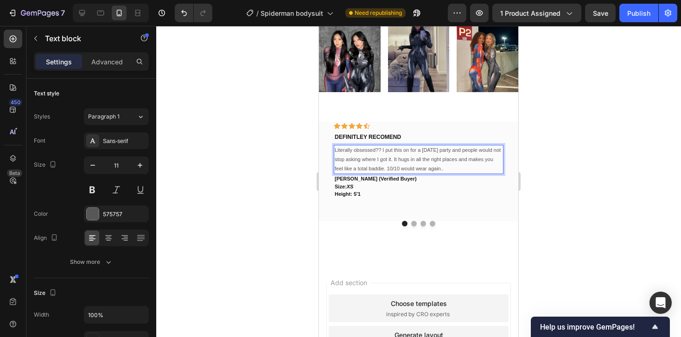
click at [446, 151] on p "Literally obsessed?? I put this on for a Halloween party and people would not s…" at bounding box center [419, 159] width 168 height 27
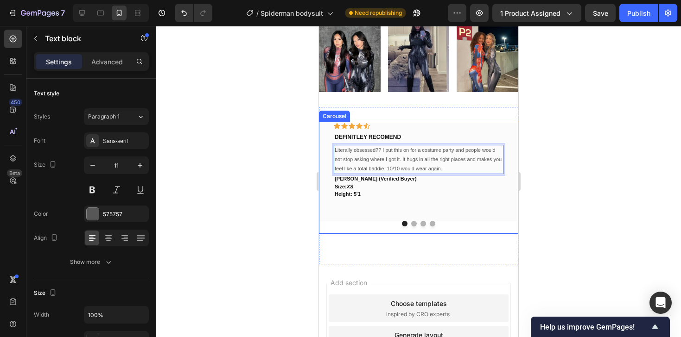
click at [414, 225] on button "Dot" at bounding box center [414, 224] width 6 height 6
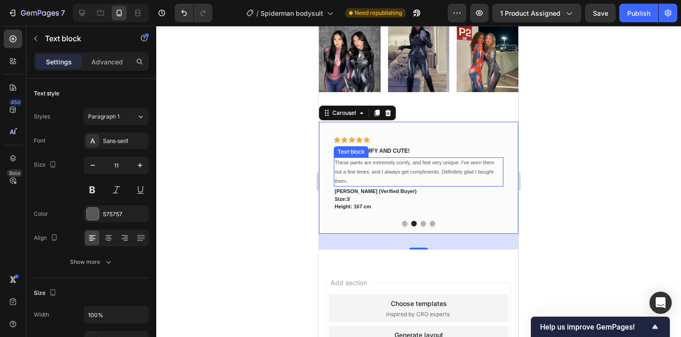
click at [374, 171] on p "These pants are extremely comfy, and feel very unique. I’ve worn them out a few…" at bounding box center [419, 171] width 168 height 27
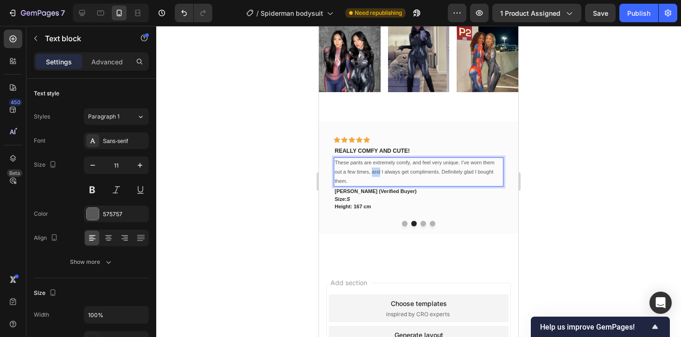
click at [374, 171] on p "These pants are extremely comfy, and feel very unique. I’ve worn them out a few…" at bounding box center [419, 171] width 168 height 27
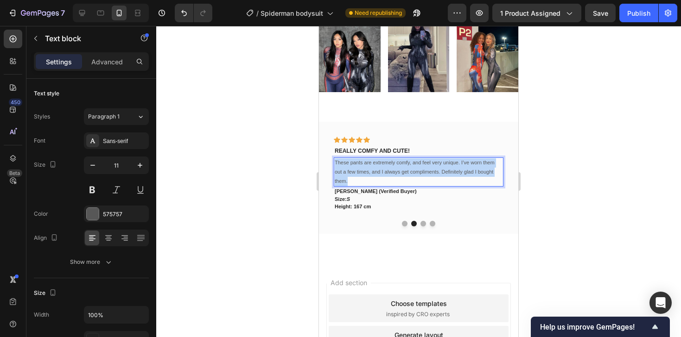
click at [374, 171] on p "These pants are extremely comfy, and feel very unique. I’ve worn them out a few…" at bounding box center [419, 171] width 168 height 27
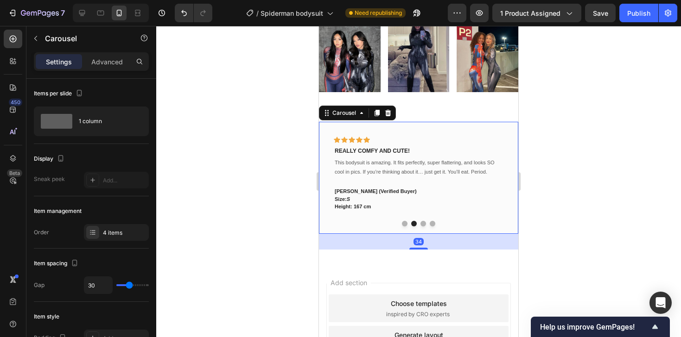
click at [424, 225] on button "Dot" at bounding box center [423, 224] width 6 height 6
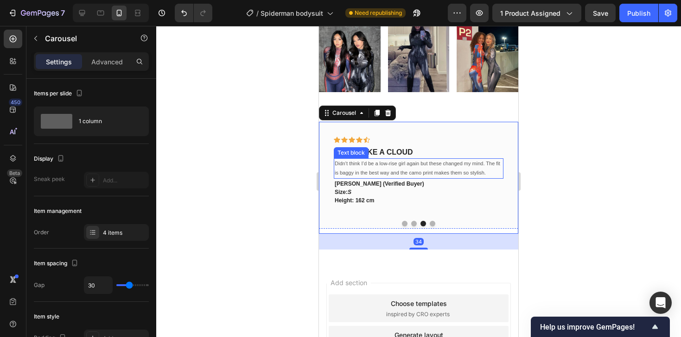
click at [386, 168] on p "Didn’t think I’d be a low-rise girl again but these changed my mind. The fit is…" at bounding box center [419, 168] width 168 height 19
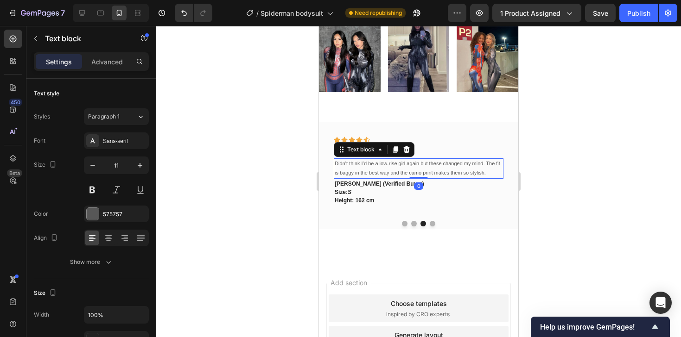
click at [386, 168] on p "Didn’t think I’d be a low-rise girl again but these changed my mind. The fit is…" at bounding box center [419, 168] width 168 height 19
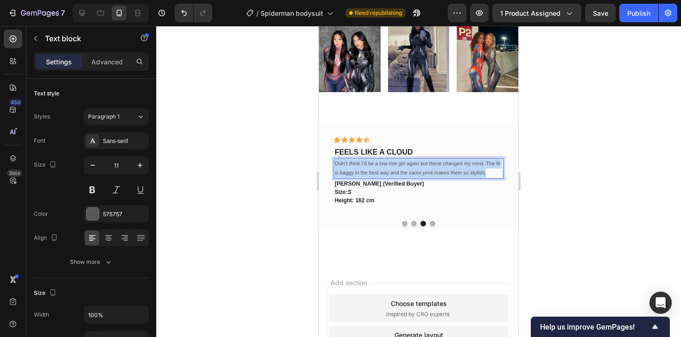
click at [386, 168] on p "Didn’t think I’d be a low-rise girl again but these changed my mind. The fit is…" at bounding box center [419, 168] width 168 height 19
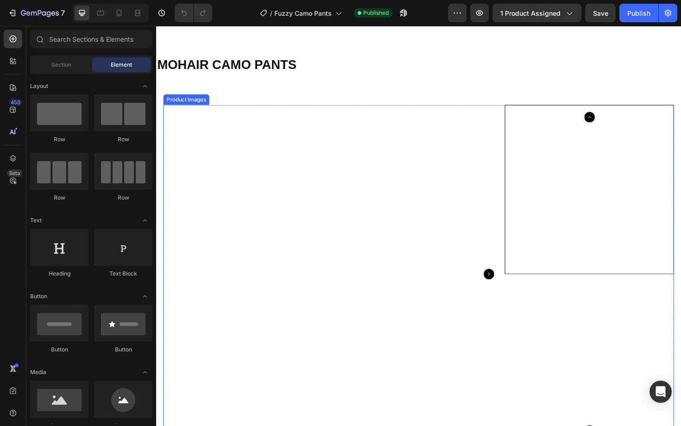
scroll to position [88, 0]
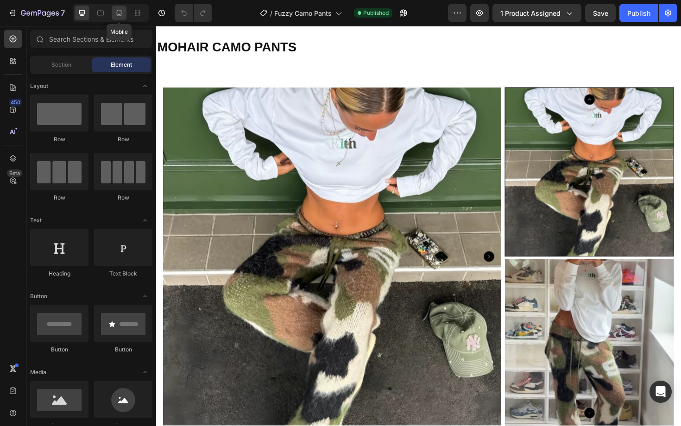
click at [120, 8] on icon at bounding box center [118, 12] width 9 height 9
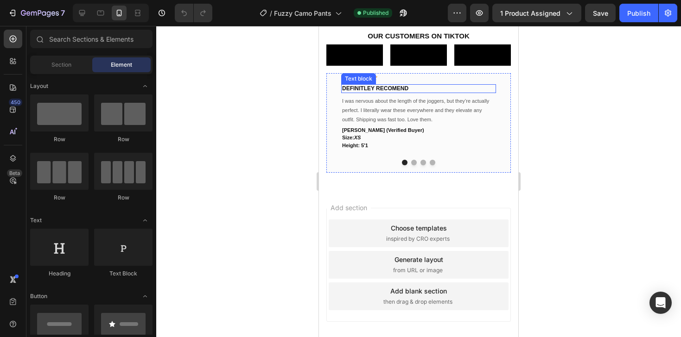
scroll to position [500, 0]
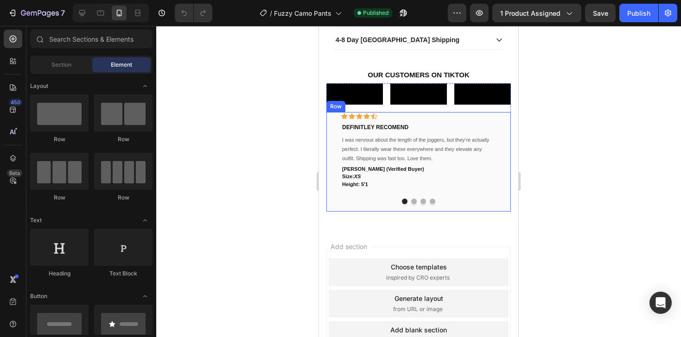
click at [334, 212] on div "Icon Icon Icon Icon Icon Row DEFINITLEY RECOMEND Text block I was nervous about…" at bounding box center [418, 162] width 184 height 100
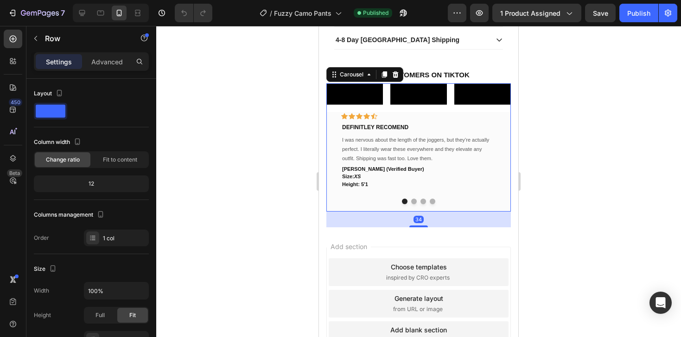
click at [417, 204] on div at bounding box center [418, 202] width 184 height 6
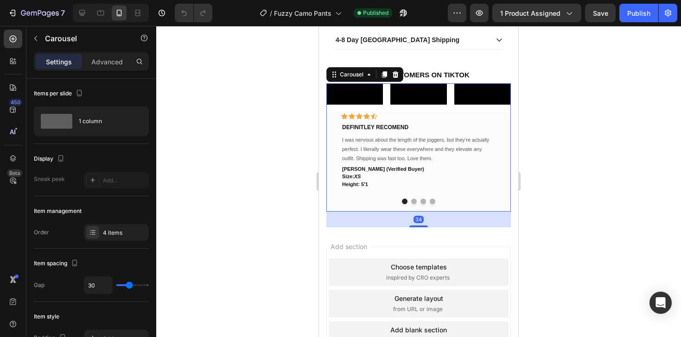
click at [415, 204] on button "Dot" at bounding box center [414, 202] width 6 height 6
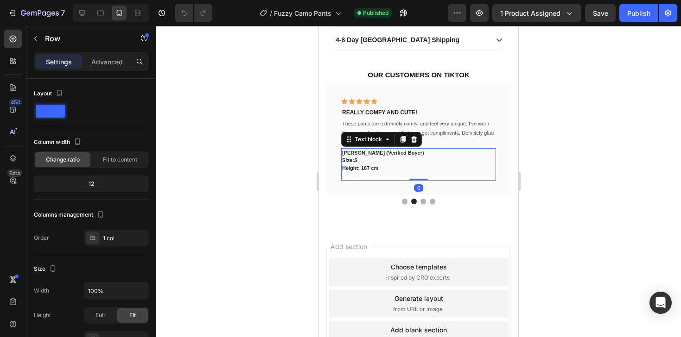
click at [351, 177] on p at bounding box center [418, 176] width 153 height 8
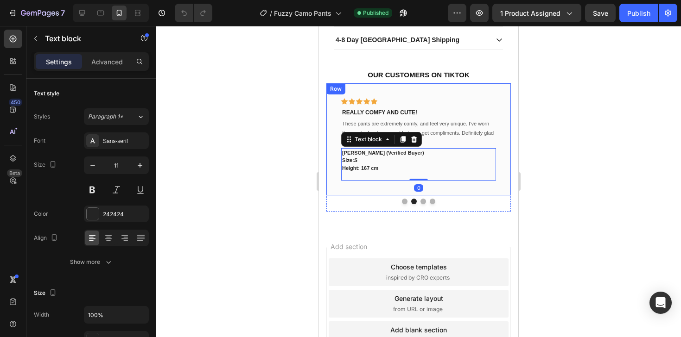
click at [334, 121] on div "Icon Icon Icon Icon Icon Row REALLY COMFY AND CUTE! Text block These pants are …" at bounding box center [418, 139] width 184 height 112
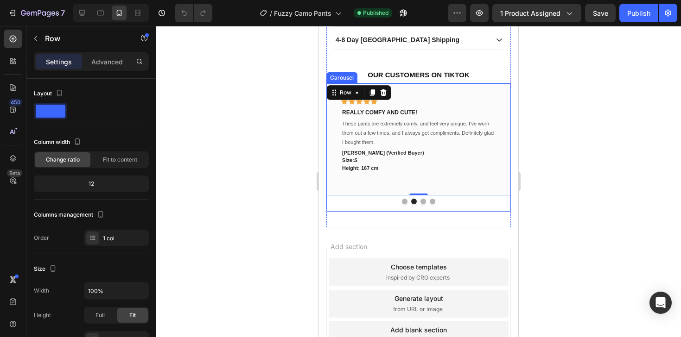
click at [402, 212] on div "Icon Icon Icon Icon Icon Row REALLY COMFY AND CUTE! Text block These pants are …" at bounding box center [418, 147] width 184 height 128
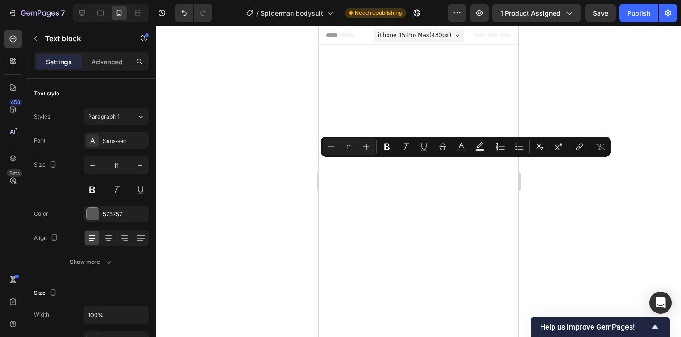
scroll to position [861, 0]
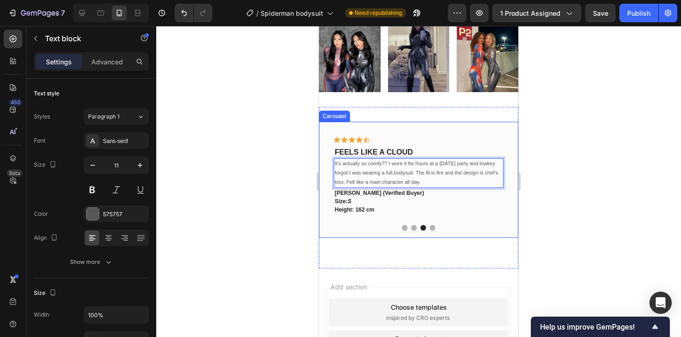
click at [431, 228] on button "Dot" at bounding box center [433, 228] width 6 height 6
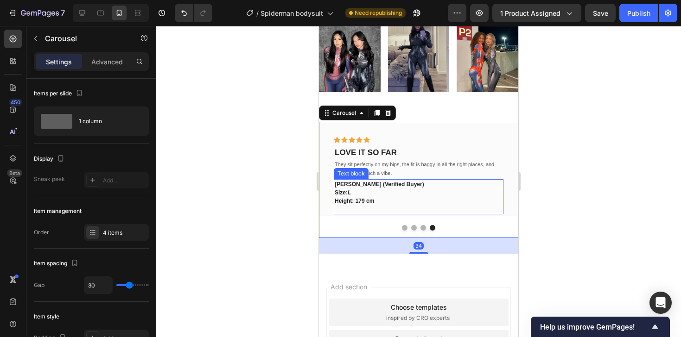
click at [410, 206] on p at bounding box center [419, 209] width 168 height 8
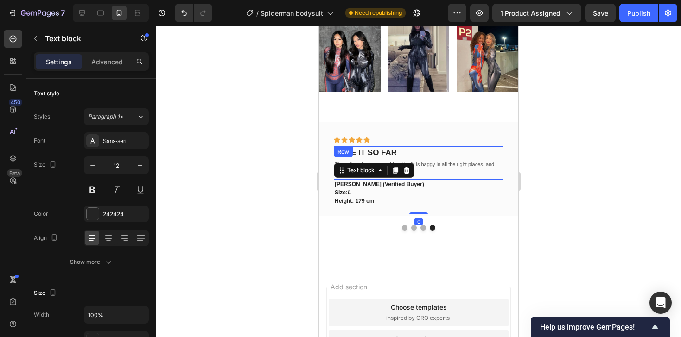
click at [436, 145] on div "Icon Icon Icon Icon Icon Row" at bounding box center [419, 142] width 170 height 10
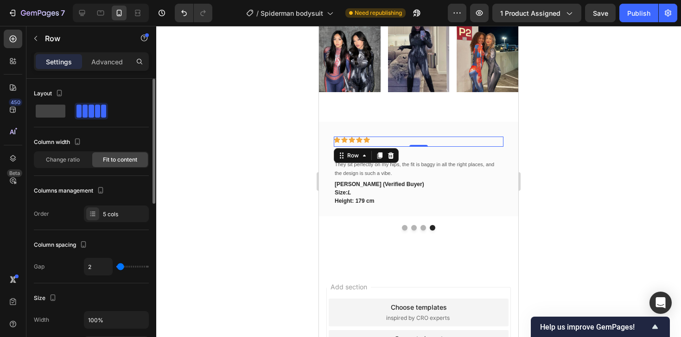
click at [88, 110] on div at bounding box center [91, 111] width 30 height 13
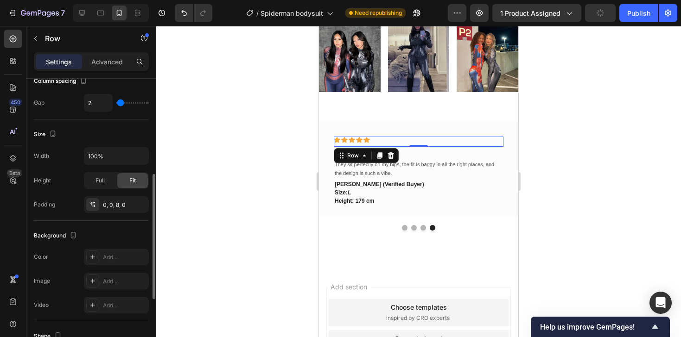
scroll to position [124, 0]
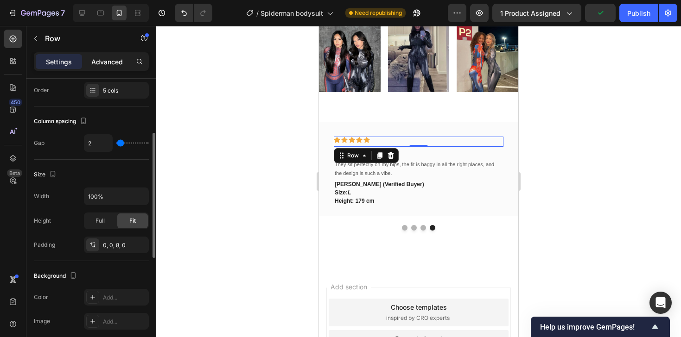
click at [95, 61] on p "Advanced" at bounding box center [107, 62] width 32 height 10
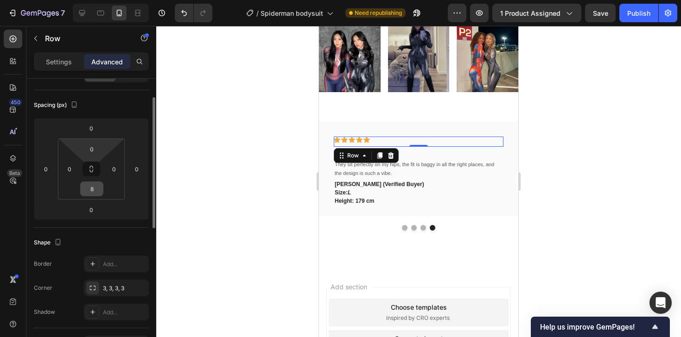
scroll to position [74, 0]
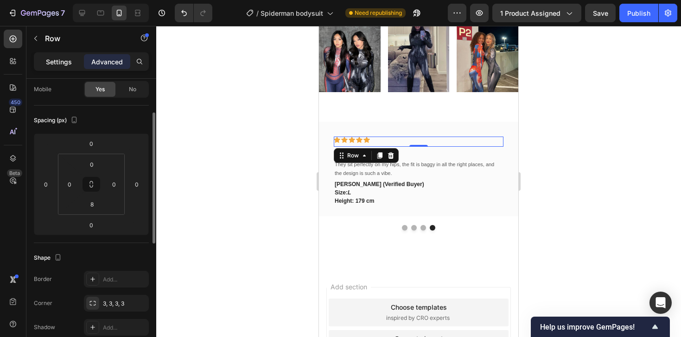
click at [58, 55] on div "Settings" at bounding box center [59, 61] width 46 height 15
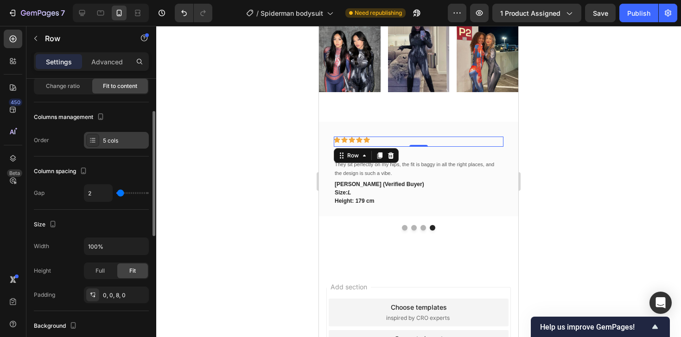
click at [103, 143] on div "5 cols" at bounding box center [125, 141] width 44 height 8
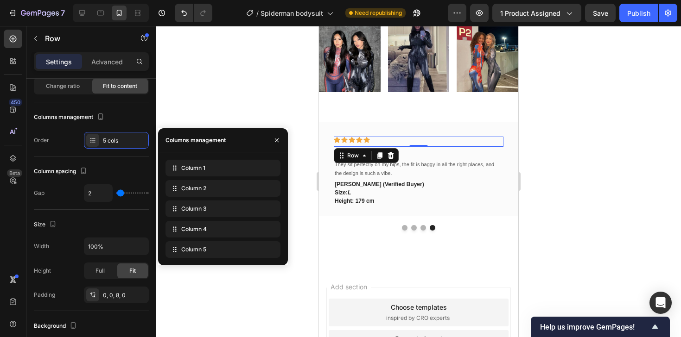
click at [253, 261] on div "Column 1 Column 2 Column 3 Column 4 Column 5" at bounding box center [223, 208] width 130 height 113
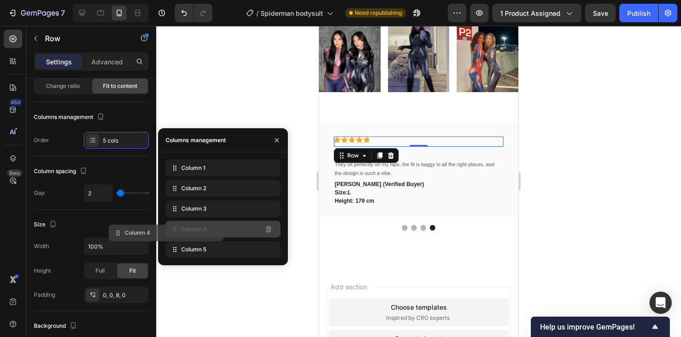
click at [211, 233] on div "Column 4" at bounding box center [222, 229] width 115 height 17
click at [172, 231] on icon at bounding box center [174, 229] width 9 height 9
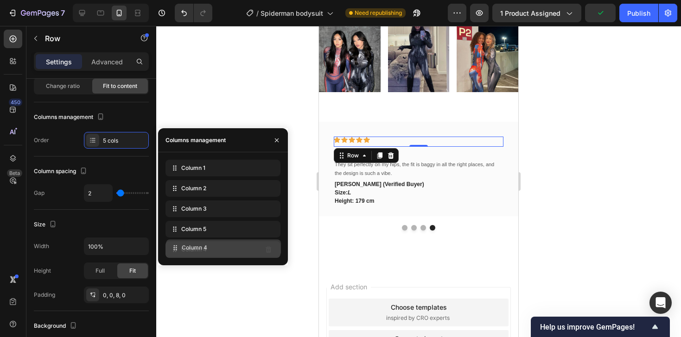
drag, startPoint x: 172, startPoint y: 231, endPoint x: 173, endPoint y: 250, distance: 19.0
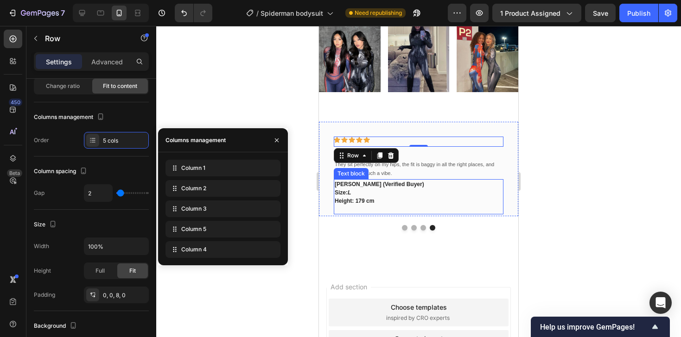
click at [351, 208] on p at bounding box center [419, 209] width 168 height 8
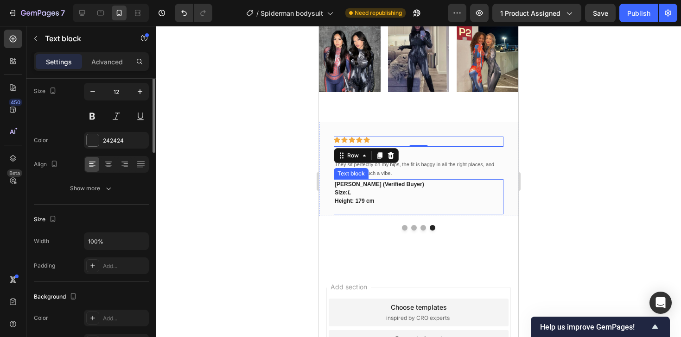
scroll to position [0, 0]
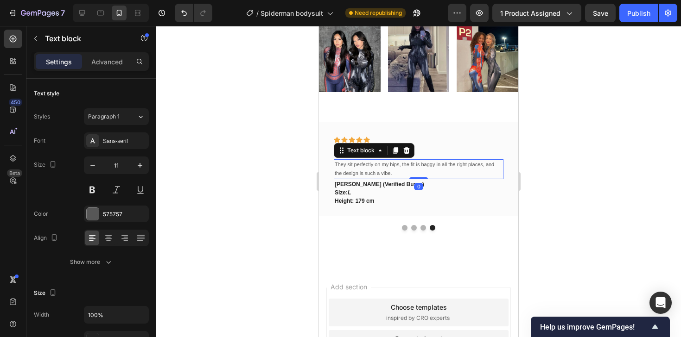
click at [422, 170] on p "They sit perfectly on my hips, the fit is baggy in all the right places, and th…" at bounding box center [419, 169] width 168 height 19
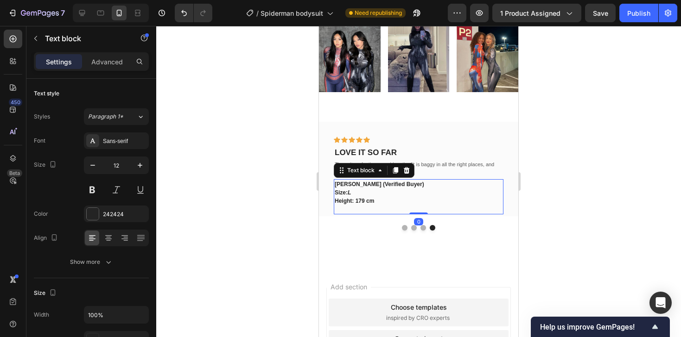
click at [396, 197] on p "Height: 179 cm" at bounding box center [419, 201] width 168 height 8
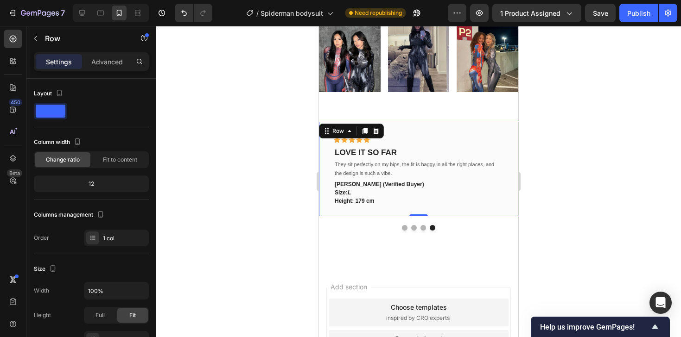
click at [405, 135] on div "Icon Icon Icon Icon Icon Row LOVE IT SO FAR Text block They sit perfectly on my…" at bounding box center [418, 169] width 199 height 95
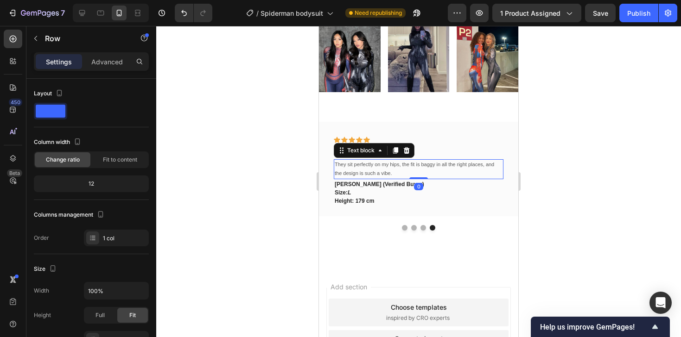
click at [403, 172] on p "They sit perfectly on my hips, the fit is baggy in all the right places, and th…" at bounding box center [419, 169] width 168 height 19
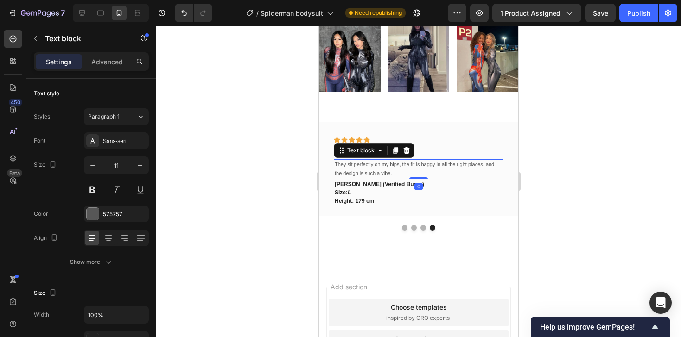
click at [400, 165] on p "They sit perfectly on my hips, the fit is baggy in all the right places, and th…" at bounding box center [419, 169] width 168 height 19
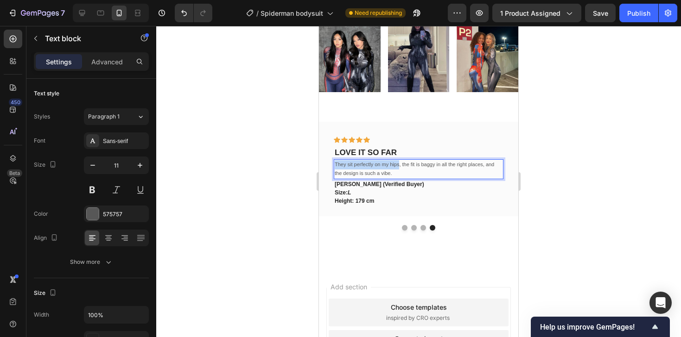
drag, startPoint x: 399, startPoint y: 164, endPoint x: 335, endPoint y: 160, distance: 65.0
click at [335, 160] on p "They sit perfectly on my hips, the fit is baggy in all the right places, and th…" at bounding box center [419, 169] width 168 height 19
click at [431, 166] on p "This bodysuit makes me look so snatched, the fit is baggy in all the right plac…" at bounding box center [419, 169] width 168 height 19
drag, startPoint x: 452, startPoint y: 165, endPoint x: 366, endPoint y: 171, distance: 86.5
click at [366, 171] on p "This bodysuit makes me look so snatched, the fit is baggy in all the right plac…" at bounding box center [419, 169] width 168 height 19
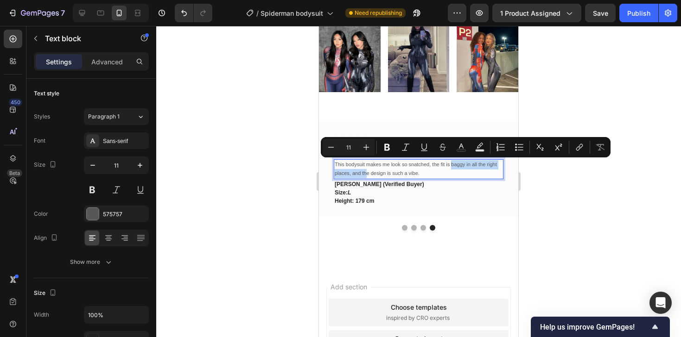
click at [346, 175] on p "This bodysuit makes me look so snatched, the fit is baggy in all the right plac…" at bounding box center [419, 169] width 168 height 19
click at [362, 174] on p "This bodysuit makes me look so snatched, the fit is baggy in all the right plac…" at bounding box center [419, 169] width 168 height 19
click at [374, 174] on p "This bodysuit makes me look so snatched, the fit is baggy in all the right plac…" at bounding box center [419, 169] width 168 height 19
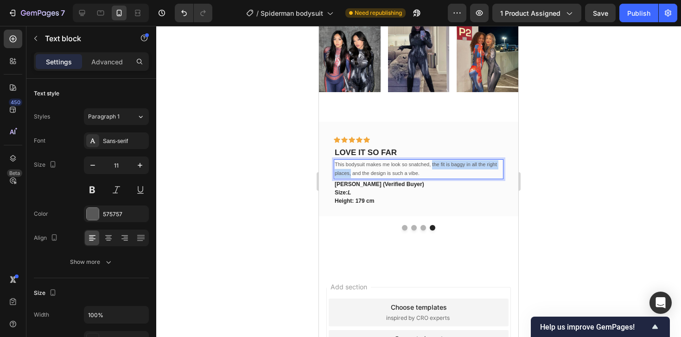
drag, startPoint x: 351, startPoint y: 174, endPoint x: 432, endPoint y: 165, distance: 81.6
click at [432, 165] on p "This bodysuit makes me look so snatched, the fit is baggy in all the right plac…" at bounding box center [419, 169] width 168 height 19
click at [407, 176] on p "This bodysuit makes me look so snatched, it hugs my body so well and the design…" at bounding box center [419, 169] width 168 height 19
click at [399, 203] on p "Height: 179 cm" at bounding box center [419, 201] width 168 height 8
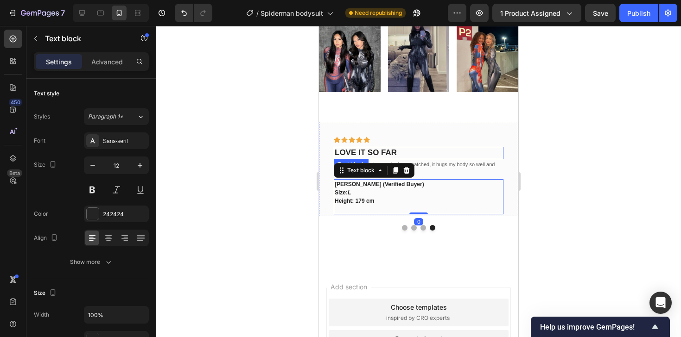
click at [424, 146] on div "Icon Icon Icon Icon Icon Row" at bounding box center [419, 142] width 170 height 10
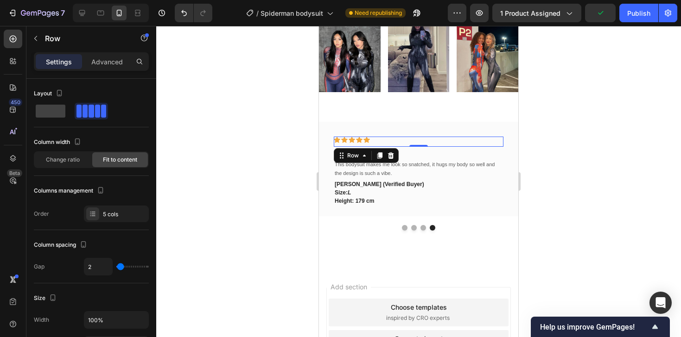
click at [418, 138] on div "Icon Icon Icon Icon Icon Row 0" at bounding box center [419, 142] width 170 height 10
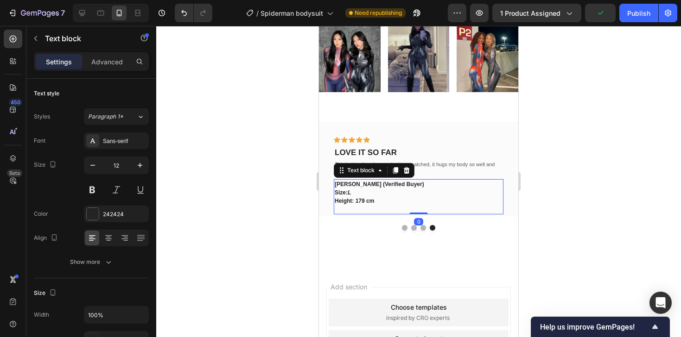
click at [415, 189] on p "Size: L" at bounding box center [419, 193] width 168 height 8
click at [377, 225] on div at bounding box center [418, 228] width 199 height 6
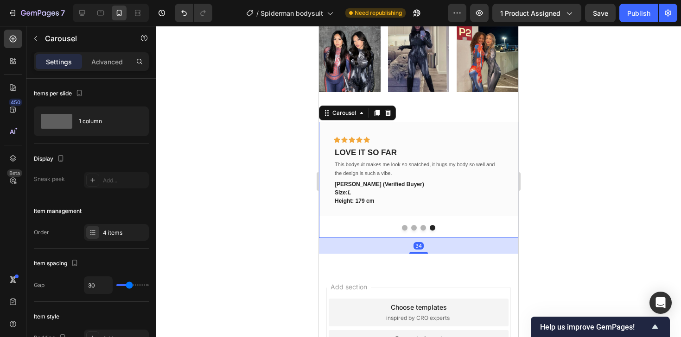
click at [403, 229] on button "Dot" at bounding box center [405, 228] width 6 height 6
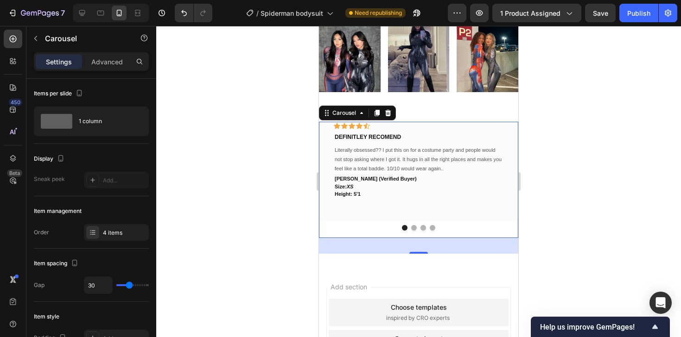
click at [413, 228] on button "Dot" at bounding box center [414, 228] width 6 height 6
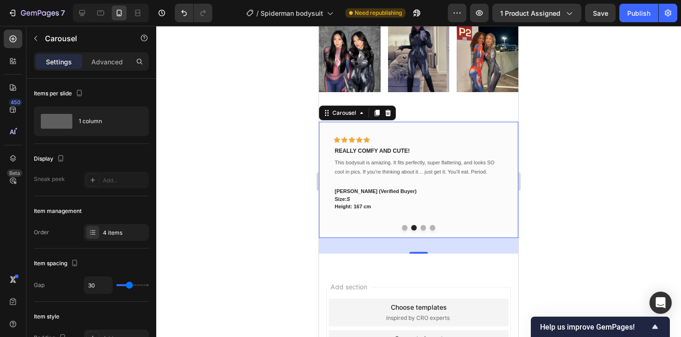
click at [424, 226] on button "Dot" at bounding box center [423, 228] width 6 height 6
click at [435, 227] on div at bounding box center [418, 228] width 199 height 6
click at [433, 227] on button "Dot" at bounding box center [433, 228] width 6 height 6
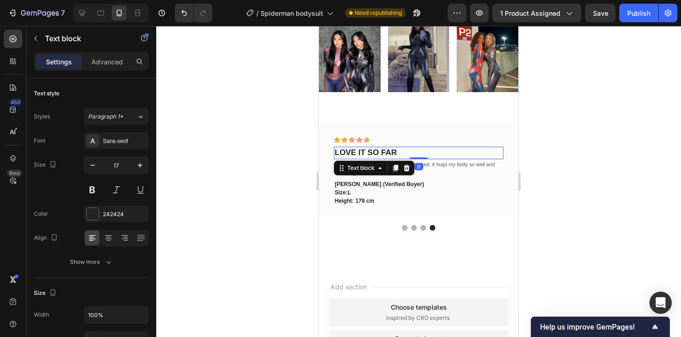
click at [391, 153] on p "LOVE IT SO FAR" at bounding box center [419, 153] width 168 height 10
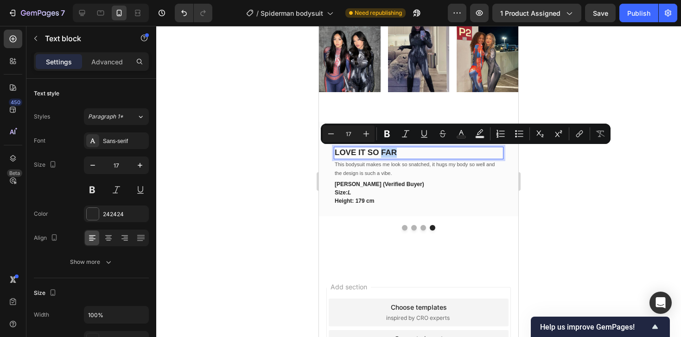
click at [396, 152] on p "LOVE IT SO FAR" at bounding box center [419, 153] width 168 height 10
drag, startPoint x: 396, startPoint y: 152, endPoint x: 334, endPoint y: 154, distance: 62.1
click at [334, 154] on div "LOVE IT SO FAR" at bounding box center [419, 153] width 170 height 12
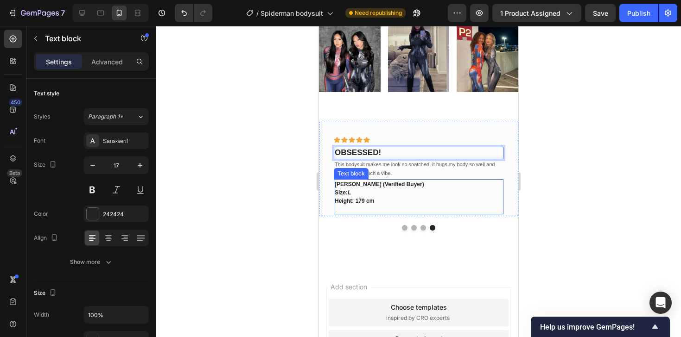
click at [374, 187] on p "[PERSON_NAME] (Verified Buyer)" at bounding box center [419, 184] width 168 height 8
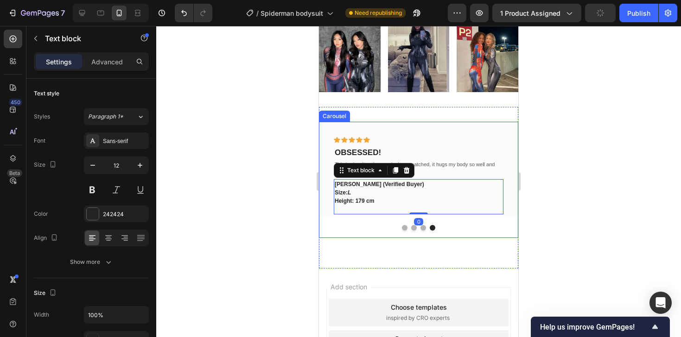
click at [424, 228] on button "Dot" at bounding box center [423, 228] width 6 height 6
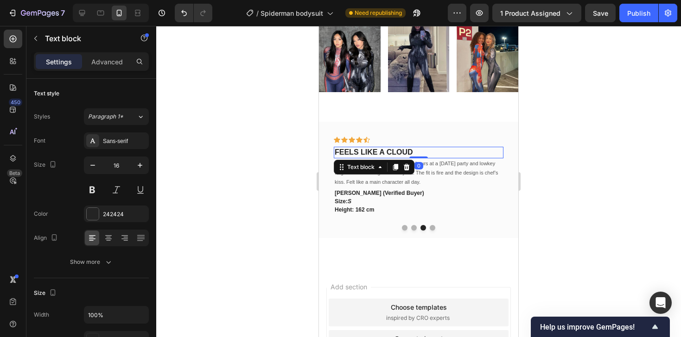
click at [388, 154] on p "FEELS LIKE A CLOUD" at bounding box center [419, 153] width 168 height 10
click at [427, 176] on p "It’s actually so comfy?? I wore it for hours at a [DATE] party and lowkey forgo…" at bounding box center [419, 172] width 168 height 27
click at [430, 152] on p "FEELS LIKE A CLOUD" at bounding box center [419, 153] width 168 height 10
click at [422, 153] on p "FEELS LIKE A CLOUD" at bounding box center [419, 153] width 168 height 10
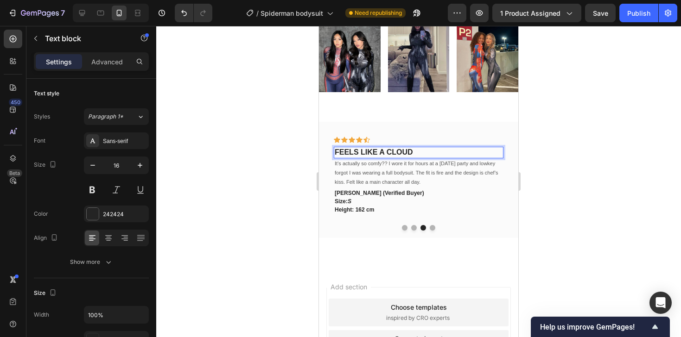
click at [422, 153] on p "FEELS LIKE A CLOUD" at bounding box center [419, 153] width 168 height 10
click at [421, 153] on p "FEELS LIKE A CLOUD" at bounding box center [419, 153] width 168 height 10
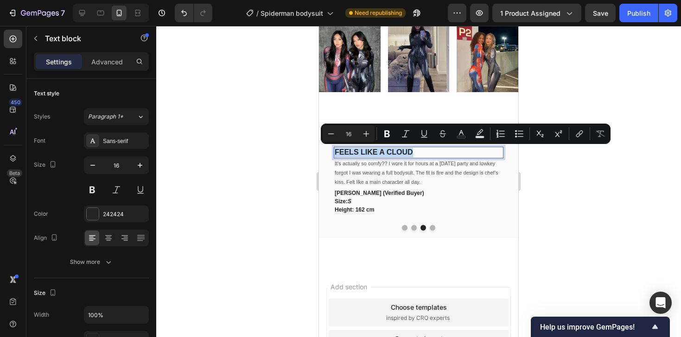
drag, startPoint x: 415, startPoint y: 154, endPoint x: 336, endPoint y: 153, distance: 79.3
click at [336, 153] on p "FEELS LIKE A CLOUD" at bounding box center [419, 153] width 168 height 10
click at [412, 153] on p "FEELS LIKE A CLOUD" at bounding box center [419, 153] width 168 height 10
drag, startPoint x: 415, startPoint y: 153, endPoint x: 351, endPoint y: 152, distance: 63.5
click at [351, 152] on p "FEELS LIKE A CLOUD" at bounding box center [419, 153] width 168 height 10
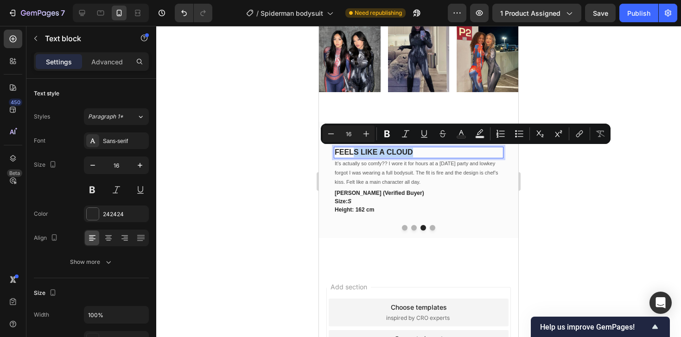
click at [418, 150] on p "FEELS LIKE A CLOUD" at bounding box center [419, 153] width 168 height 10
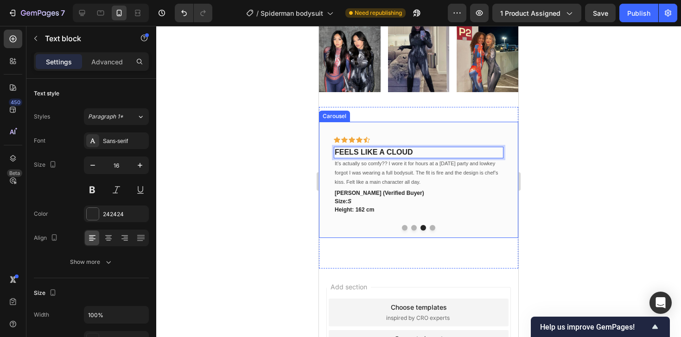
click at [413, 229] on button "Dot" at bounding box center [414, 228] width 6 height 6
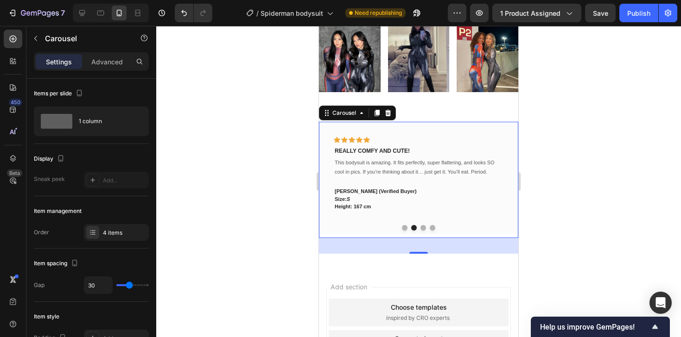
click at [422, 226] on button "Dot" at bounding box center [423, 228] width 6 height 6
click at [431, 227] on button "Dot" at bounding box center [433, 228] width 6 height 6
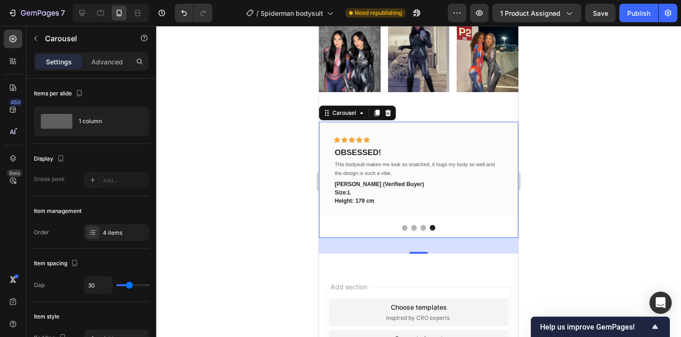
click at [421, 228] on button "Dot" at bounding box center [423, 228] width 6 height 6
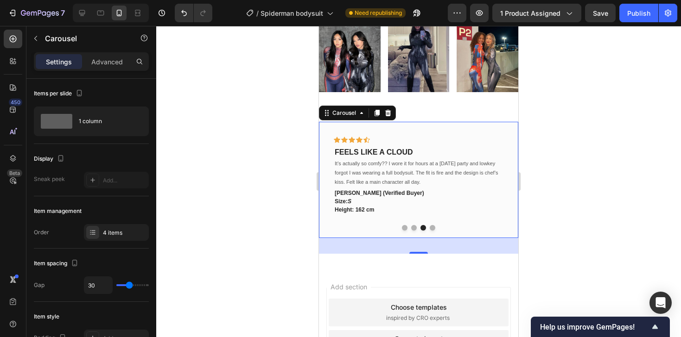
click at [413, 227] on button "Dot" at bounding box center [414, 228] width 6 height 6
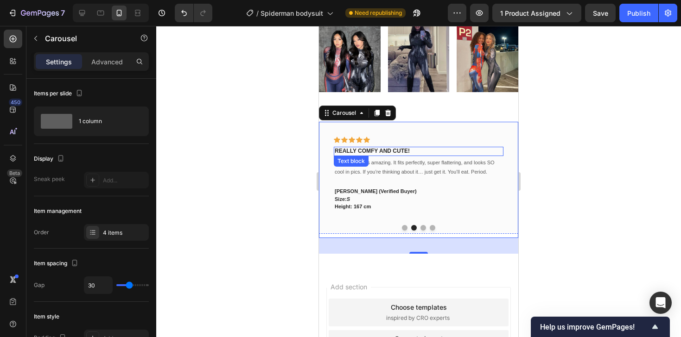
click at [374, 152] on p "REALLY COMFY AND CUTE!" at bounding box center [419, 151] width 168 height 7
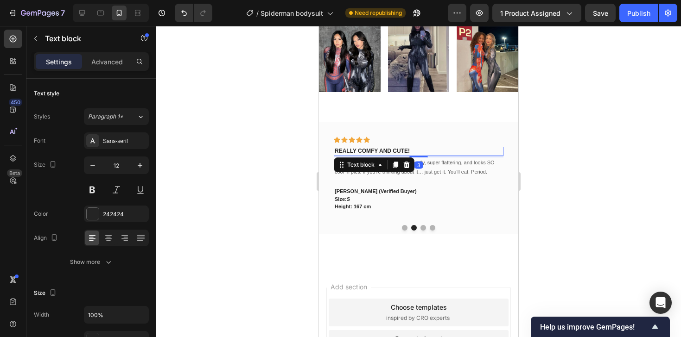
click at [374, 152] on p "REALLY COMFY AND CUTE!" at bounding box center [419, 151] width 168 height 7
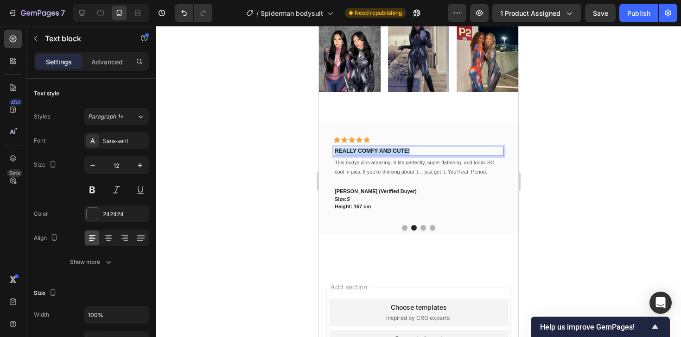
click at [374, 152] on p "REALLY COMFY AND CUTE!" at bounding box center [419, 151] width 168 height 7
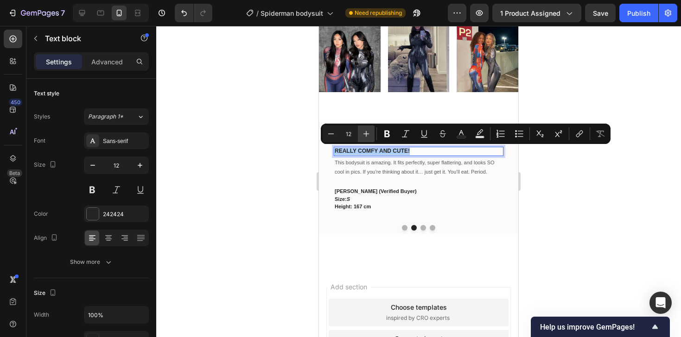
click at [366, 132] on icon "Editor contextual toolbar" at bounding box center [366, 134] width 6 height 6
click at [366, 132] on icon "Editor contextual toolbar" at bounding box center [365, 133] width 9 height 9
type input "16"
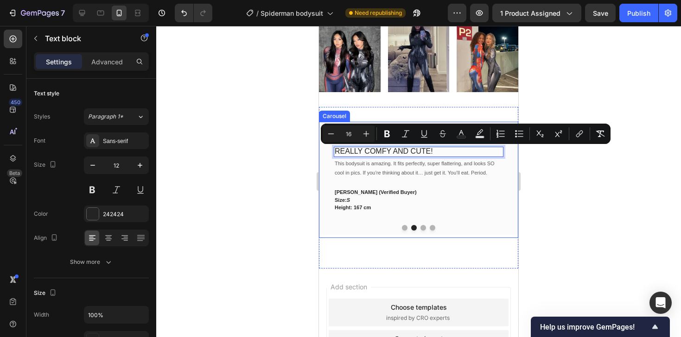
click at [423, 228] on button "Dot" at bounding box center [423, 228] width 6 height 6
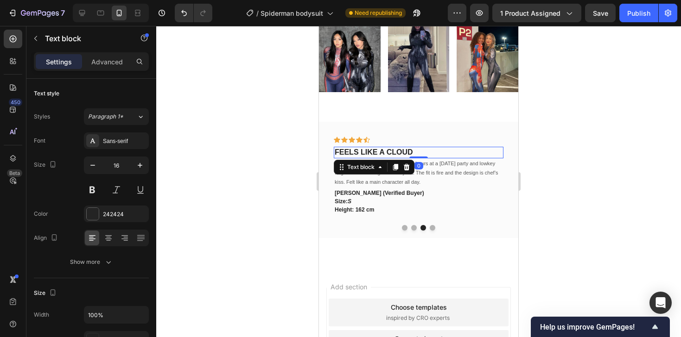
click at [387, 152] on p "FEELS LIKE A CLOUD" at bounding box center [419, 153] width 168 height 10
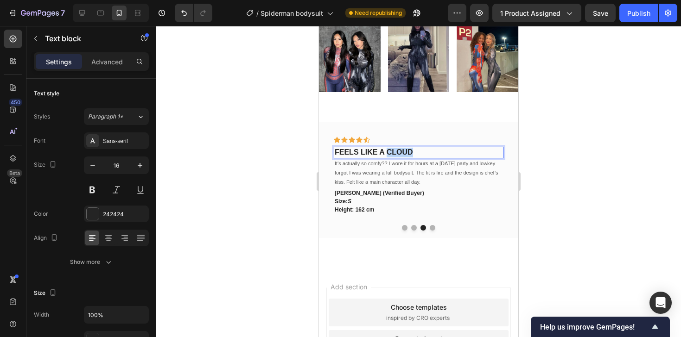
click at [387, 152] on p "FEELS LIKE A CLOUD" at bounding box center [419, 153] width 168 height 10
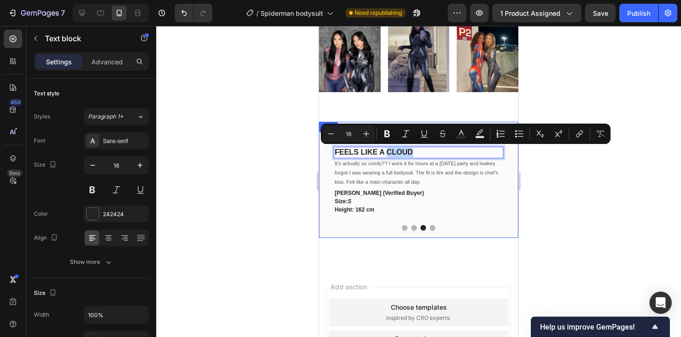
click at [412, 229] on button "Dot" at bounding box center [414, 228] width 6 height 6
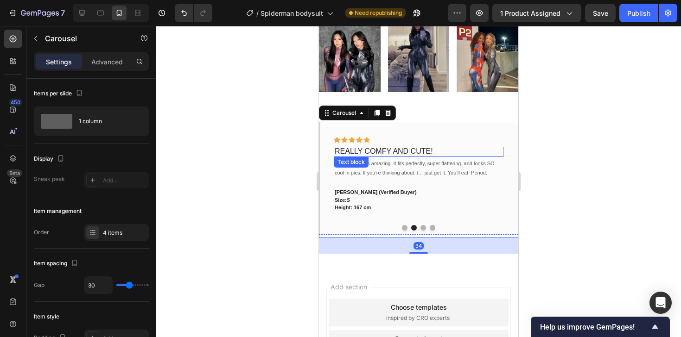
click at [399, 154] on span "REALLY COMFY AND CUTE!" at bounding box center [384, 151] width 98 height 8
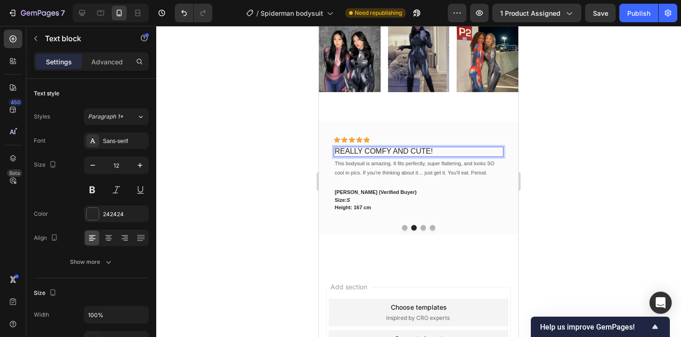
click at [399, 154] on span "REALLY COMFY AND CUTE!" at bounding box center [384, 151] width 98 height 8
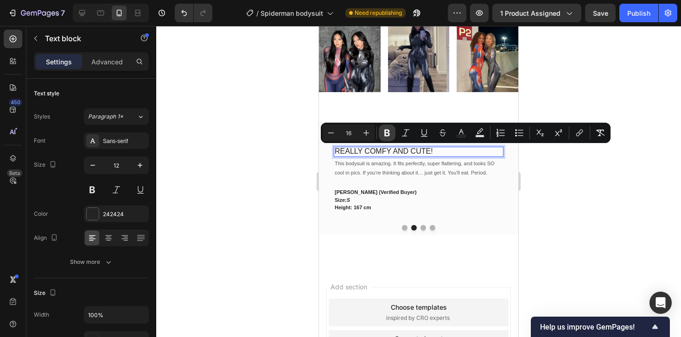
click at [385, 137] on icon "Editor contextual toolbar" at bounding box center [386, 132] width 9 height 9
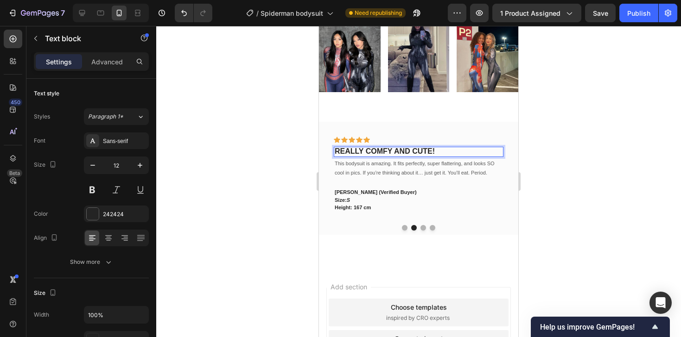
click at [393, 155] on strong "REALLY COMFY AND CUTE!" at bounding box center [385, 151] width 100 height 8
click at [443, 153] on p "REALLY COMFY AND CUTE!" at bounding box center [419, 152] width 168 height 8
click at [431, 152] on strong "REALLY COMFY AND CUTE!" at bounding box center [385, 151] width 100 height 8
click at [392, 160] on p "This bodysuit is amazing. It fits perfectly, super flattering, and looks SO coo…" at bounding box center [419, 172] width 168 height 27
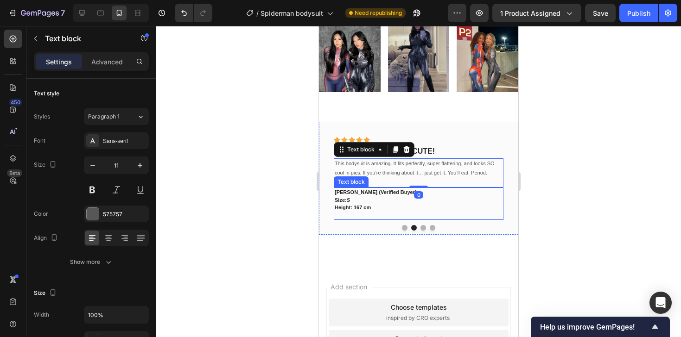
click at [394, 207] on p "Height: 167 cm" at bounding box center [419, 208] width 168 height 8
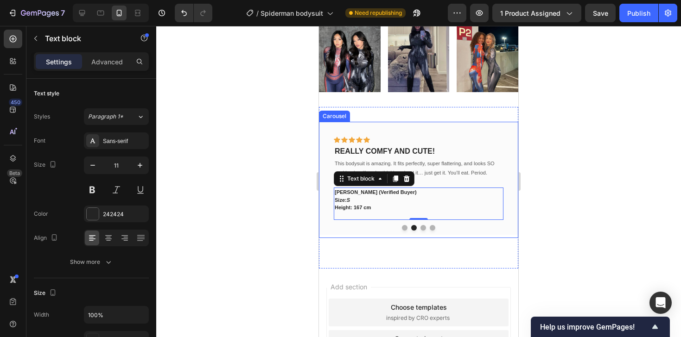
click at [404, 226] on button "Dot" at bounding box center [405, 228] width 6 height 6
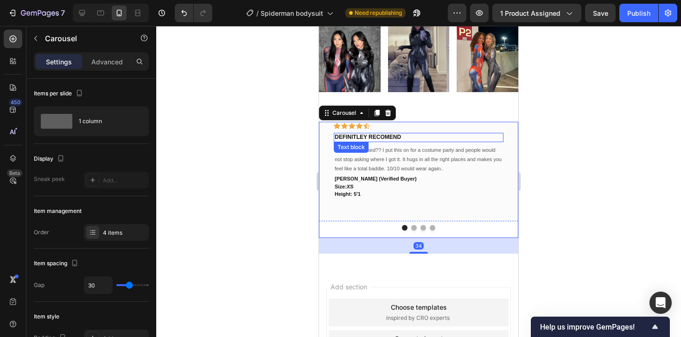
click at [365, 139] on p "DEFINITLEY RECOMEND" at bounding box center [419, 137] width 168 height 7
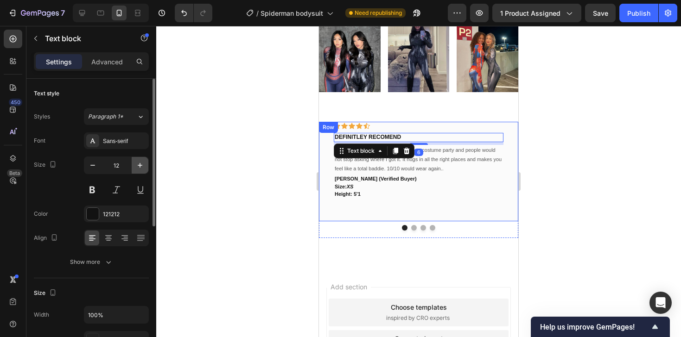
click at [138, 169] on icon "button" at bounding box center [139, 165] width 9 height 9
type input "16"
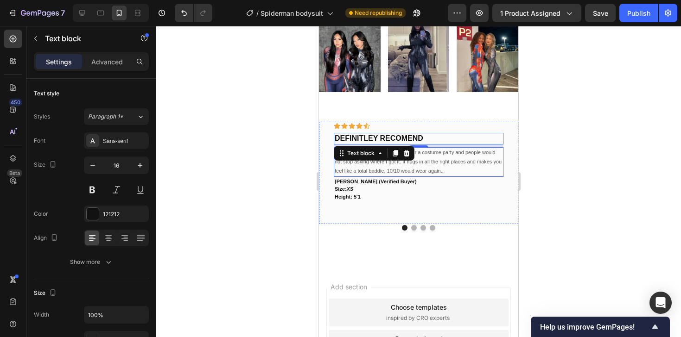
click at [397, 171] on p "Literally obsessed?? I put this on for a costume party and people would not sto…" at bounding box center [419, 161] width 168 height 27
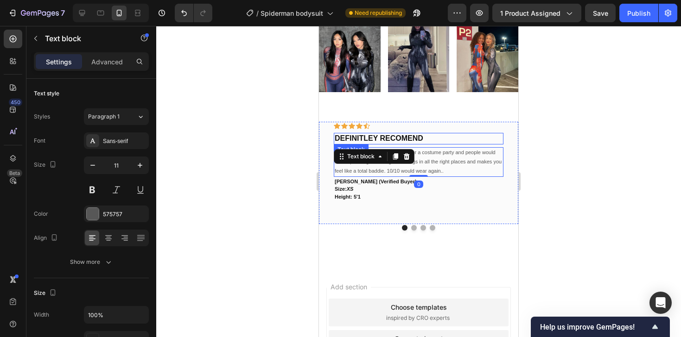
click at [394, 139] on p "DEFINITLEY RECOMEND" at bounding box center [419, 139] width 168 height 10
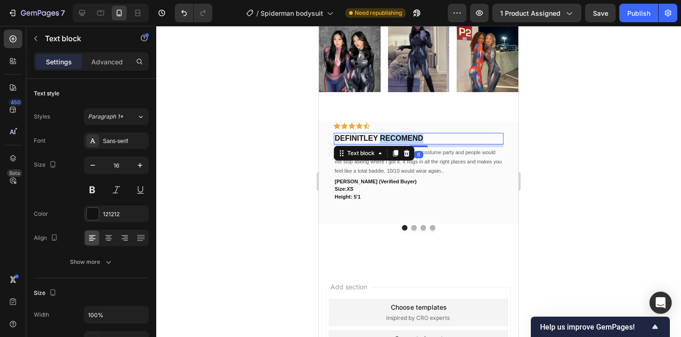
click at [394, 139] on p "DEFINITLEY RECOMEND" at bounding box center [419, 139] width 168 height 10
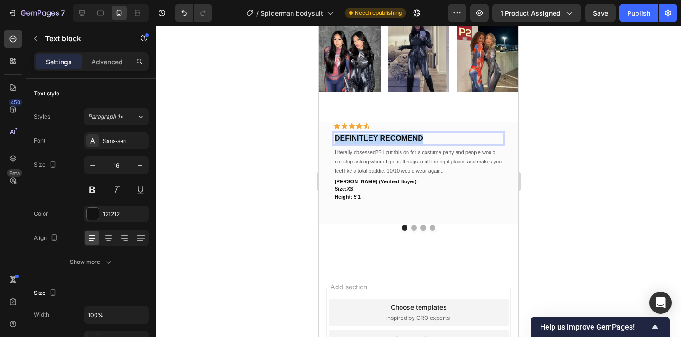
click at [394, 139] on p "DEFINITLEY RECOMEND" at bounding box center [419, 139] width 168 height 10
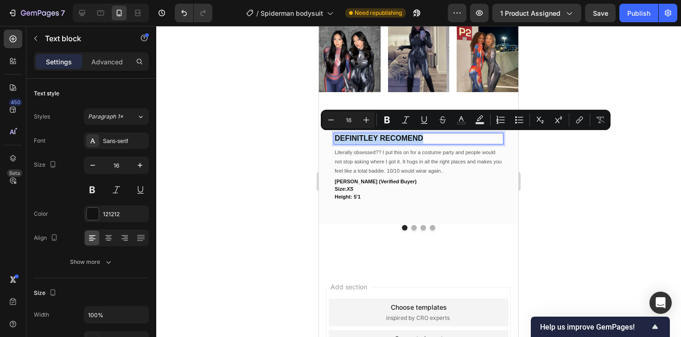
click at [394, 139] on p "DEFINITLEY RECOMEND" at bounding box center [419, 139] width 168 height 10
click at [404, 138] on p "DEFINITLEY RECOMEND" at bounding box center [419, 139] width 168 height 10
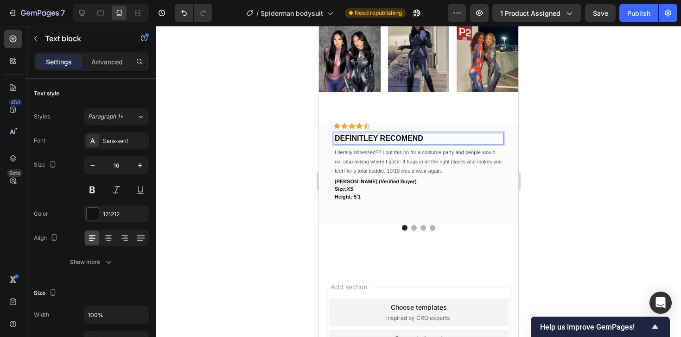
click at [395, 138] on p "DEFINITLEY RECOMEND" at bounding box center [419, 139] width 168 height 10
click at [404, 137] on p "DEFINITLEY RECOMEND" at bounding box center [419, 139] width 168 height 10
click at [426, 162] on p "Literally obsessed?? I put this on for a costume party and people would not sto…" at bounding box center [419, 161] width 168 height 27
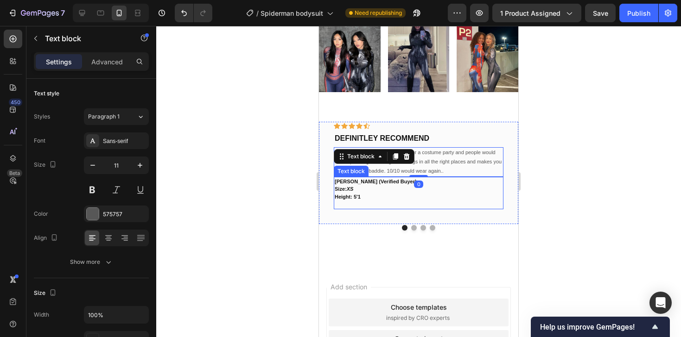
click at [442, 191] on p "Size: XS" at bounding box center [419, 189] width 168 height 8
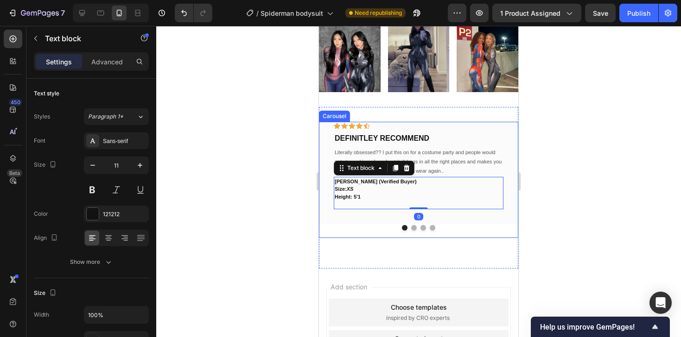
click at [414, 229] on button "Dot" at bounding box center [414, 228] width 6 height 6
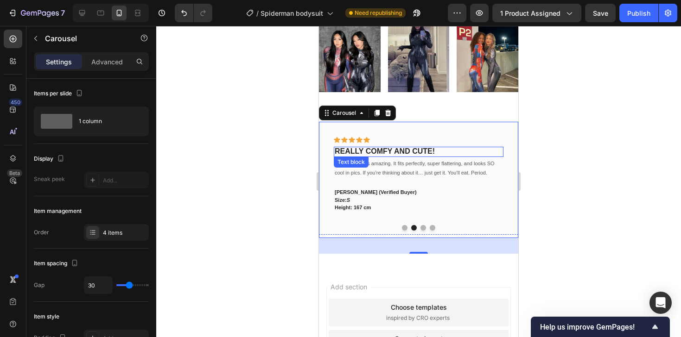
click at [443, 151] on p "REALLY COMFY AND CUTE!" at bounding box center [419, 152] width 168 height 8
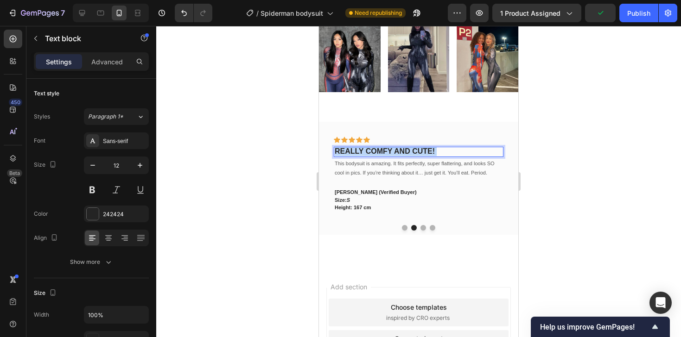
drag, startPoint x: 443, startPoint y: 151, endPoint x: 410, endPoint y: 151, distance: 32.4
click at [410, 151] on p "REALLY COMFY AND CUTE!" at bounding box center [419, 152] width 168 height 8
click at [410, 151] on strong "REALLY COMFY AND CUTE!" at bounding box center [385, 151] width 100 height 8
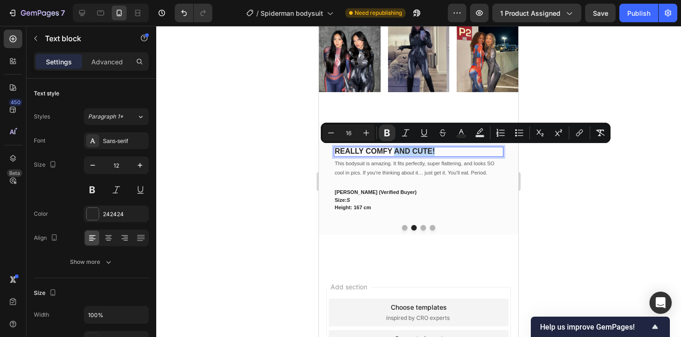
drag, startPoint x: 437, startPoint y: 151, endPoint x: 394, endPoint y: 151, distance: 43.1
click at [394, 151] on p "REALLY COMFY AND CUTE!" at bounding box center [419, 152] width 168 height 8
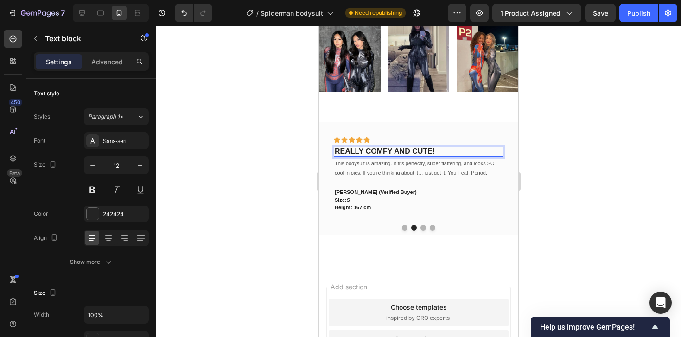
click at [377, 155] on strong "REALLY COMFY AND CUTE!" at bounding box center [385, 151] width 100 height 8
click at [375, 177] on p "This bodysuit is amazing. It fits perfectly, super flattering, and looks SO coo…" at bounding box center [419, 172] width 168 height 27
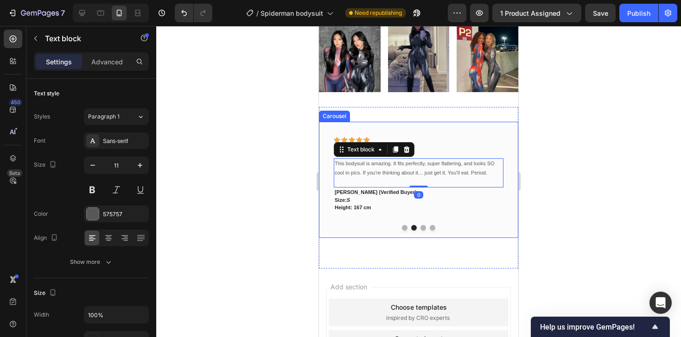
click at [403, 227] on button "Dot" at bounding box center [405, 228] width 6 height 6
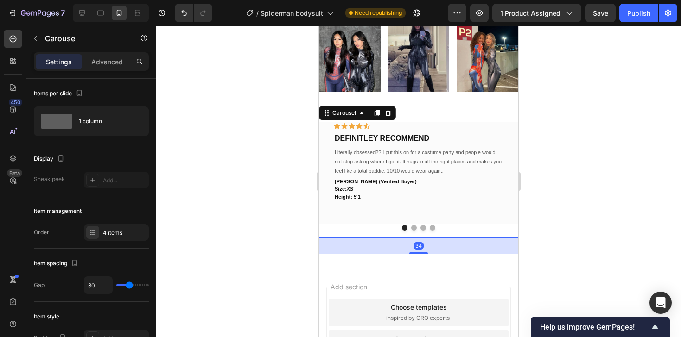
click at [423, 227] on button "Dot" at bounding box center [423, 228] width 6 height 6
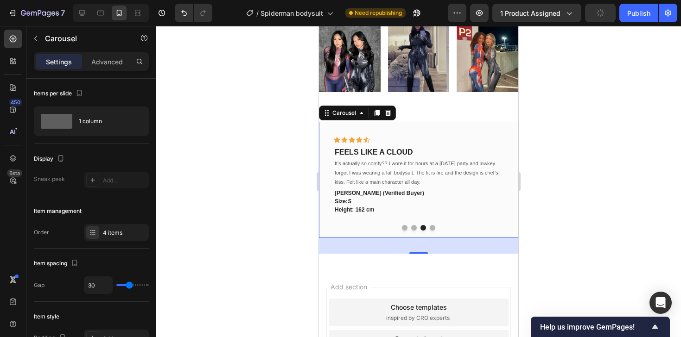
click at [431, 228] on button "Dot" at bounding box center [433, 228] width 6 height 6
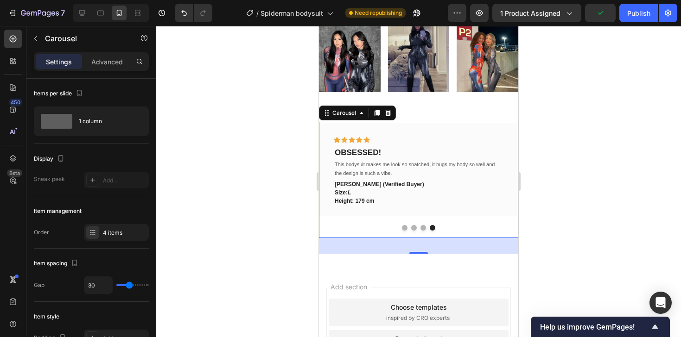
click at [405, 229] on button "Dot" at bounding box center [405, 228] width 6 height 6
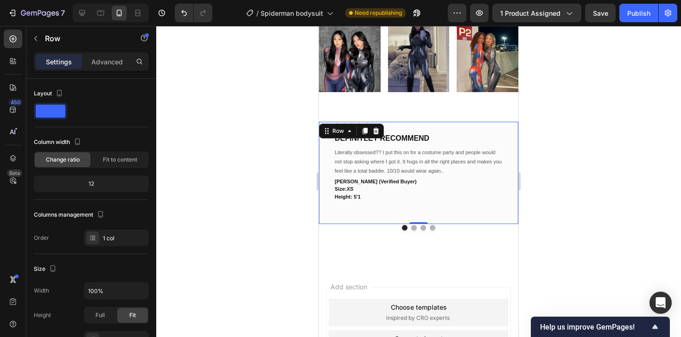
click at [330, 133] on div "Icon Icon Icon Icon Icon Row DEFINITLEY RECOMMEND Text block Literally obsessed…" at bounding box center [418, 173] width 199 height 102
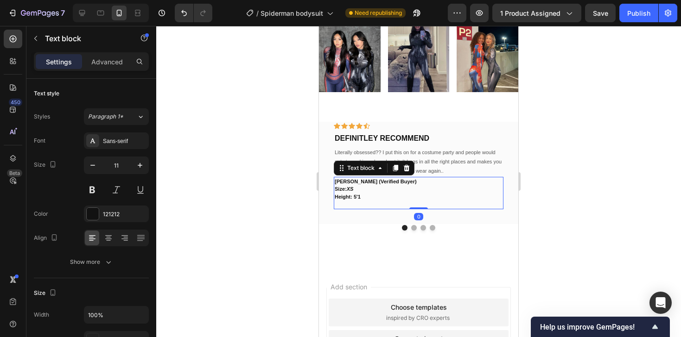
click at [336, 207] on p at bounding box center [419, 205] width 168 height 8
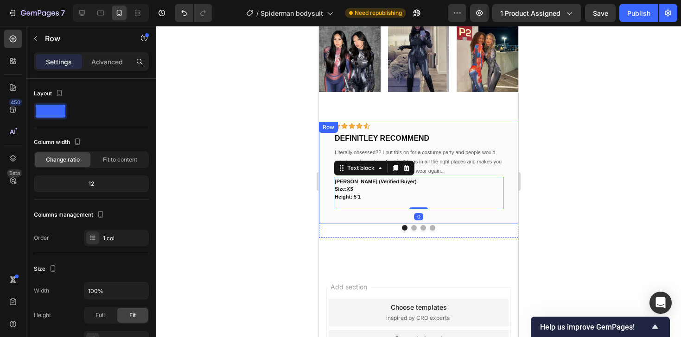
click at [326, 164] on div "Icon Icon Icon Icon Icon Row DEFINITLEY RECOMMEND Text block Literally obsessed…" at bounding box center [418, 173] width 199 height 102
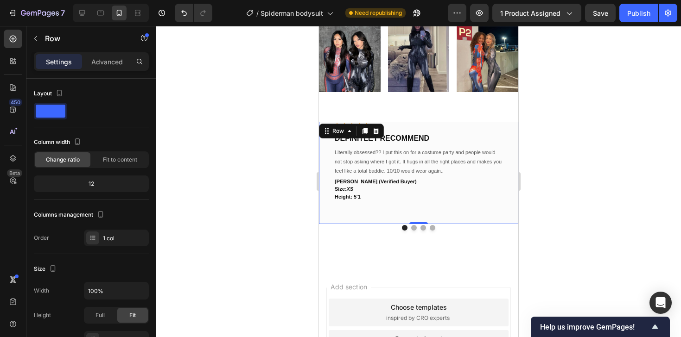
click at [284, 122] on div at bounding box center [418, 181] width 525 height 311
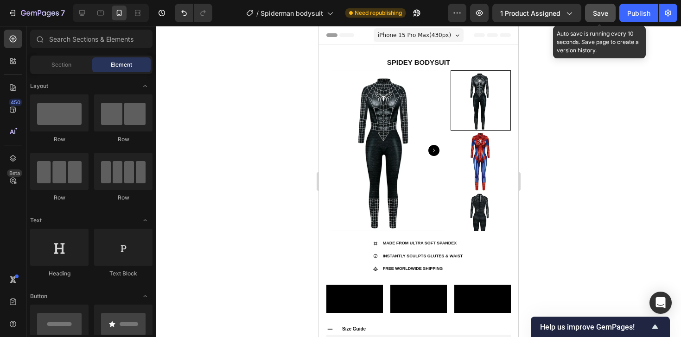
click at [594, 14] on span "Save" at bounding box center [600, 13] width 15 height 8
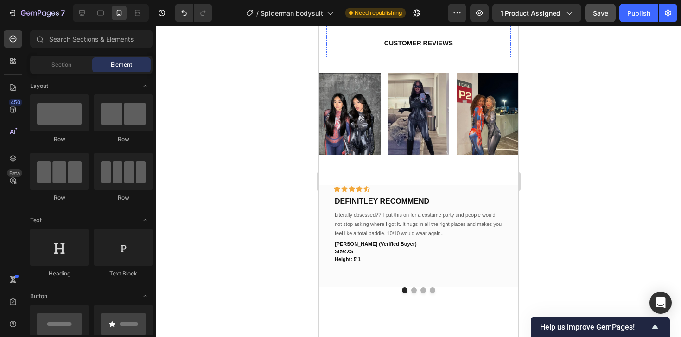
scroll to position [731, 0]
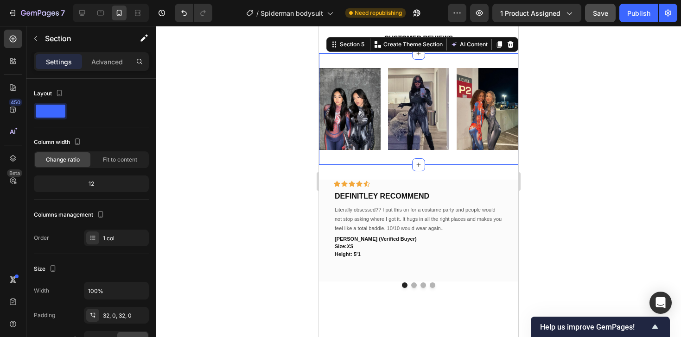
click at [378, 126] on div "Image Image Image Row Section 5 Create Theme Section AI Content Write with GemA…" at bounding box center [418, 109] width 199 height 112
click at [259, 130] on div at bounding box center [418, 181] width 525 height 311
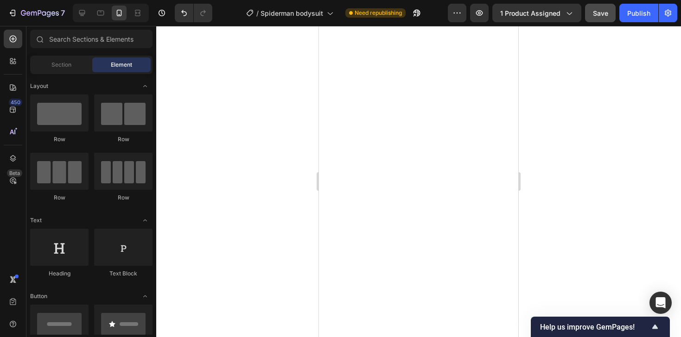
scroll to position [386, 0]
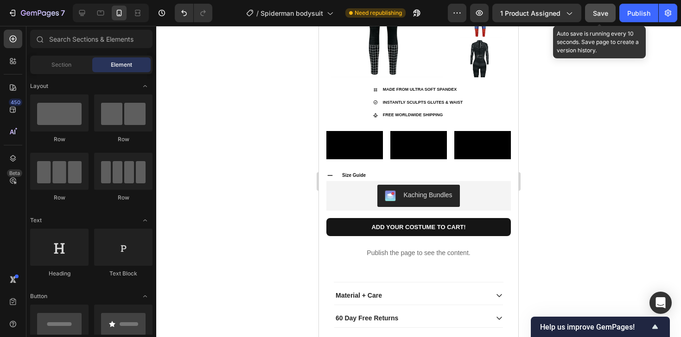
click at [597, 8] on div "Save" at bounding box center [600, 13] width 15 height 10
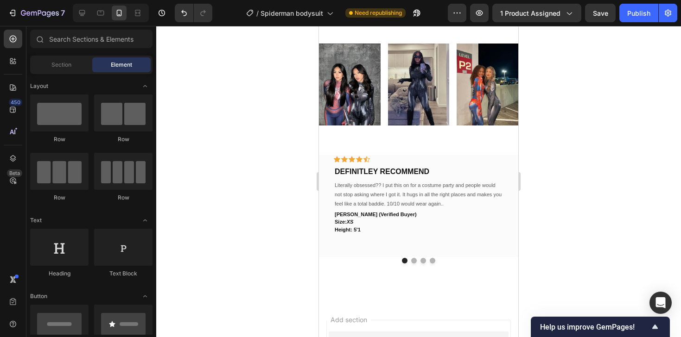
scroll to position [761, 0]
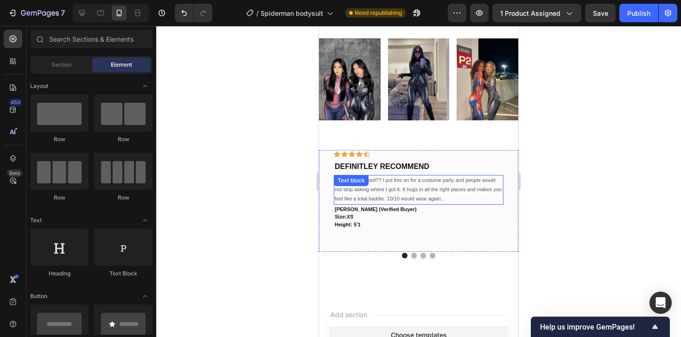
click at [377, 204] on div "Literally obsessed?? I put this on for a costume party and people would not sto…" at bounding box center [419, 189] width 170 height 29
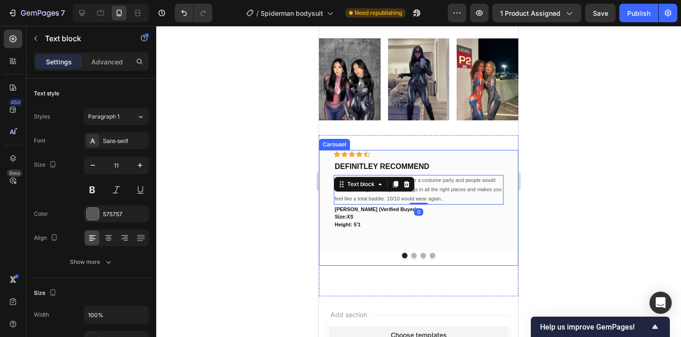
click at [412, 259] on button "Dot" at bounding box center [414, 256] width 6 height 6
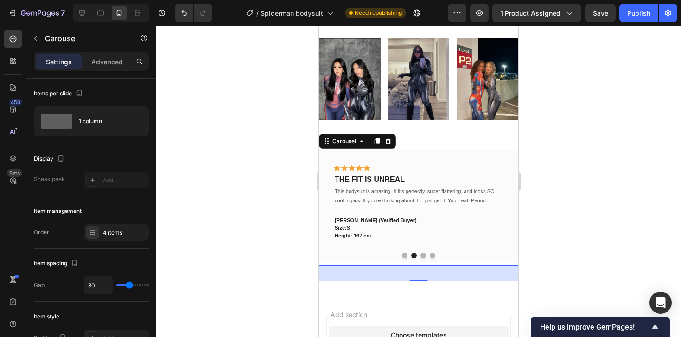
click at [425, 259] on button "Dot" at bounding box center [423, 256] width 6 height 6
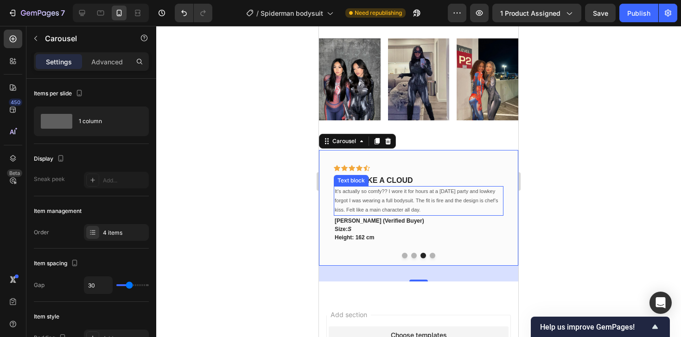
click at [435, 215] on p "It’s actually so comfy?? I wore it for hours at a [DATE] party and lowkey forgo…" at bounding box center [419, 200] width 168 height 27
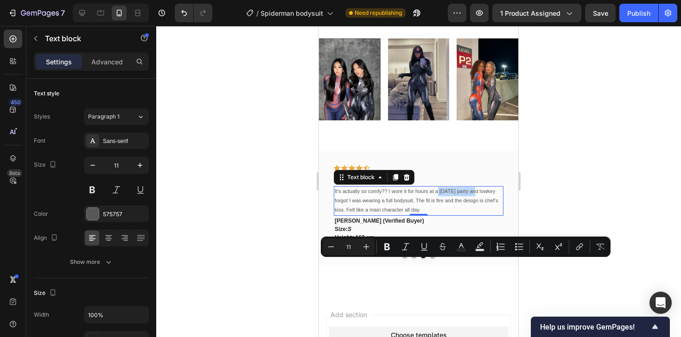
drag, startPoint x: 474, startPoint y: 264, endPoint x: 438, endPoint y: 263, distance: 36.2
click at [438, 215] on p "It’s actually so comfy?? I wore it for hours at a [DATE] party and lowkey forgo…" at bounding box center [419, 200] width 168 height 27
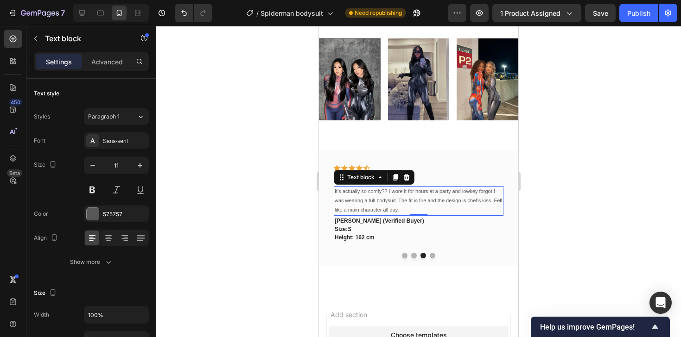
click at [447, 215] on p "It’s actually so comfy?? I wore it for hours at a party and lowkey forgot I was…" at bounding box center [419, 200] width 168 height 27
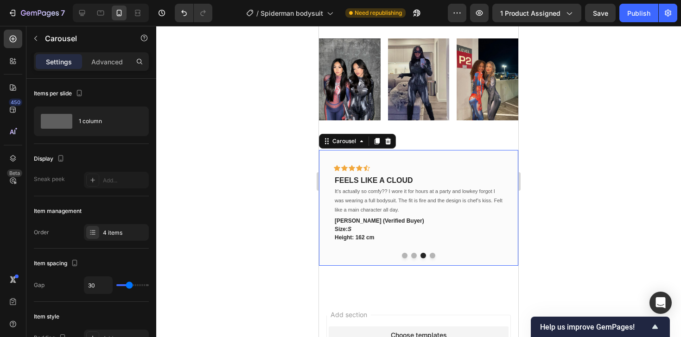
click at [431, 259] on button "Dot" at bounding box center [433, 256] width 6 height 6
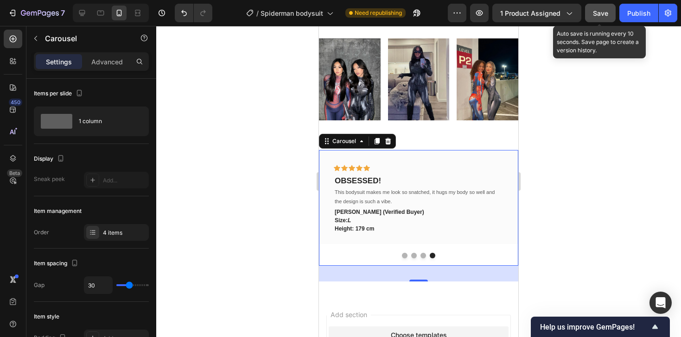
click at [599, 15] on span "Save" at bounding box center [600, 13] width 15 height 8
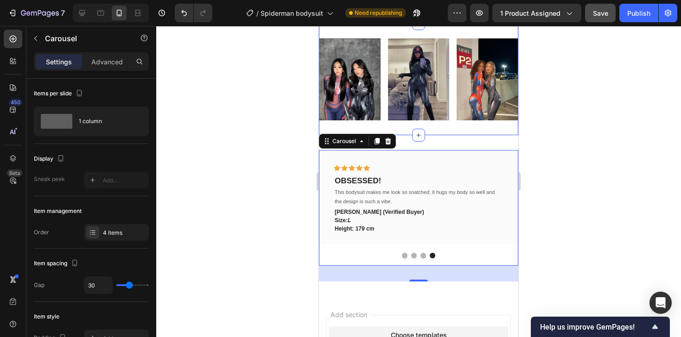
click at [258, 112] on div at bounding box center [418, 181] width 525 height 311
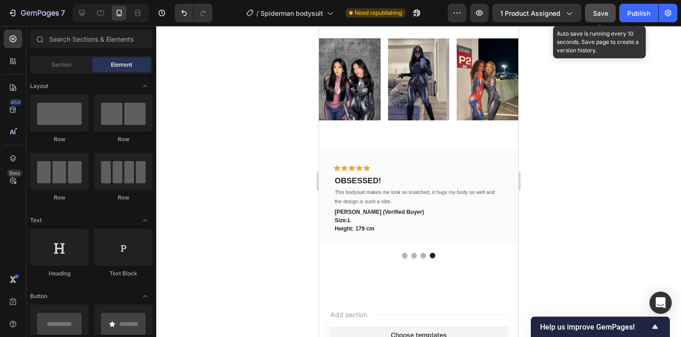
click at [591, 16] on button "Save" at bounding box center [600, 13] width 31 height 19
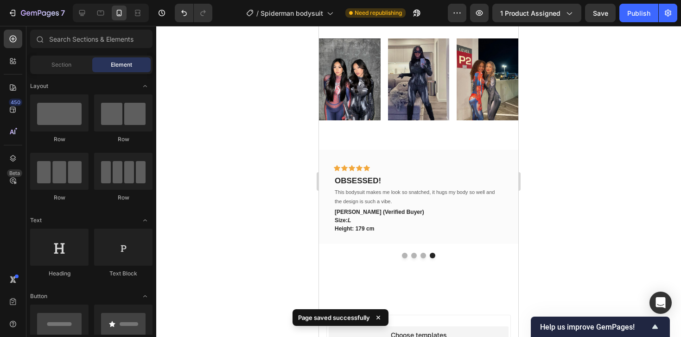
click at [583, 137] on div at bounding box center [418, 181] width 525 height 311
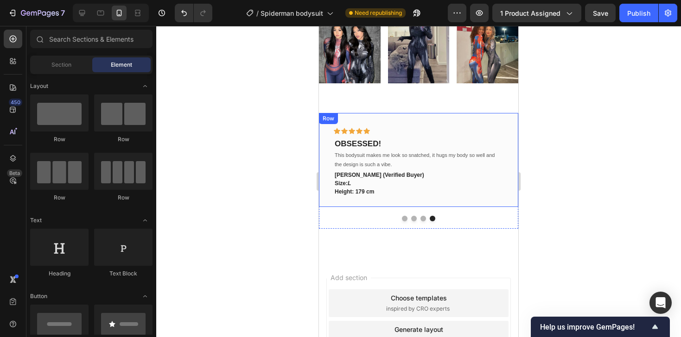
scroll to position [810, 0]
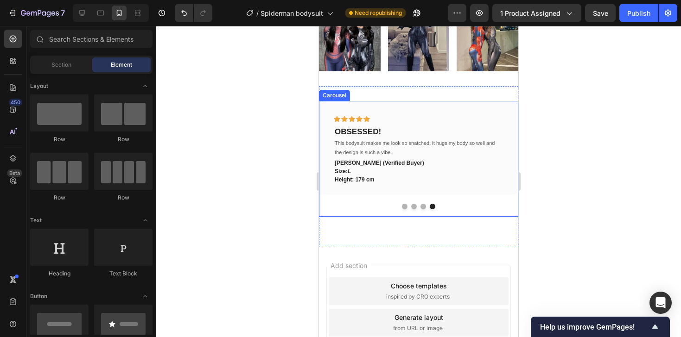
click at [405, 209] on button "Dot" at bounding box center [405, 207] width 6 height 6
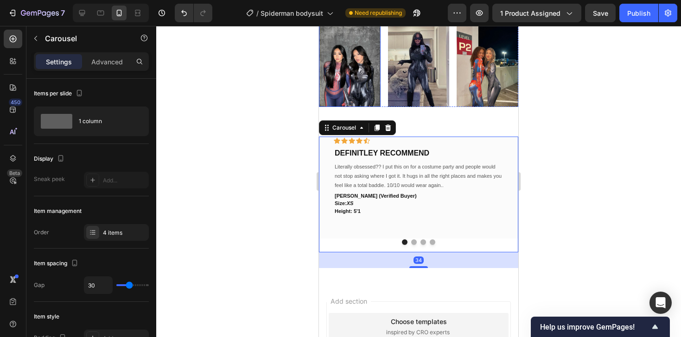
scroll to position [772, 0]
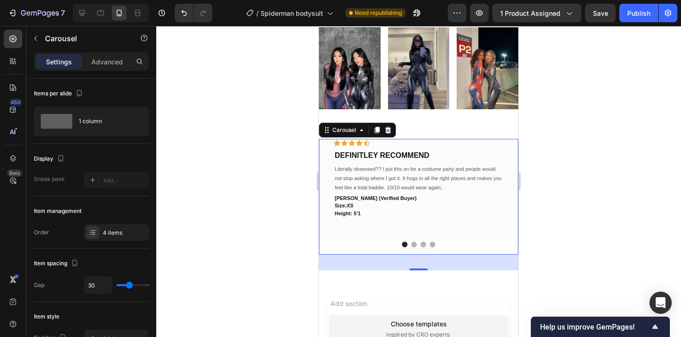
click at [260, 153] on div at bounding box center [418, 181] width 525 height 311
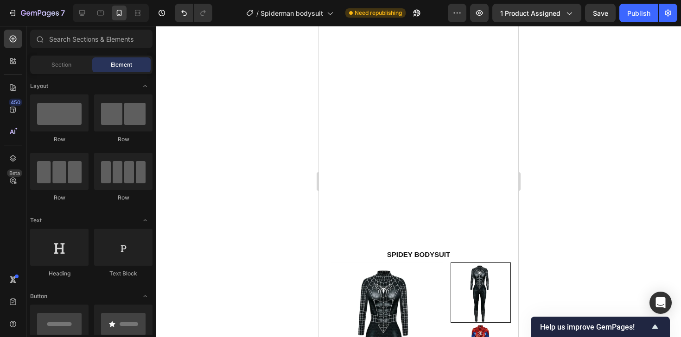
scroll to position [0, 0]
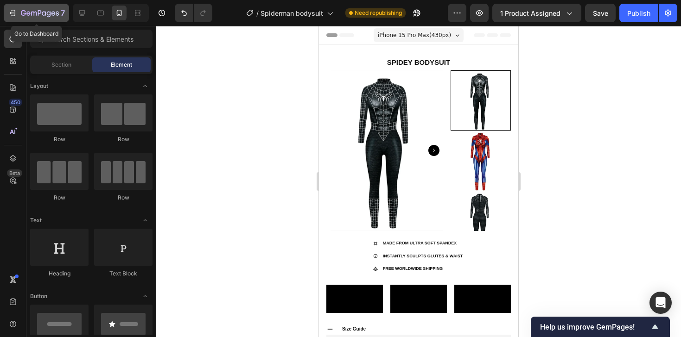
click at [13, 12] on icon "button" at bounding box center [12, 12] width 9 height 9
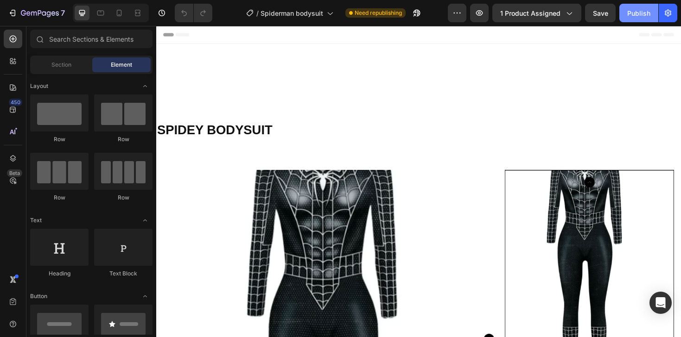
click at [632, 17] on div "Publish" at bounding box center [638, 13] width 23 height 10
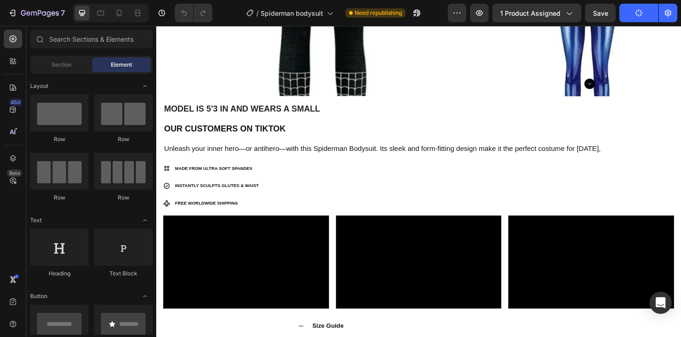
scroll to position [443, 0]
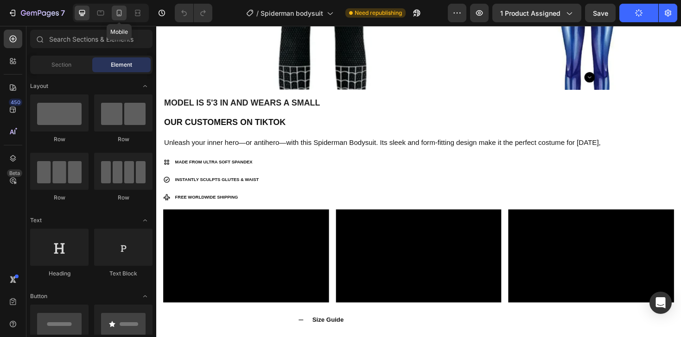
click at [116, 13] on icon at bounding box center [118, 12] width 9 height 9
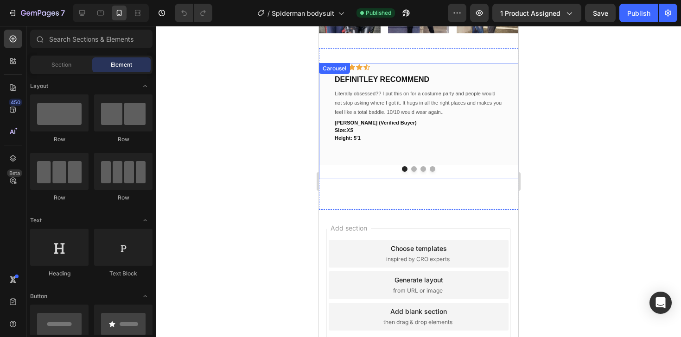
scroll to position [777, 0]
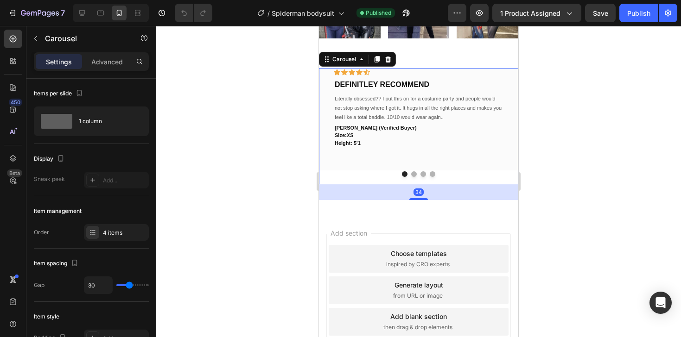
click at [413, 174] on button "Dot" at bounding box center [414, 174] width 6 height 6
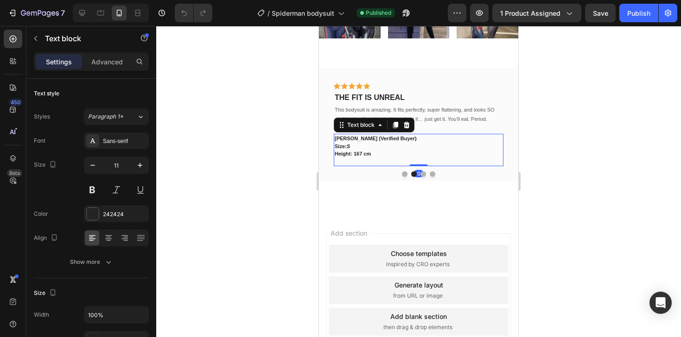
click at [369, 154] on p "Height: 167 cm" at bounding box center [419, 154] width 168 height 8
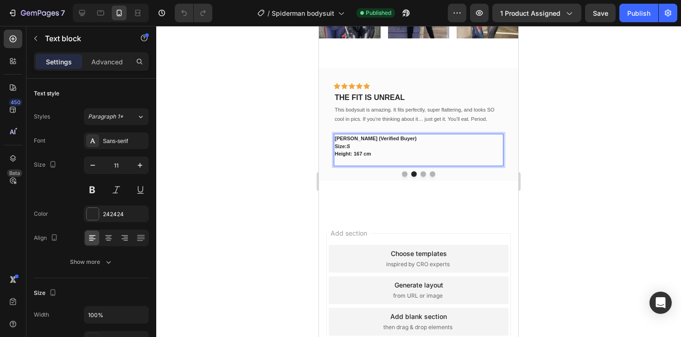
click at [369, 154] on p "Height: 167 cm" at bounding box center [419, 154] width 168 height 8
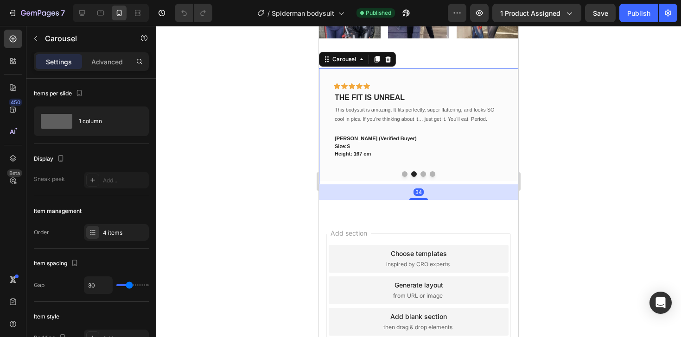
click at [402, 174] on button "Dot" at bounding box center [405, 174] width 6 height 6
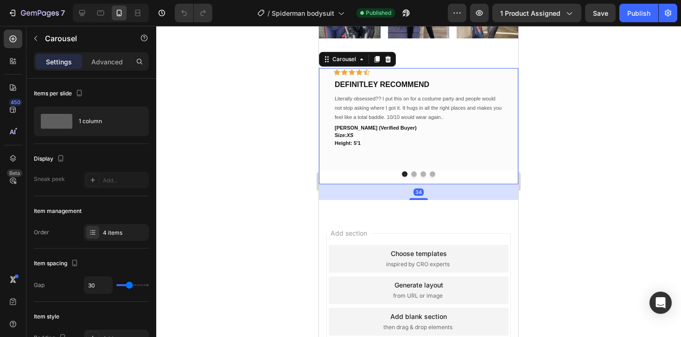
click at [414, 173] on button "Dot" at bounding box center [414, 174] width 6 height 6
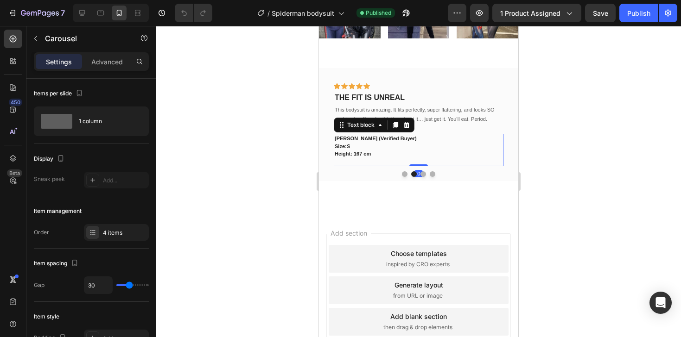
click at [365, 154] on p "Height: 167 cm" at bounding box center [419, 154] width 168 height 8
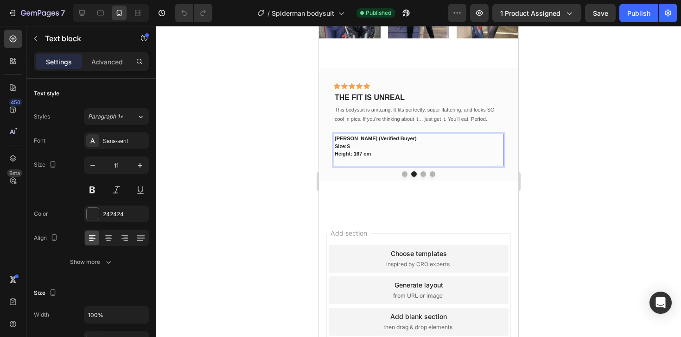
click at [362, 154] on p "Height: 167 cm" at bounding box center [419, 154] width 168 height 8
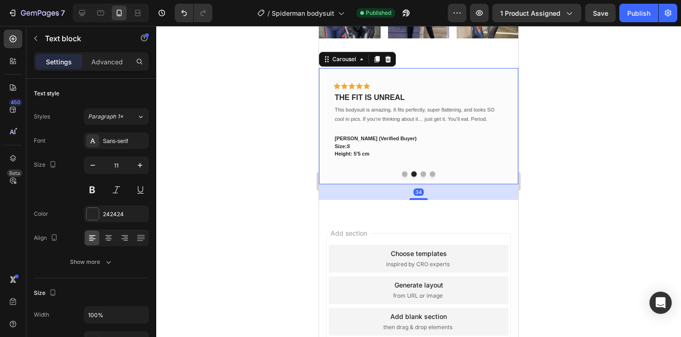
click at [422, 172] on button "Dot" at bounding box center [423, 174] width 6 height 6
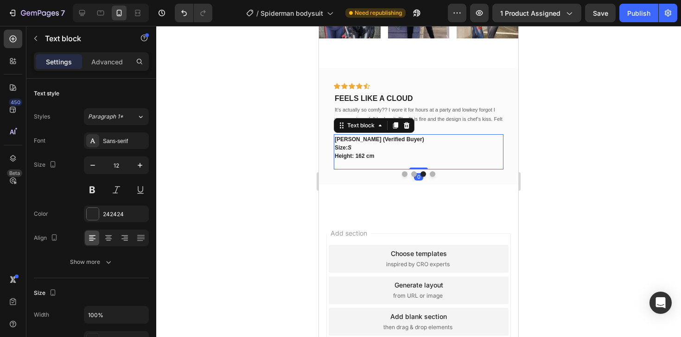
click at [363, 157] on p "Height: 162 cm" at bounding box center [419, 156] width 168 height 8
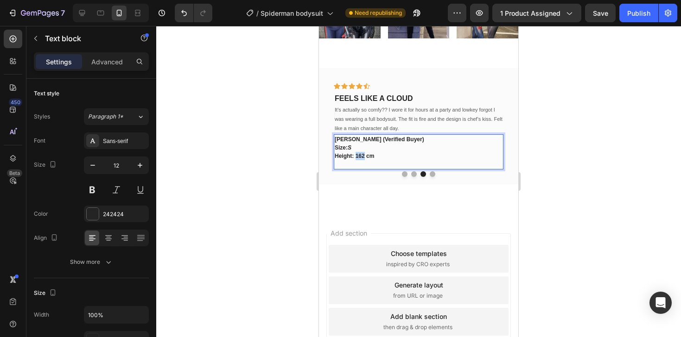
click at [363, 157] on p "Height: 162 cm" at bounding box center [419, 156] width 168 height 8
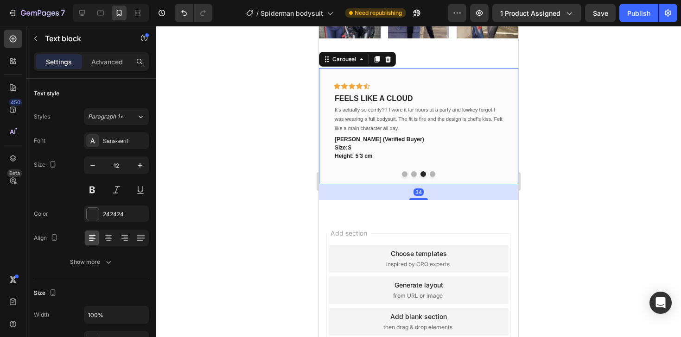
click at [433, 173] on button "Dot" at bounding box center [433, 174] width 6 height 6
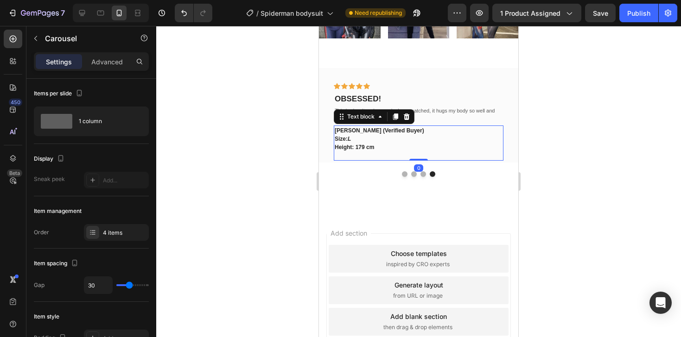
click at [361, 147] on p "Height: 179 cm" at bounding box center [419, 147] width 168 height 8
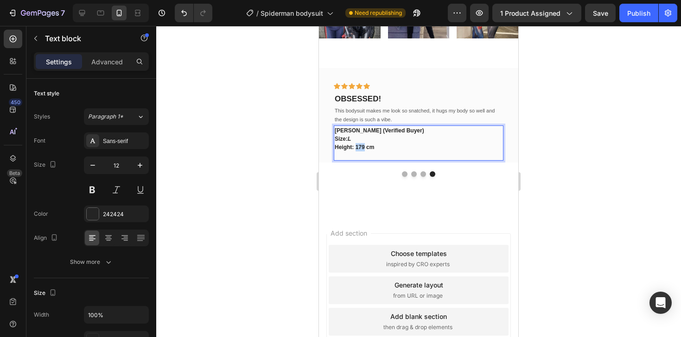
click at [361, 147] on p "Height: 179 cm" at bounding box center [419, 147] width 168 height 8
click at [285, 136] on div at bounding box center [418, 181] width 525 height 311
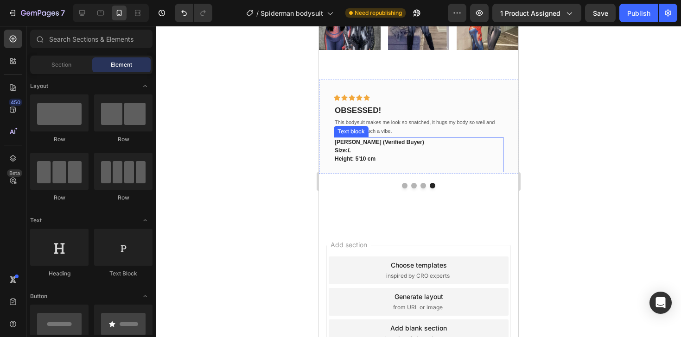
scroll to position [762, 0]
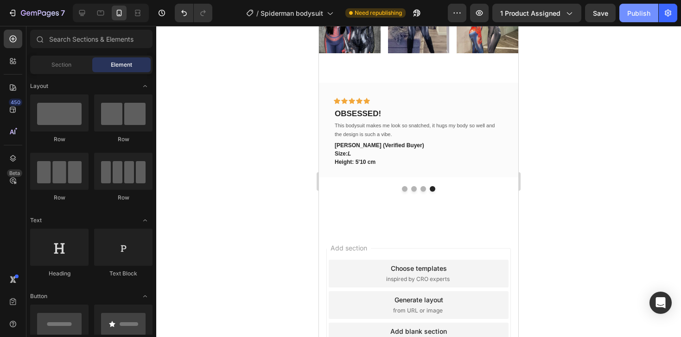
click at [628, 13] on div "Publish" at bounding box center [638, 13] width 23 height 10
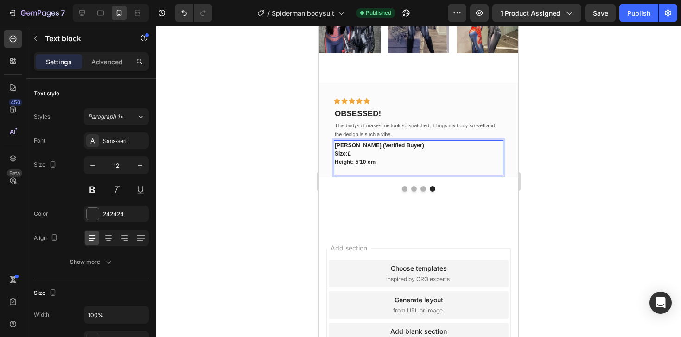
click at [374, 163] on p "Height: 5'10 cm" at bounding box center [419, 162] width 168 height 8
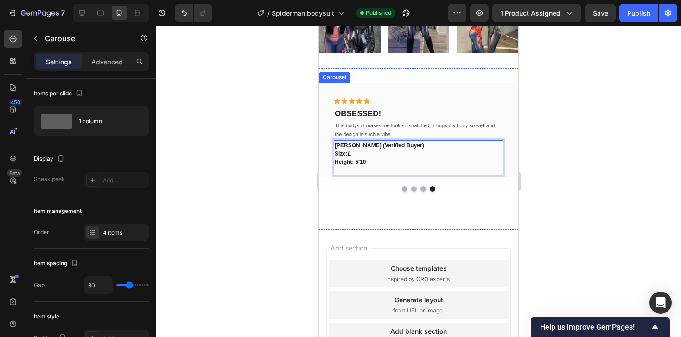
click at [423, 188] on button "Dot" at bounding box center [423, 189] width 6 height 6
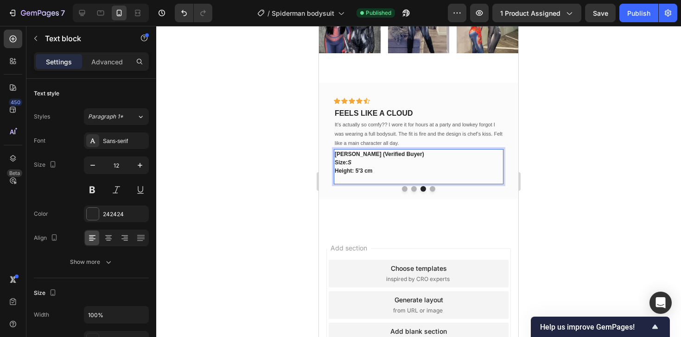
click at [371, 171] on p "Height: 5'3 cm" at bounding box center [419, 171] width 168 height 8
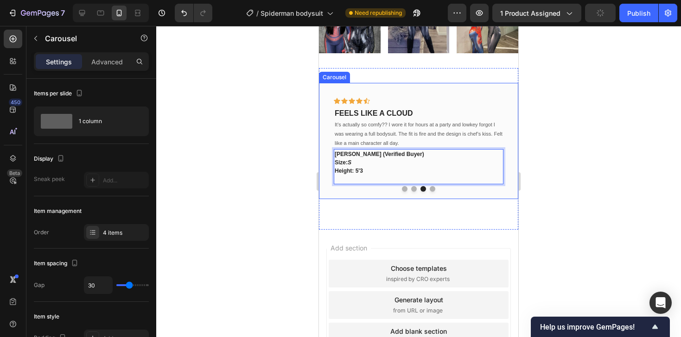
click at [412, 188] on button "Dot" at bounding box center [414, 189] width 6 height 6
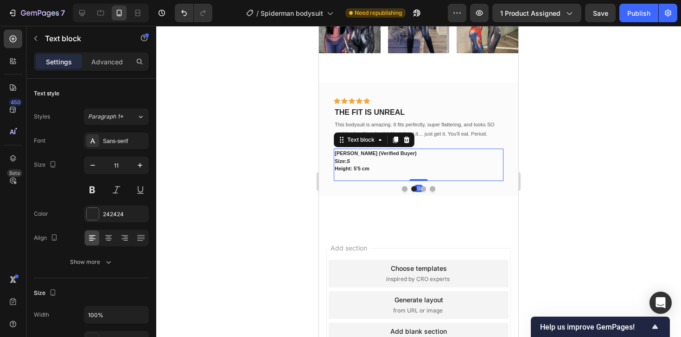
click at [369, 170] on p "Height: 5'5 cm" at bounding box center [419, 169] width 168 height 8
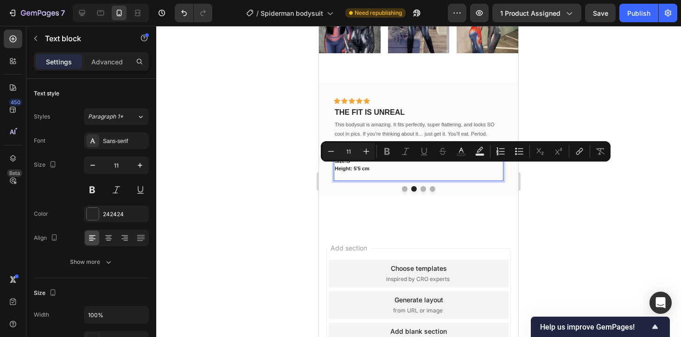
click at [369, 170] on p "Height: 5'5 cm" at bounding box center [419, 169] width 168 height 8
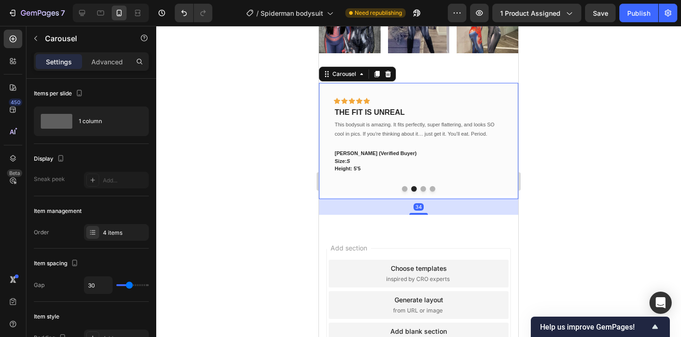
click at [403, 189] on button "Dot" at bounding box center [405, 189] width 6 height 6
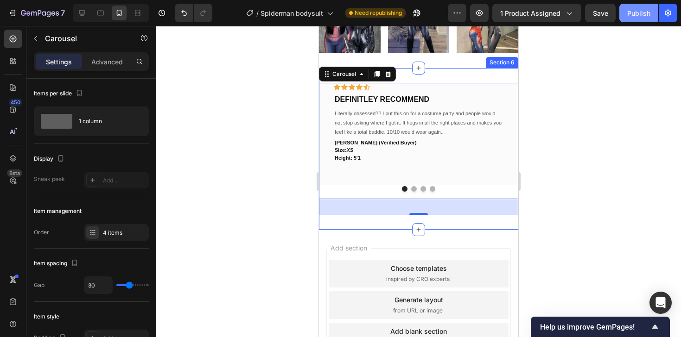
click at [627, 17] on button "Publish" at bounding box center [638, 13] width 39 height 19
click at [269, 101] on div at bounding box center [418, 181] width 525 height 311
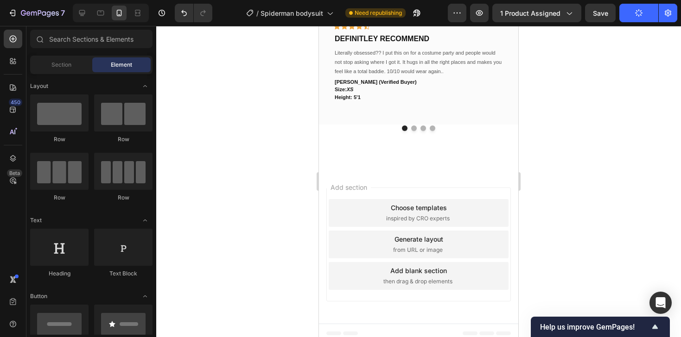
scroll to position [828, 0]
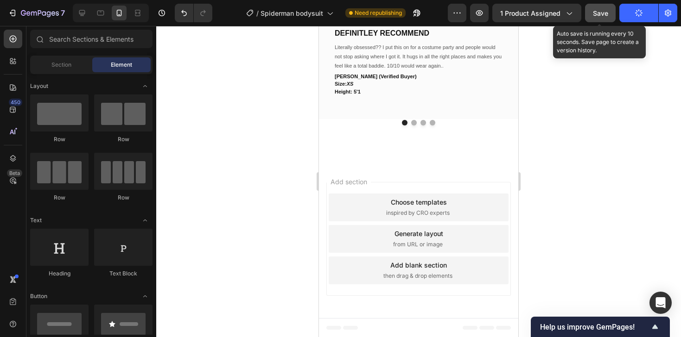
click at [587, 19] on button "Save" at bounding box center [600, 13] width 31 height 19
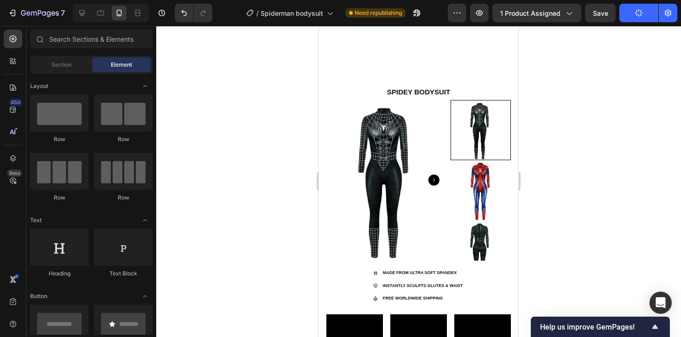
scroll to position [0, 0]
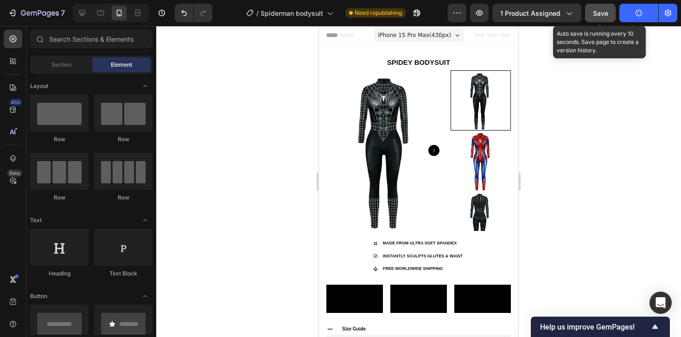
click at [605, 13] on span "Save" at bounding box center [600, 13] width 15 height 8
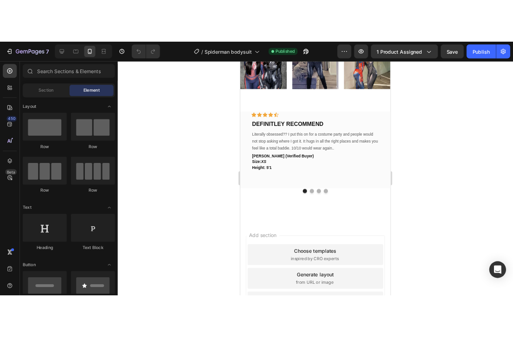
scroll to position [866, 0]
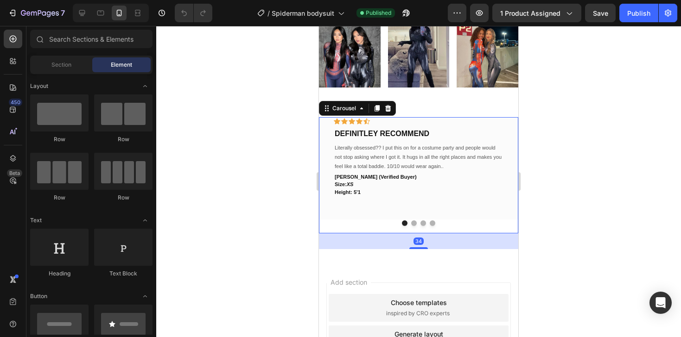
click at [413, 223] on button "Dot" at bounding box center [414, 224] width 6 height 6
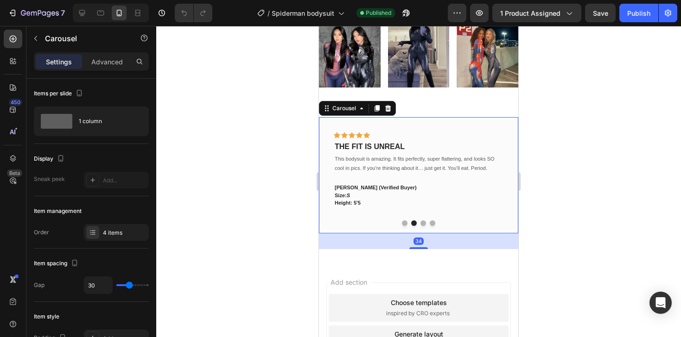
click at [424, 223] on button "Dot" at bounding box center [423, 224] width 6 height 6
click at [432, 223] on button "Dot" at bounding box center [433, 224] width 6 height 6
